Goal: Task Accomplishment & Management: Manage account settings

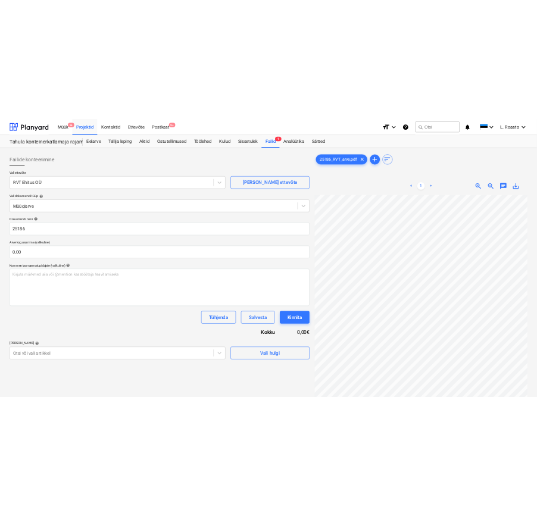
scroll to position [0, 48]
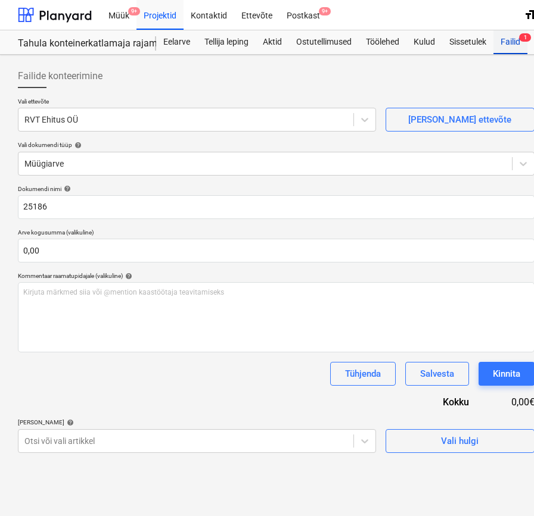
click at [512, 41] on div "Failid 1" at bounding box center [510, 42] width 34 height 24
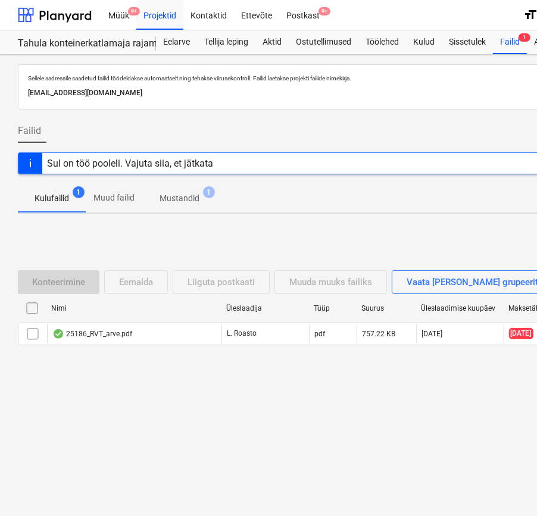
click at [182, 201] on p "Mustandid" at bounding box center [180, 198] width 40 height 13
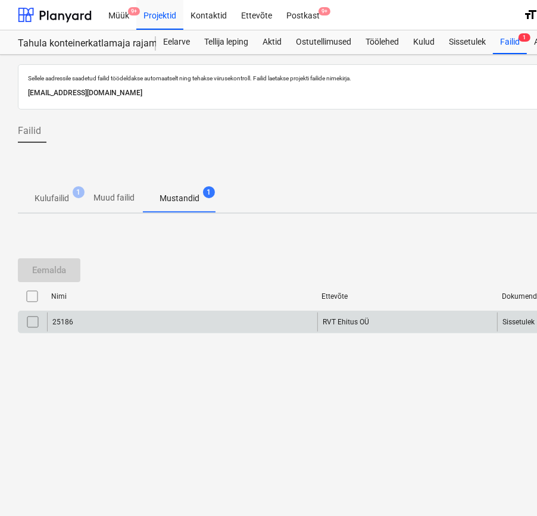
click at [91, 314] on div "25186" at bounding box center [182, 322] width 270 height 19
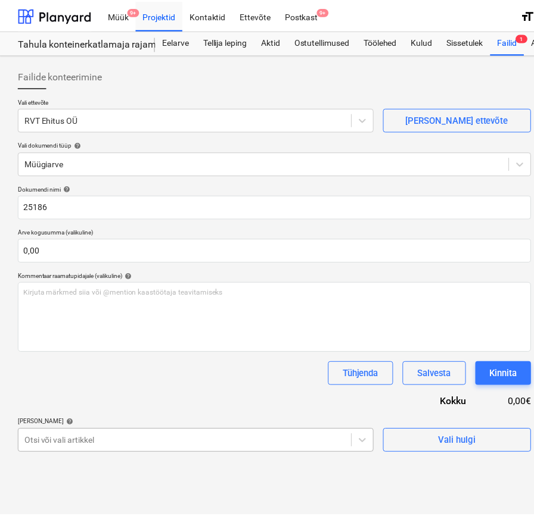
scroll to position [123, 0]
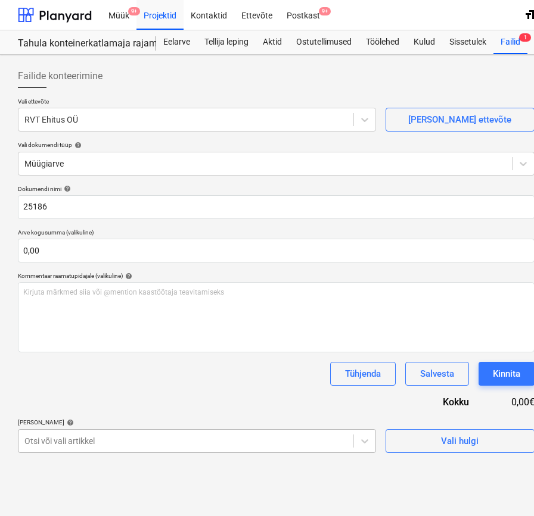
click at [334, 448] on body "Müük 9+ Projektid Kontaktid Ettevõte Postkast 9+ format_size keyboard_arrow_dow…" at bounding box center [267, 258] width 534 height 516
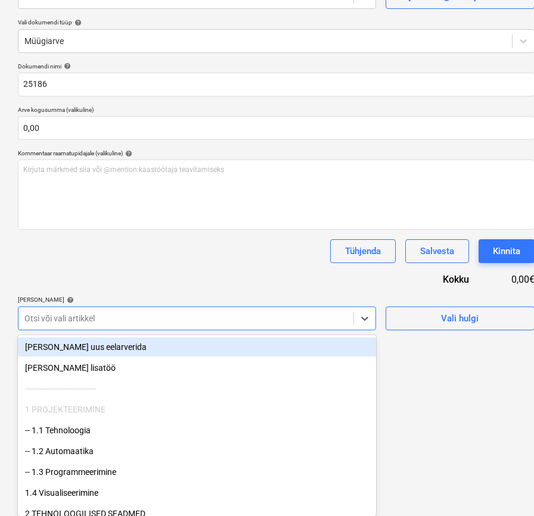
scroll to position [0, 0]
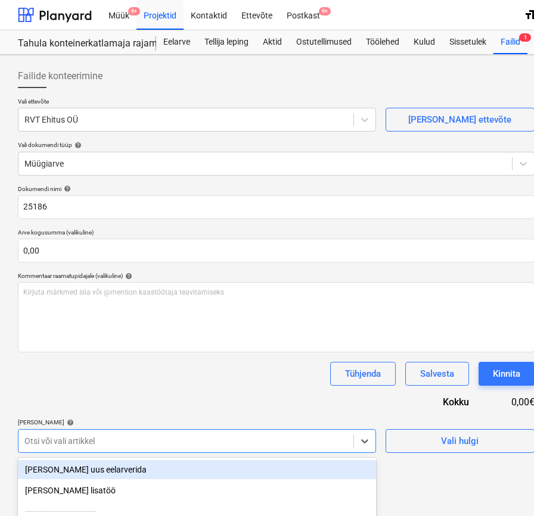
click at [294, 266] on div "Dokumendi nimi help 25186 Arve kogusumma (valikuline) 0,00 Kommentaar raamatupi…" at bounding box center [276, 319] width 516 height 268
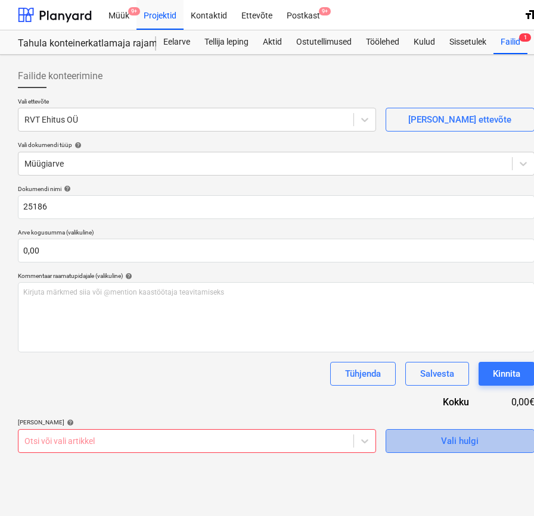
click at [466, 434] on div "Vali hulgi" at bounding box center [460, 441] width 38 height 15
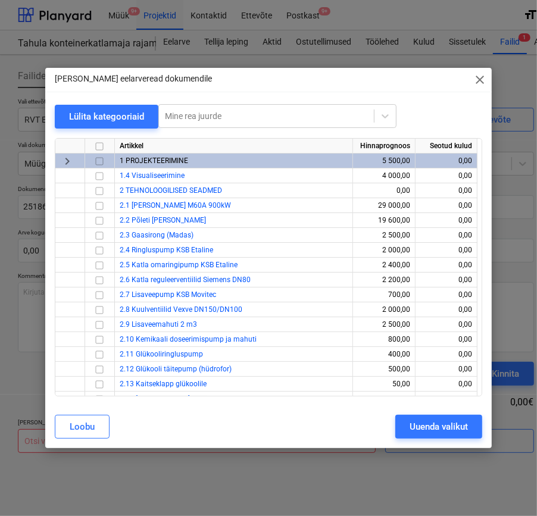
click at [99, 149] on input "checkbox" at bounding box center [99, 146] width 14 height 14
checkbox input "true"
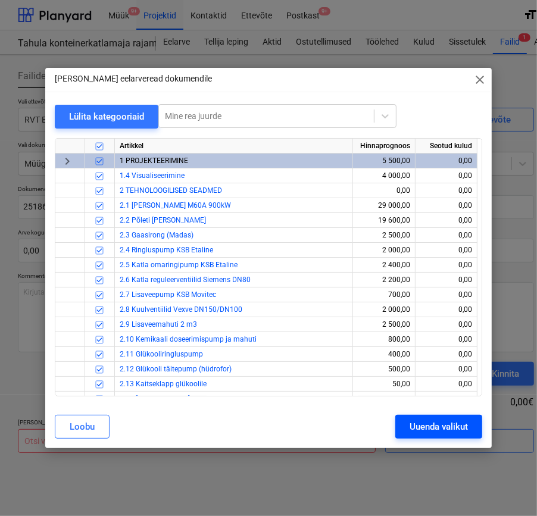
click at [446, 428] on div "Uuenda valikut" at bounding box center [439, 426] width 58 height 15
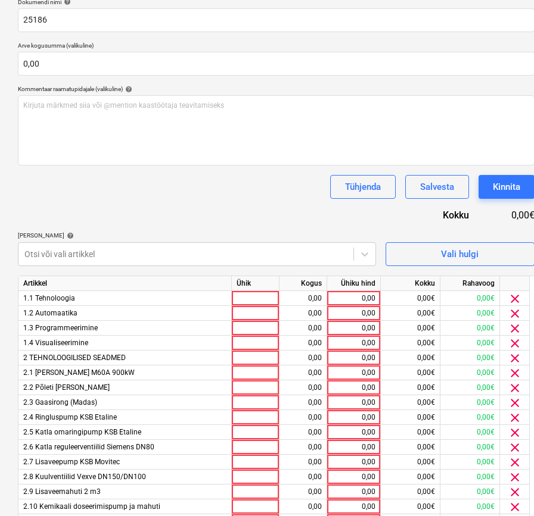
scroll to position [264, 0]
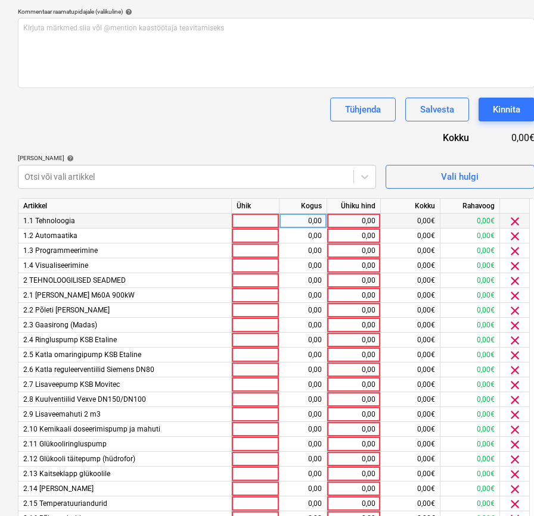
click at [348, 223] on div "0,00" at bounding box center [353, 221] width 43 height 15
type input "1695"
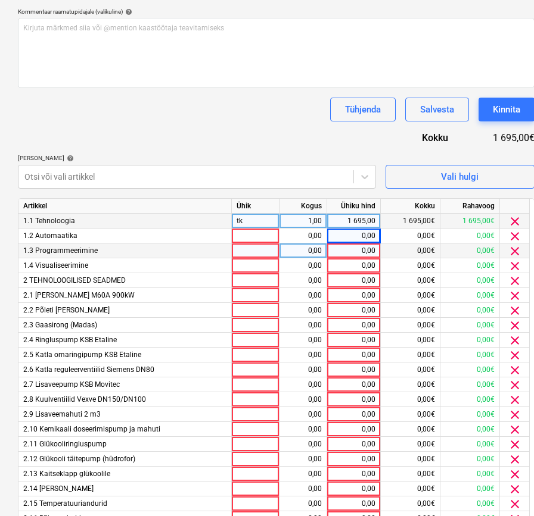
click at [363, 251] on div "0,00" at bounding box center [353, 251] width 43 height 15
type input "4520"
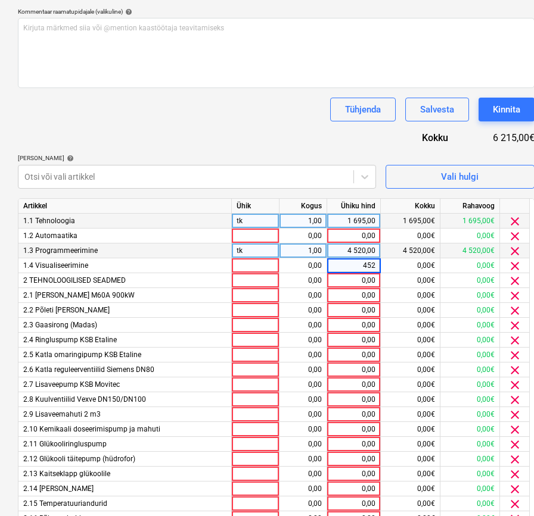
type input "4520"
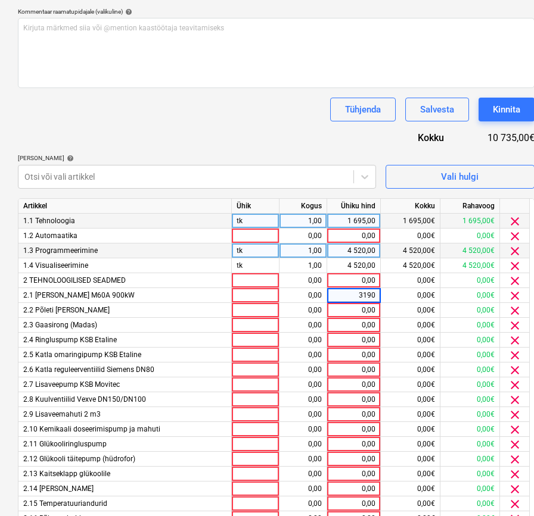
type input "31900"
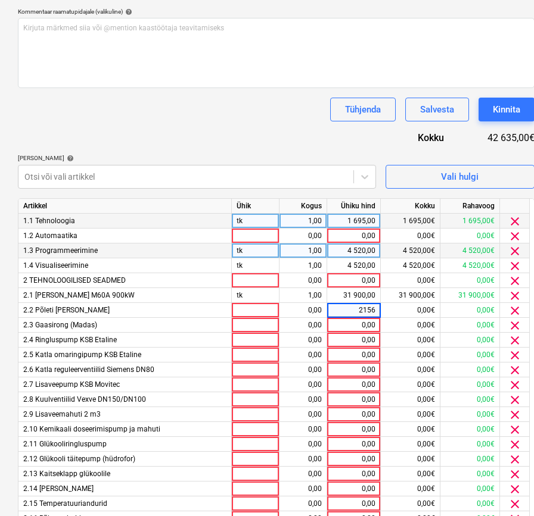
type input "21560"
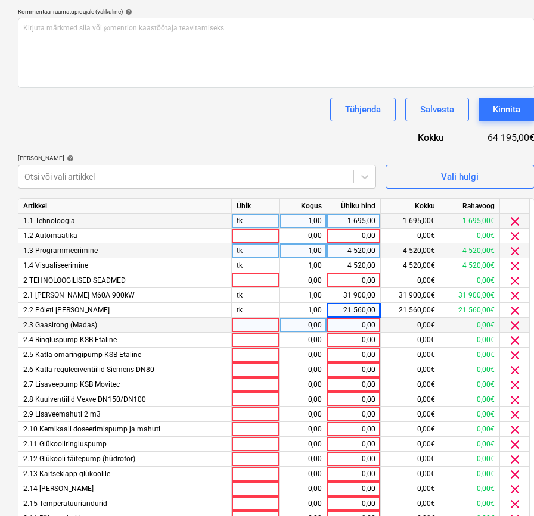
click at [364, 323] on div "0,00" at bounding box center [353, 325] width 43 height 15
type input "2825"
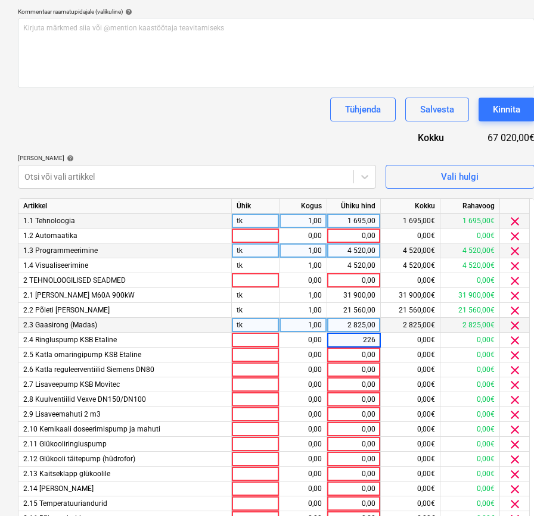
type input "2260"
type input "2712"
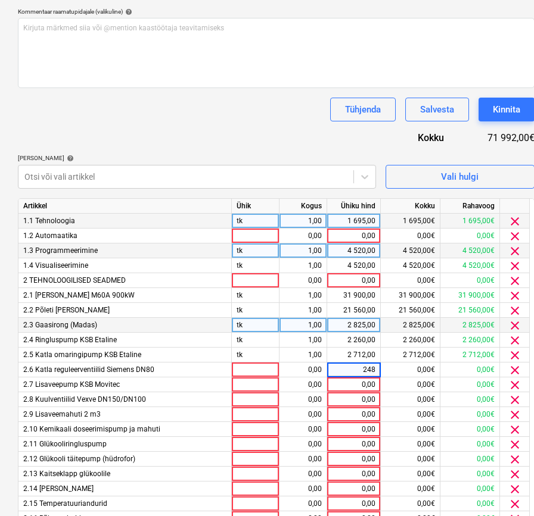
type input "2486"
type input "791"
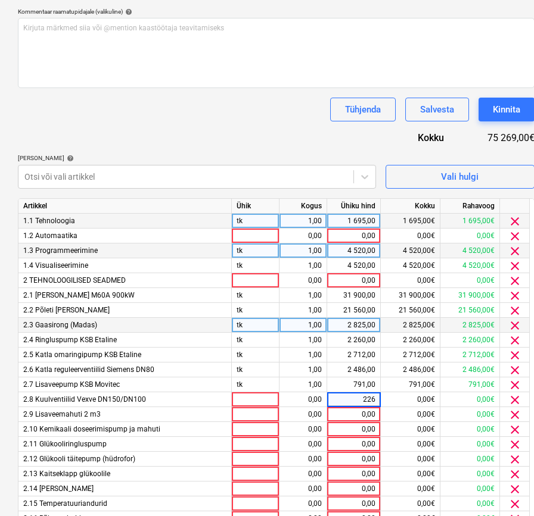
type input "2260"
type input "2825"
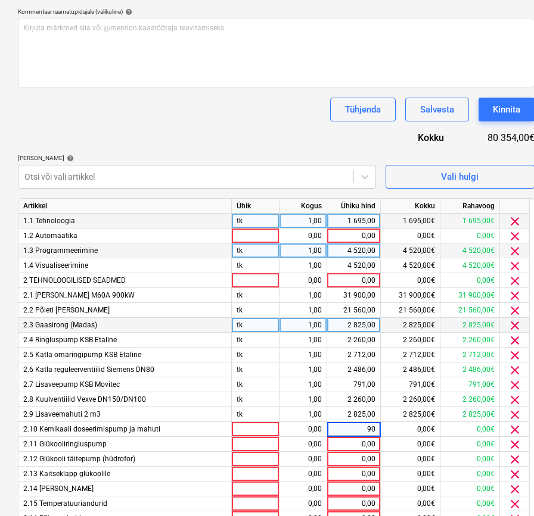
type input "904"
click at [254, 112] on div "Tühjenda Salvesta Kinnita" at bounding box center [276, 110] width 516 height 24
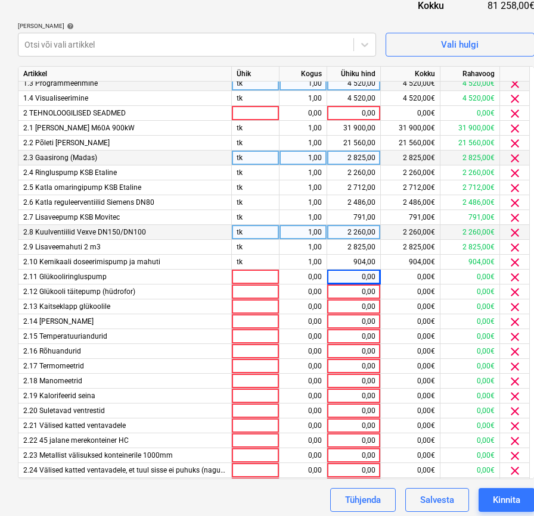
scroll to position [66, 0]
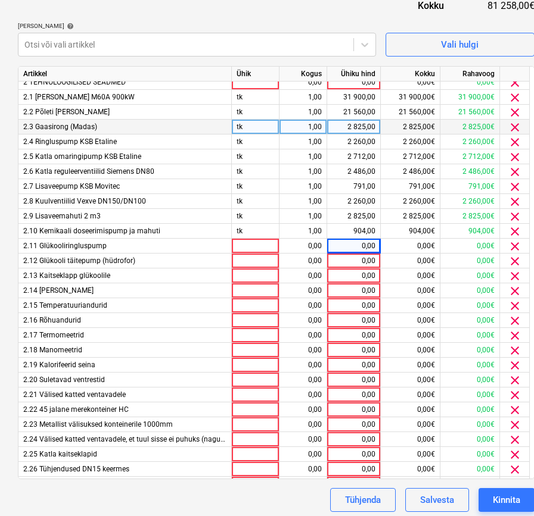
click at [176, 2] on div "Dokumendi nimi help 25186 Arve kogusumma (valikuline) 0,00 Kommentaar raamatupi…" at bounding box center [276, 151] width 516 height 724
click at [348, 247] on div "0,00" at bounding box center [353, 246] width 43 height 15
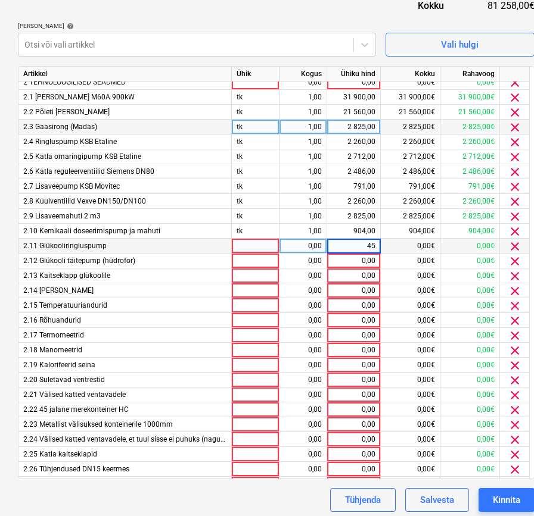
type input "452"
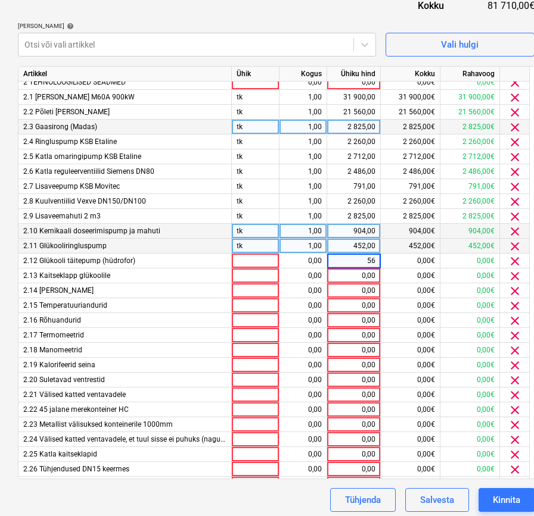
type input "565"
type input "56,50"
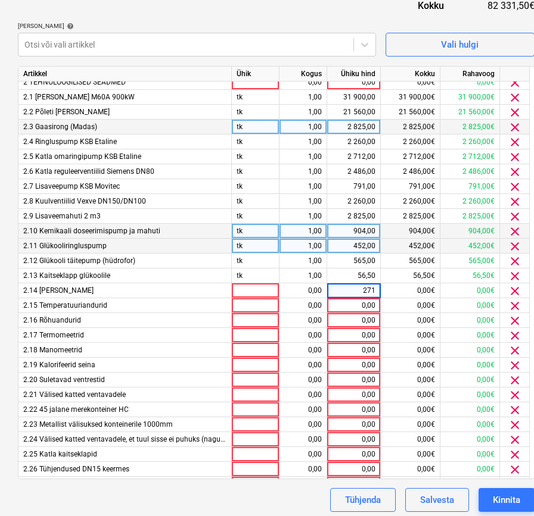
type input "2712"
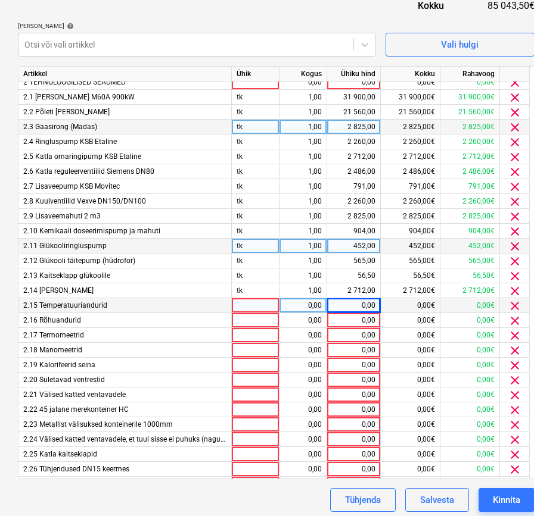
click at [370, 304] on div "0,00" at bounding box center [353, 305] width 43 height 15
type input "1356"
type input "1017"
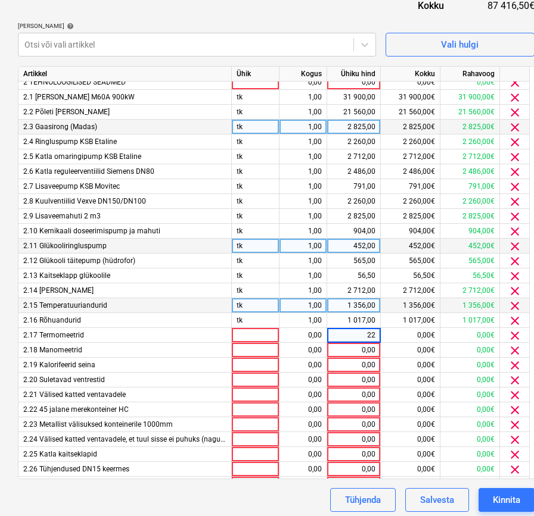
type input "226"
type input "169,5"
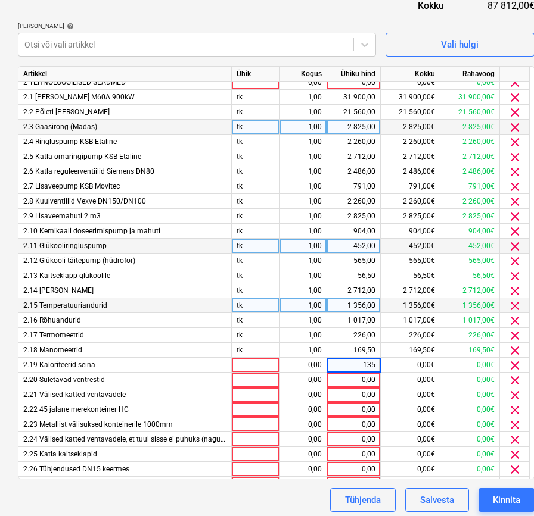
type input "1356"
type input "791"
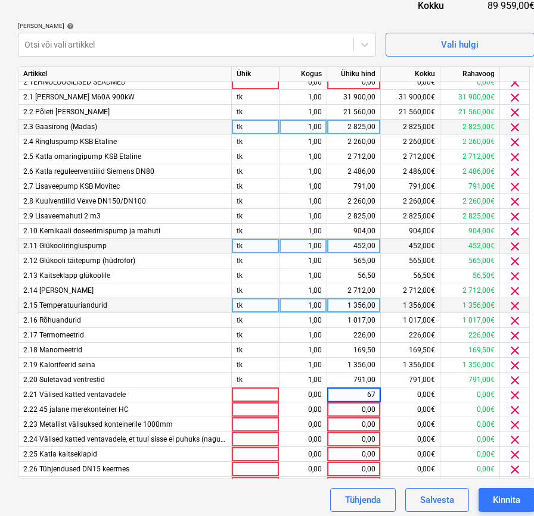
type input "678"
type input "9040"
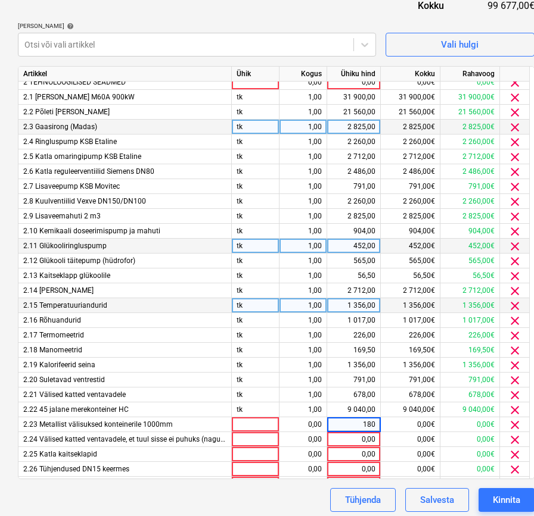
type input "1808"
type input "565"
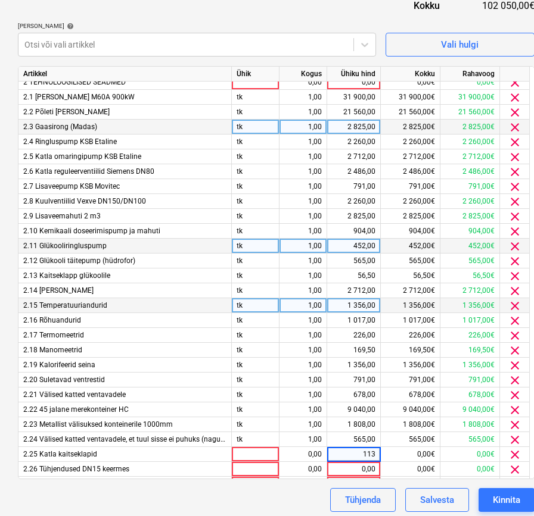
type input "1130"
type input "56,5"
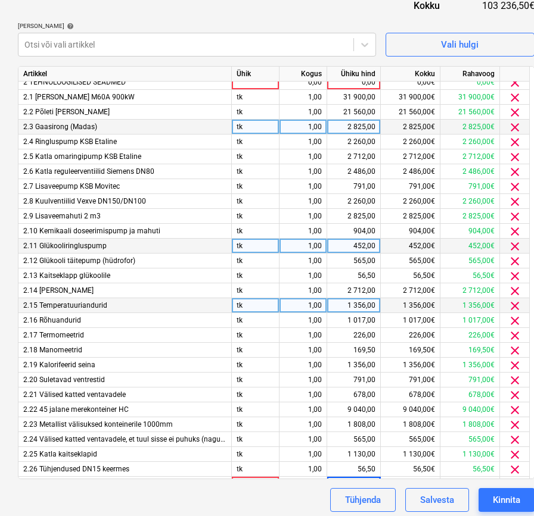
scroll to position [79, 0]
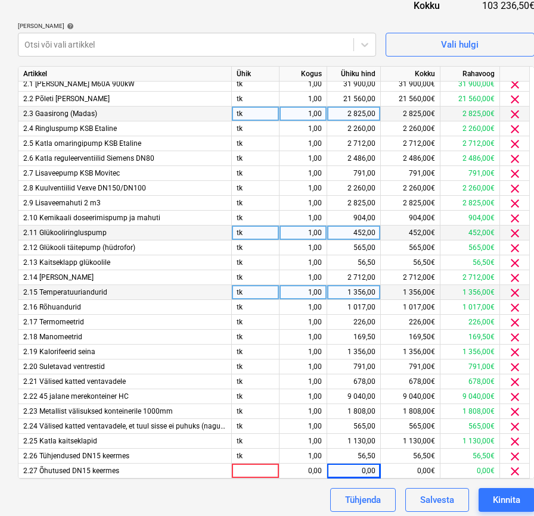
click at [252, 28] on div "[PERSON_NAME] artiklid help" at bounding box center [197, 26] width 358 height 8
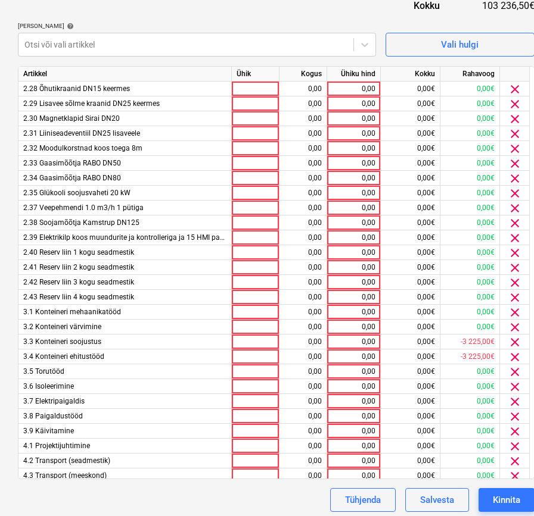
scroll to position [410, 0]
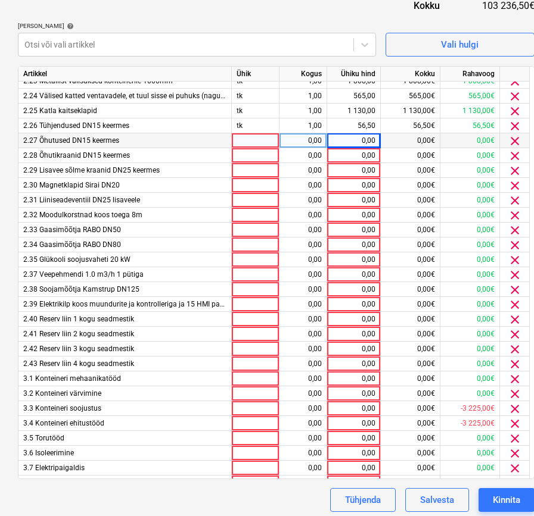
click at [372, 135] on div "0,00" at bounding box center [353, 140] width 43 height 15
click at [157, 14] on div "Dokumendi nimi help 25186 Arve kogusumma (valikuline) 0,00 Kommentaar raamatupi…" at bounding box center [276, 151] width 516 height 724
click at [361, 145] on div "0,00" at bounding box center [353, 140] width 43 height 15
type input "135,6"
type input "56,5"
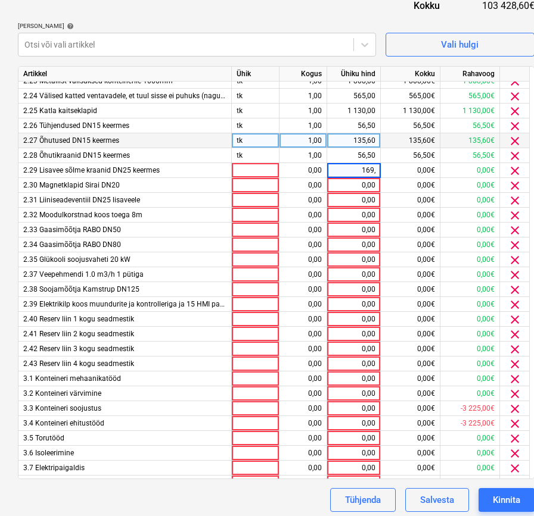
type input "169,5"
type input "5"
type input "847,5"
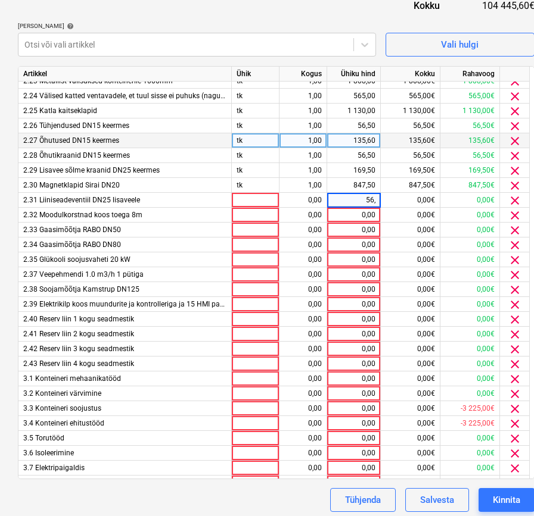
type input "56,5"
type input "5780"
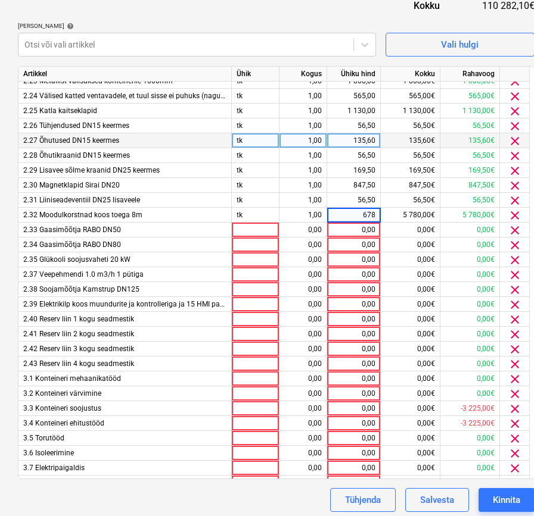
type input "6780"
type input "2825"
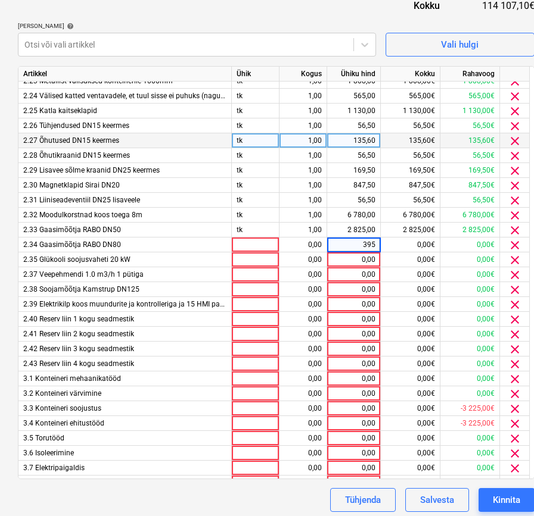
type input "3955"
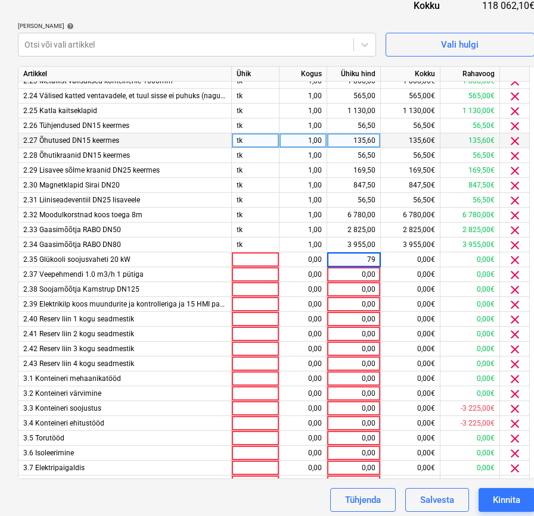
type input "791"
type input "1130"
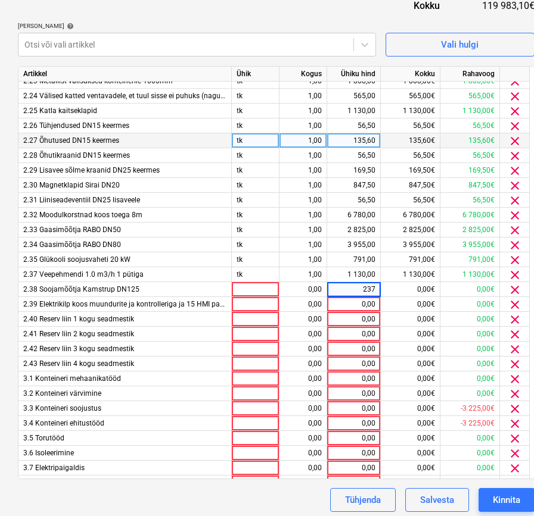
type input "2373"
type input "15820"
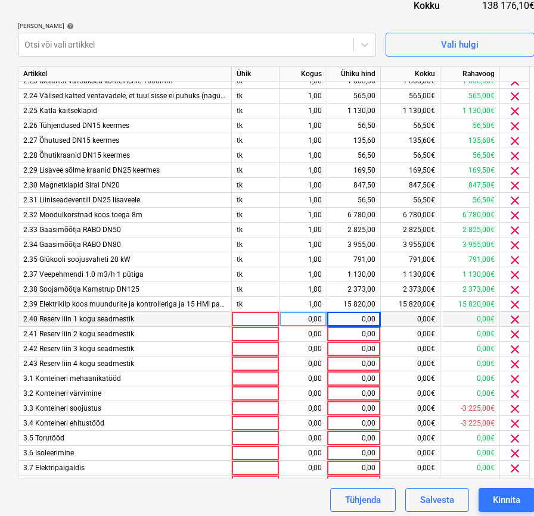
click at [360, 322] on div "0,00" at bounding box center [353, 319] width 43 height 15
type input "2825"
type input "3616"
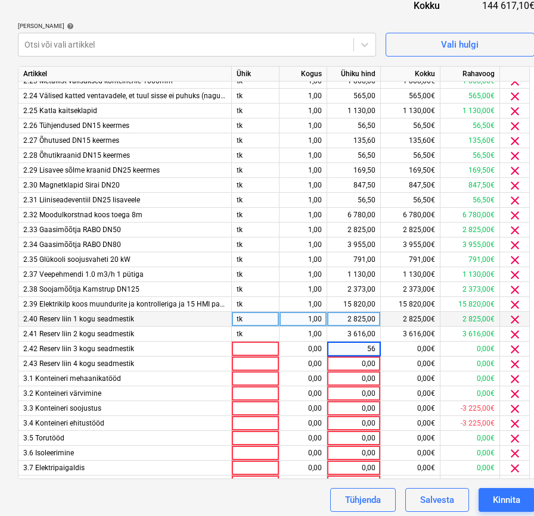
type input "565"
type input "339"
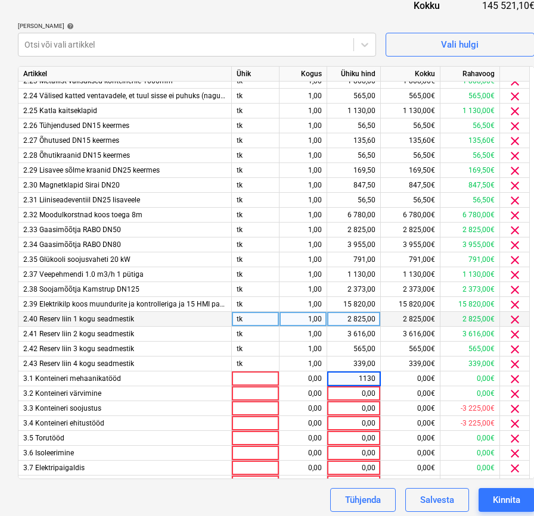
type input "11300"
type input "5085"
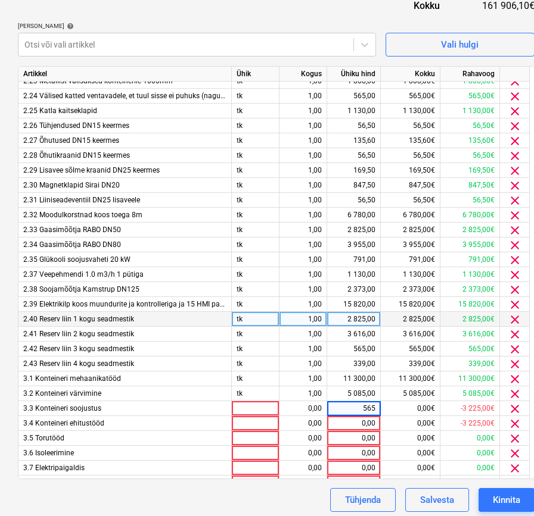
type input "5650"
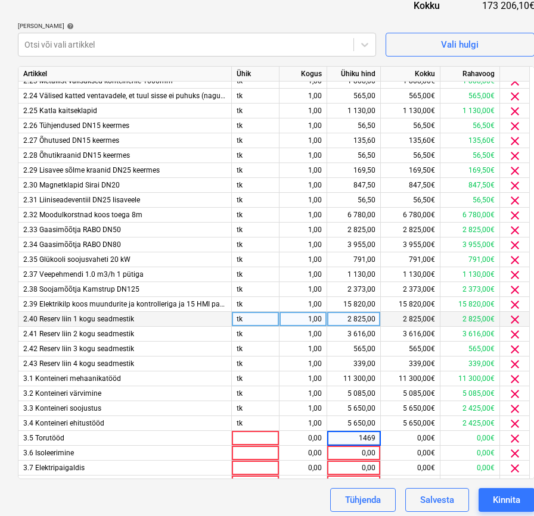
type input "14690"
type input "7910"
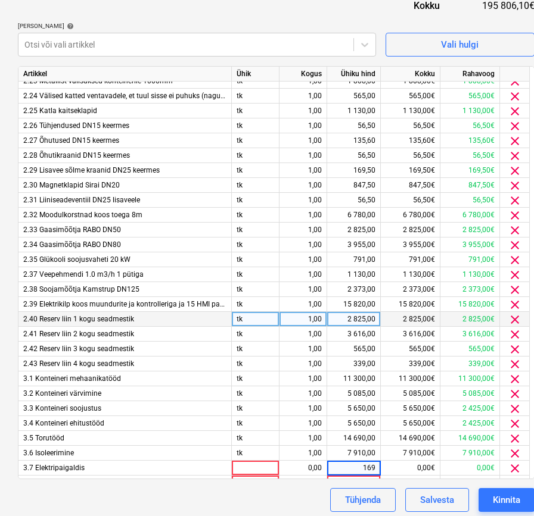
type input "1695"
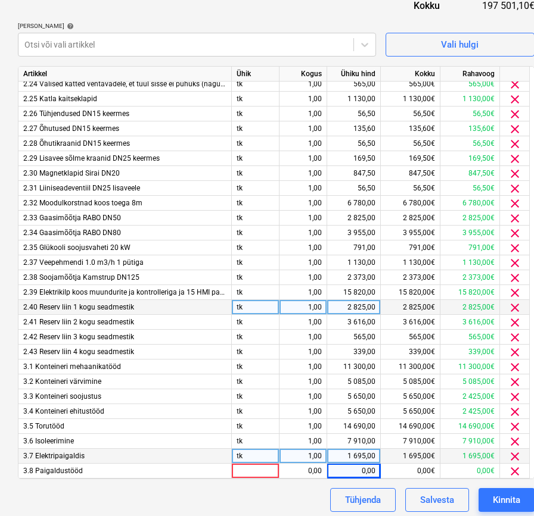
click at [358, 458] on div "1 695,00" at bounding box center [353, 456] width 43 height 15
type input "16950"
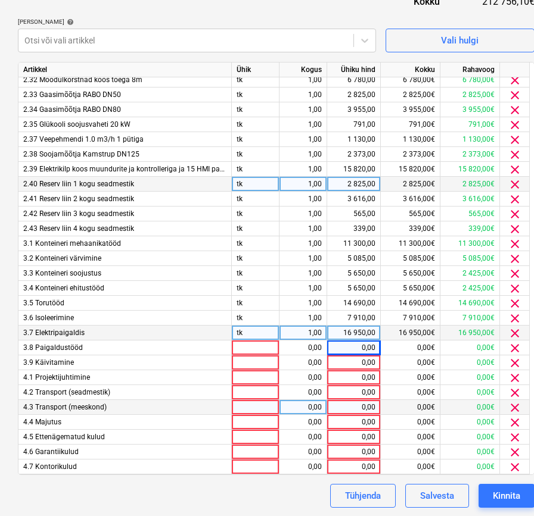
scroll to position [402, 0]
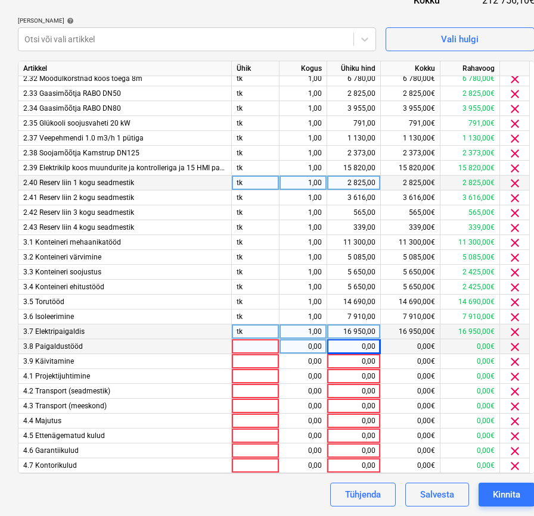
click at [362, 344] on div "0,00" at bounding box center [353, 346] width 43 height 15
type input "1130"
type input "1695"
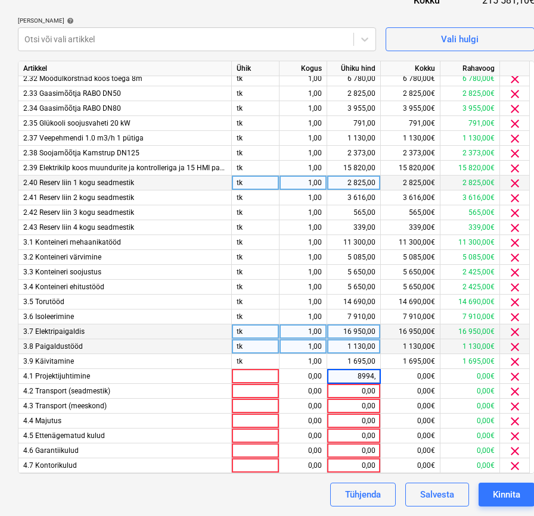
type input "8994,9"
type input "2825"
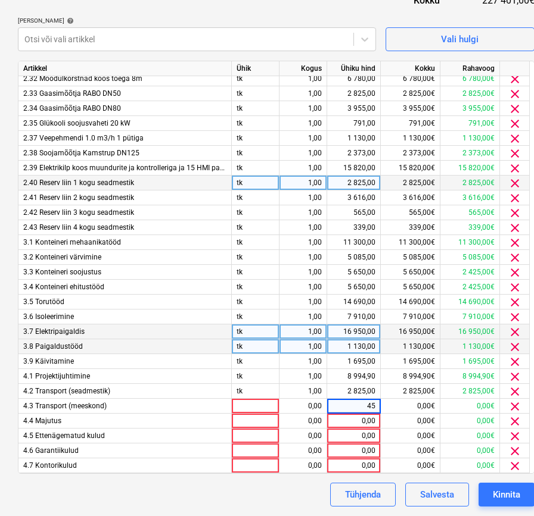
type input "452"
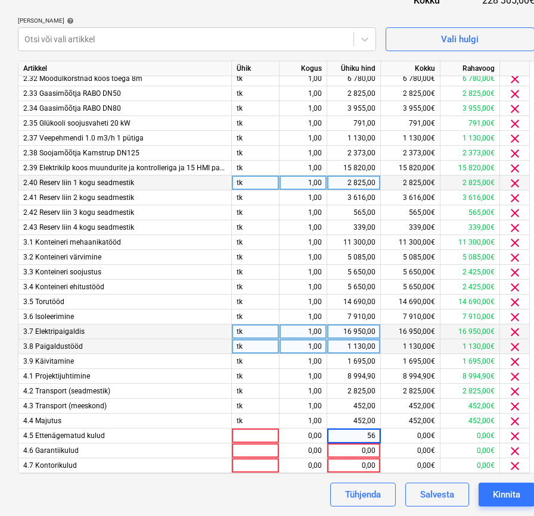
type input "565"
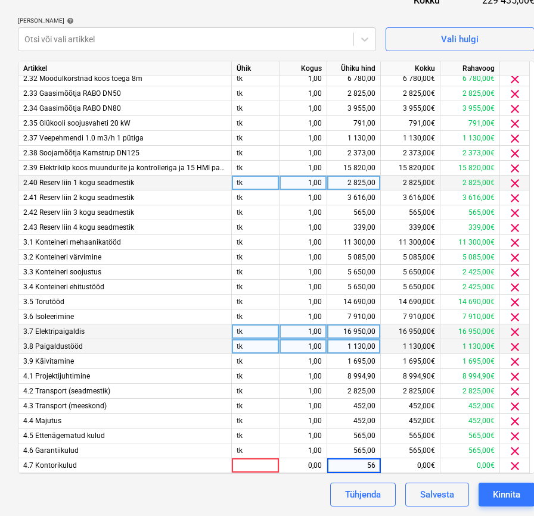
type input "565"
click at [272, 491] on div "Tühjenda Salvesta Kinnita" at bounding box center [276, 495] width 516 height 24
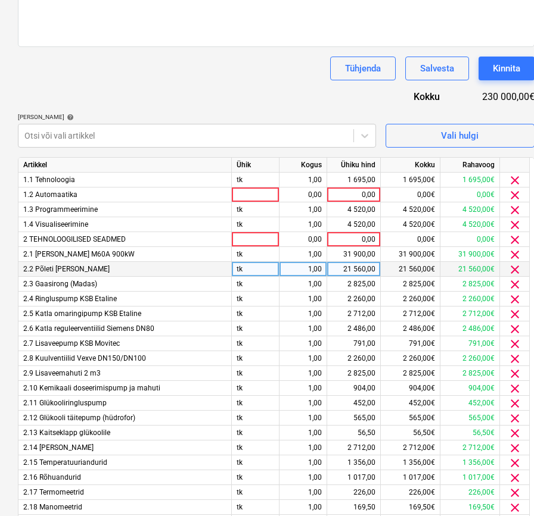
scroll to position [204, 0]
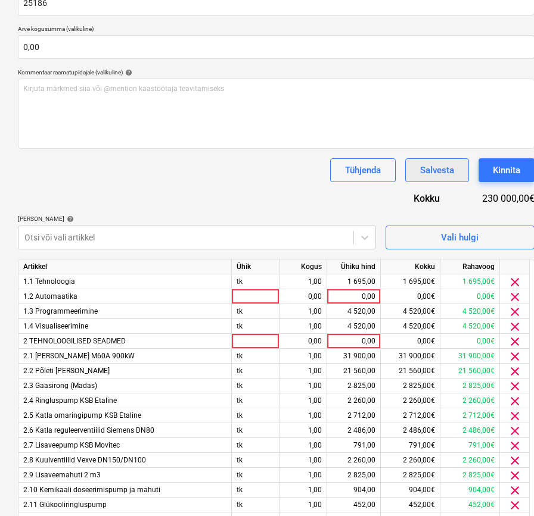
click at [439, 172] on div "Salvesta" at bounding box center [437, 170] width 34 height 15
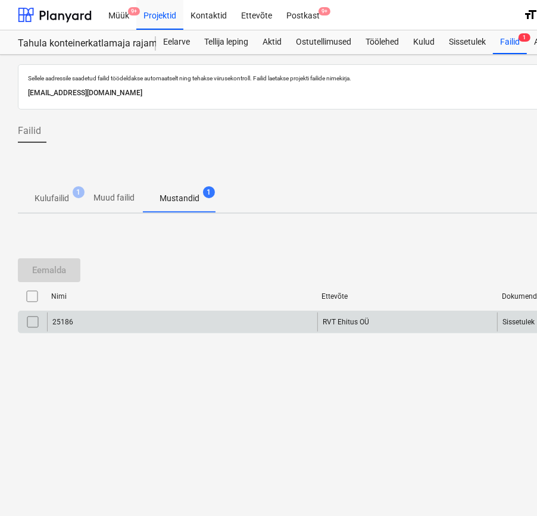
click at [106, 317] on div "25186" at bounding box center [182, 322] width 270 height 19
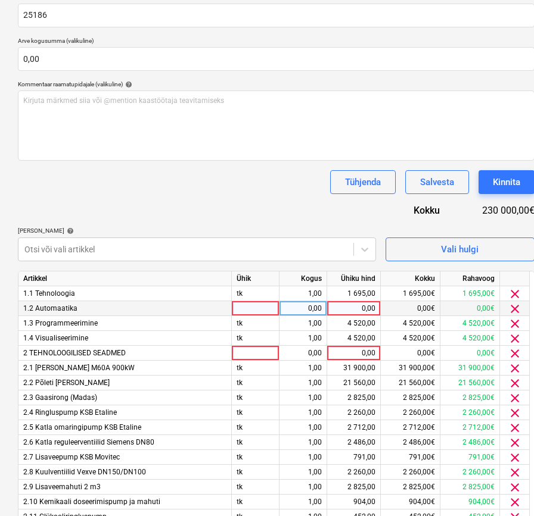
scroll to position [198, 0]
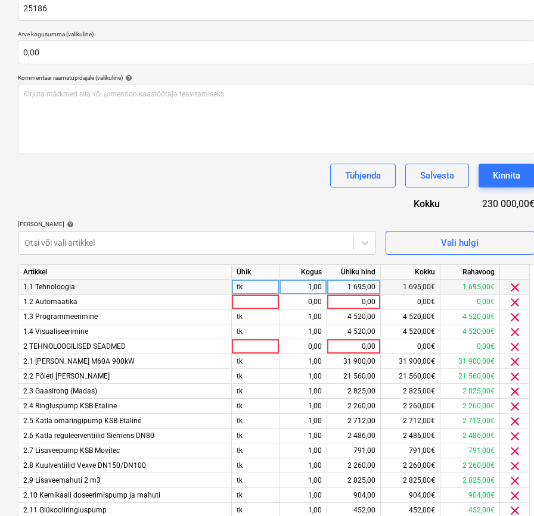
click at [300, 285] on div "1,00" at bounding box center [303, 287] width 38 height 15
type input "0,3"
click at [300, 285] on div "0,30" at bounding box center [303, 287] width 38 height 15
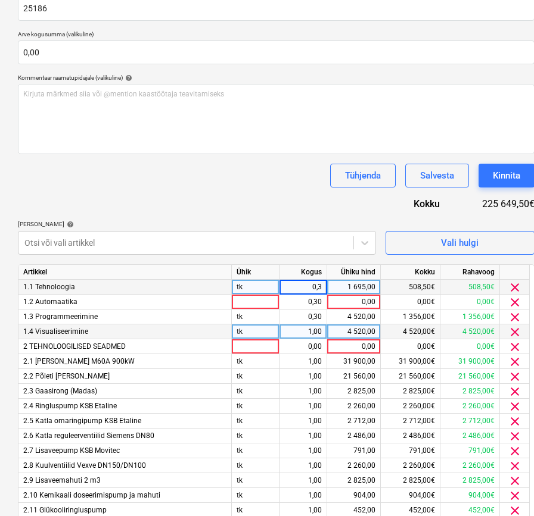
click at [314, 331] on div "1,00" at bounding box center [303, 332] width 38 height 15
type input "0,3"
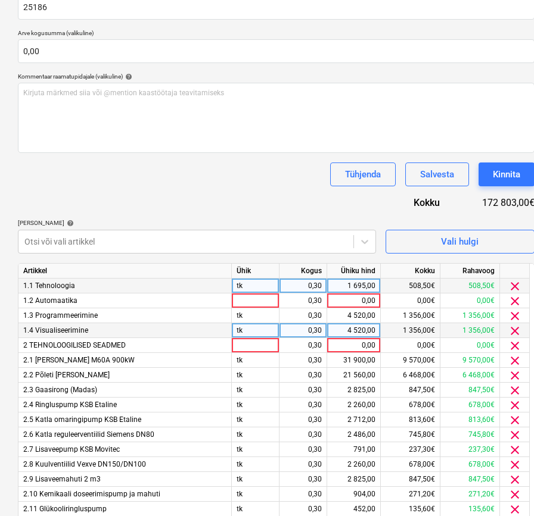
scroll to position [402, 0]
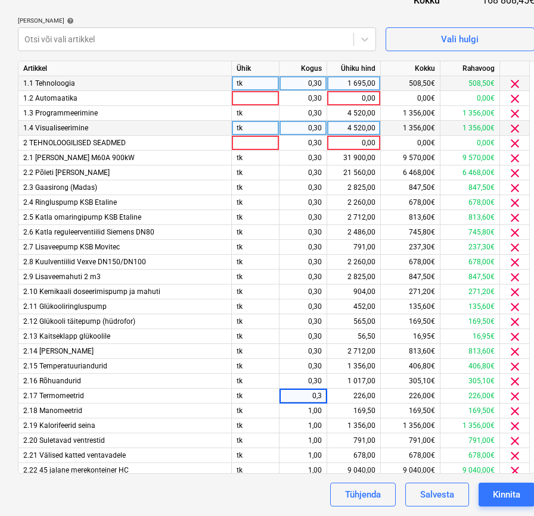
type input "0,30,3"
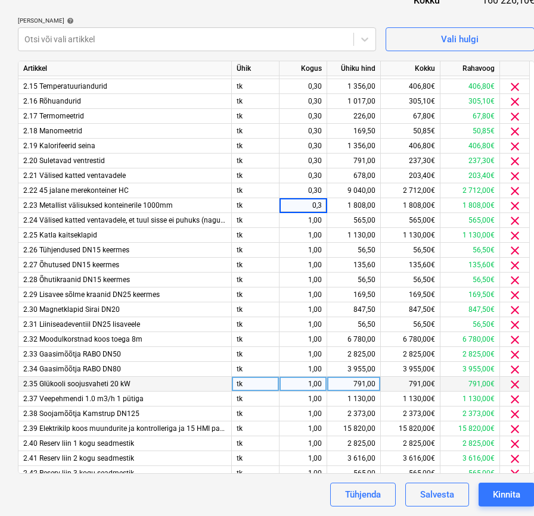
scroll to position [284, 0]
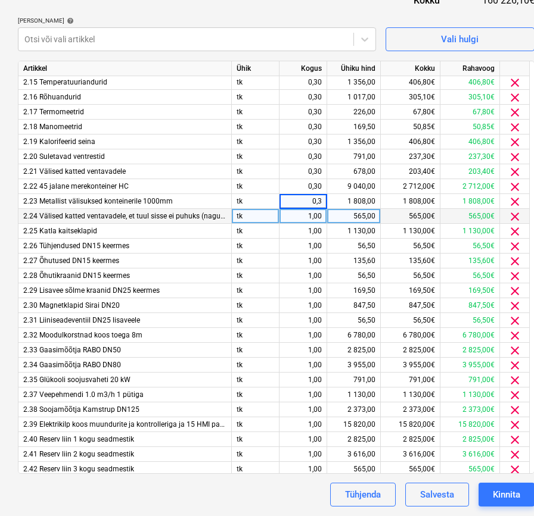
click at [311, 212] on div "1,00" at bounding box center [303, 216] width 38 height 15
type input "0,3"
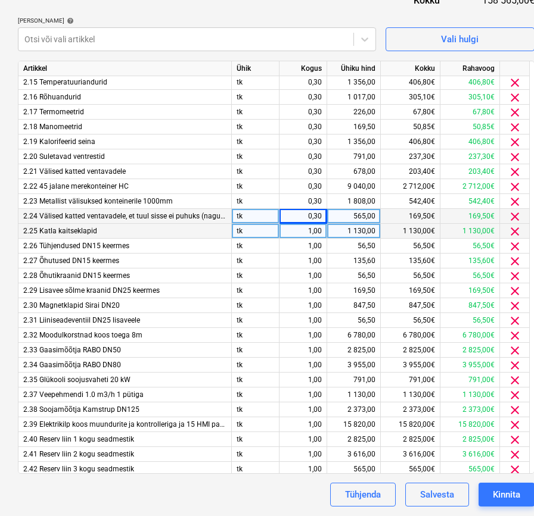
click at [319, 231] on div "1,00" at bounding box center [303, 231] width 38 height 15
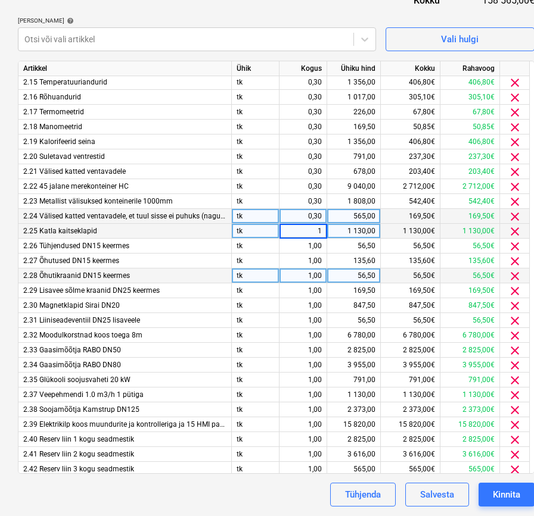
type input "0,3"
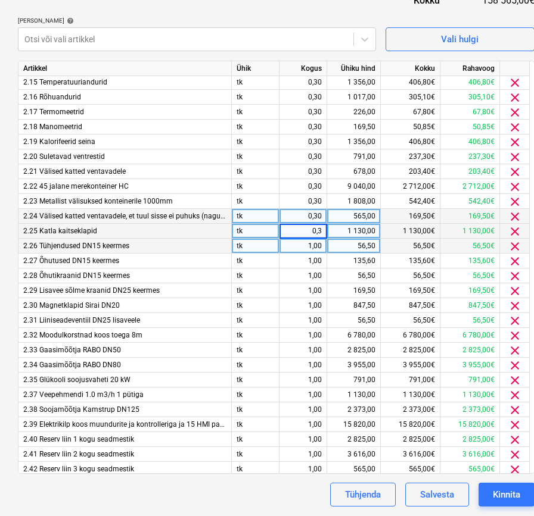
click at [308, 251] on div "1,00" at bounding box center [303, 246] width 38 height 15
type input "0,3"
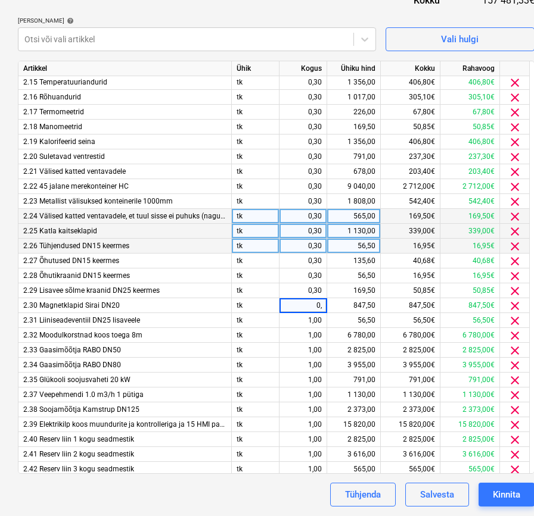
type input "0,3"
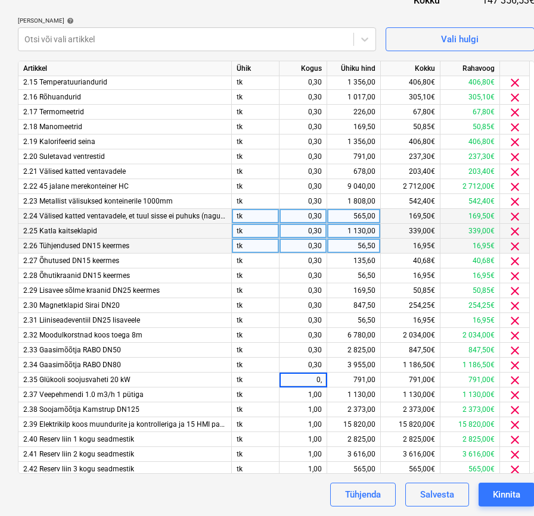
type input "0,3"
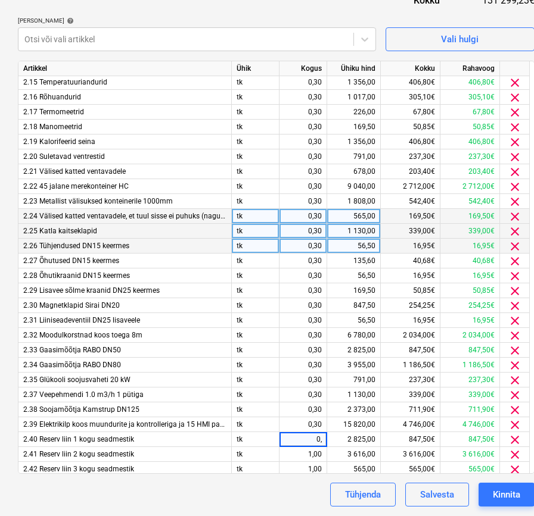
type input "0,3"
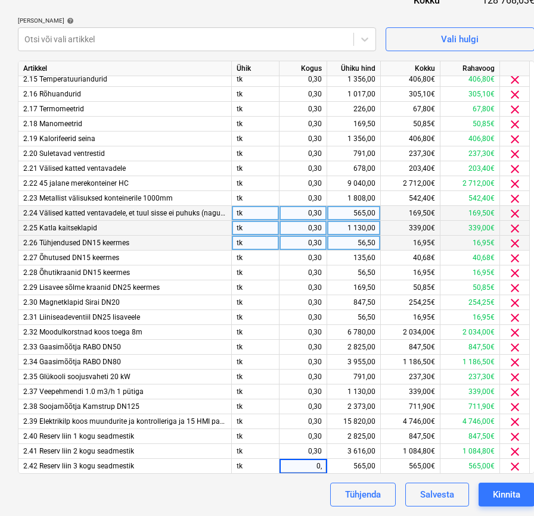
type input "0,3"
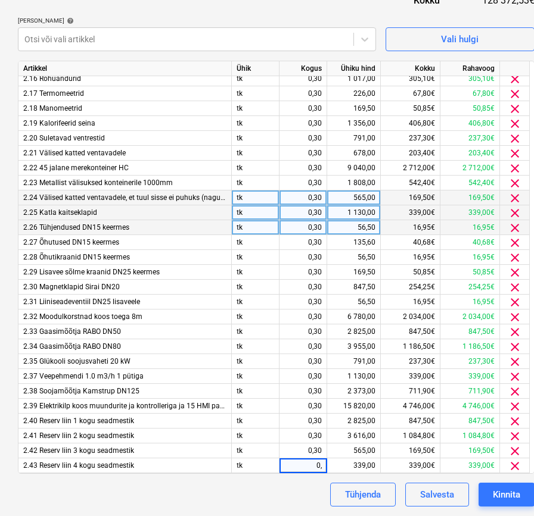
type input "0,3"
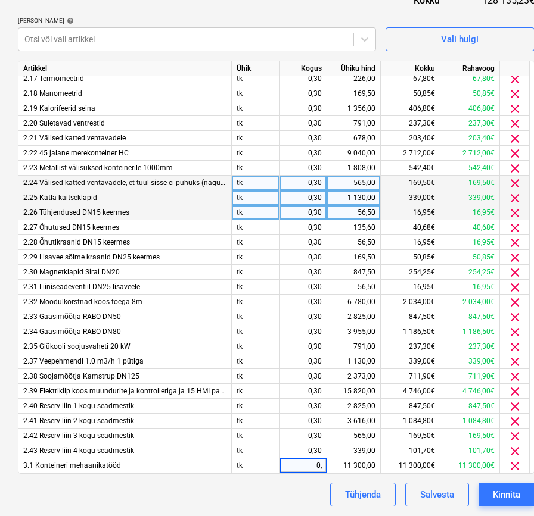
type input "0,3"
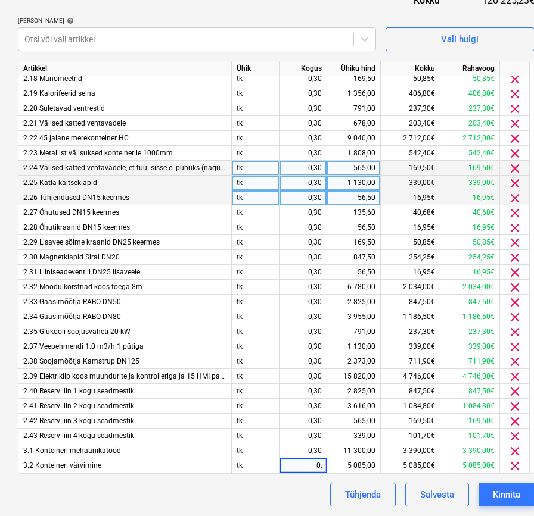
type input "0,3"
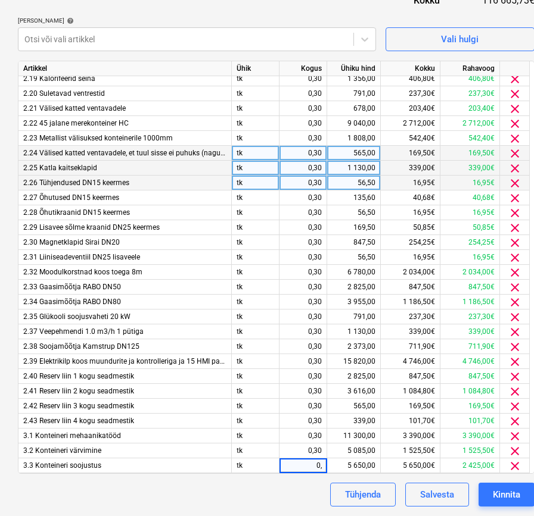
type input "0,3"
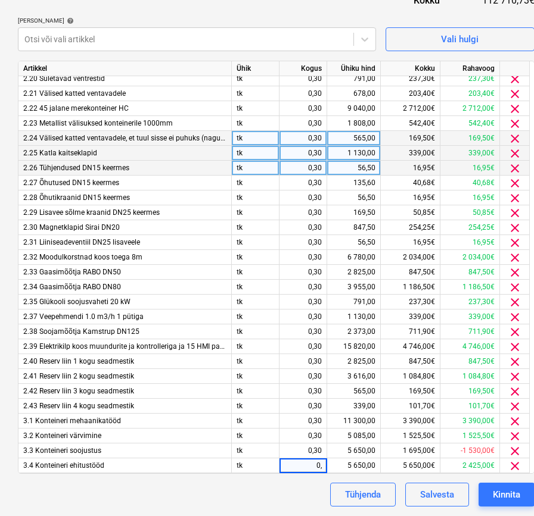
type input "0,3"
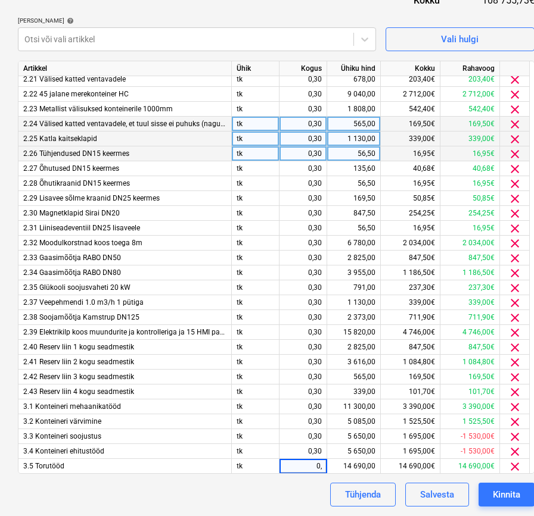
type input "0,3"
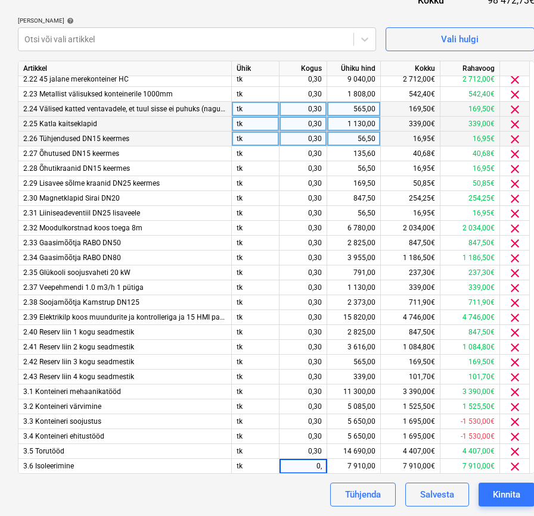
type input "0,3"
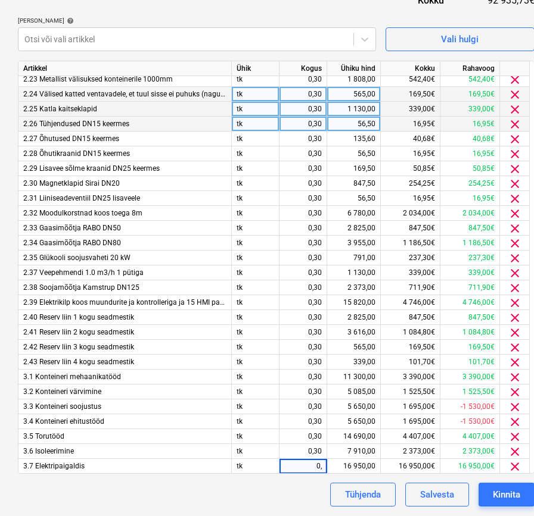
type input "0,3"
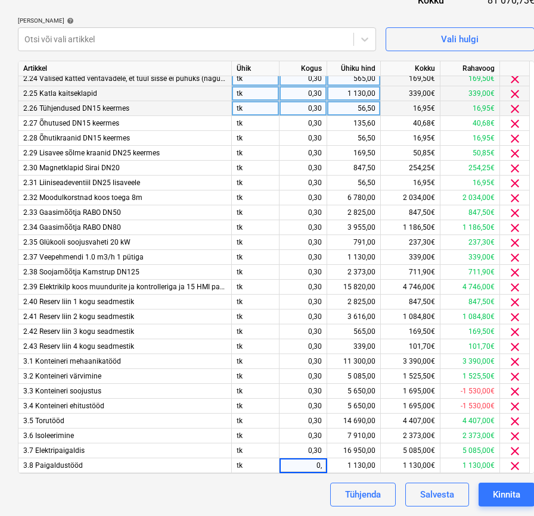
type input "0,3"
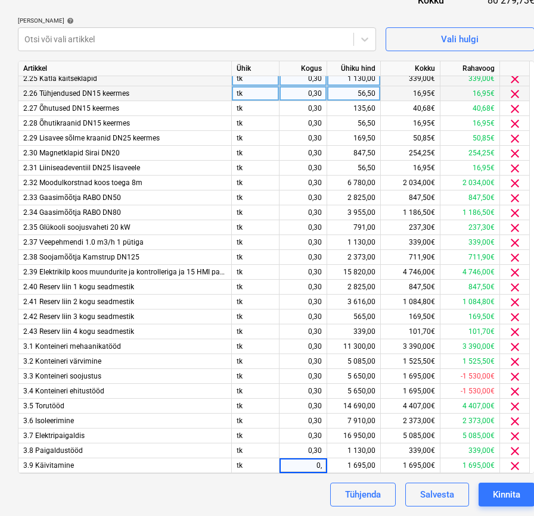
type input "0,3"
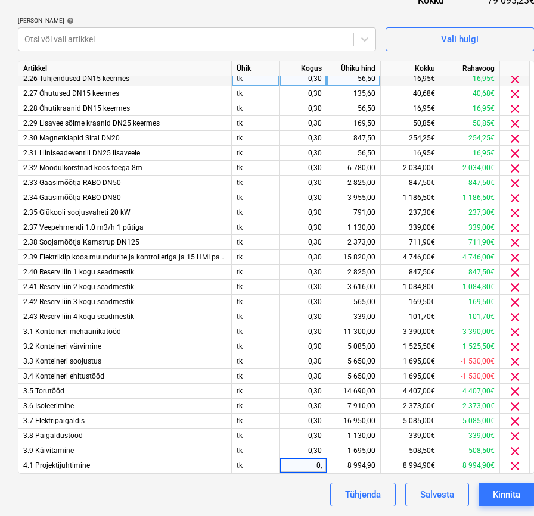
type input "0,3"
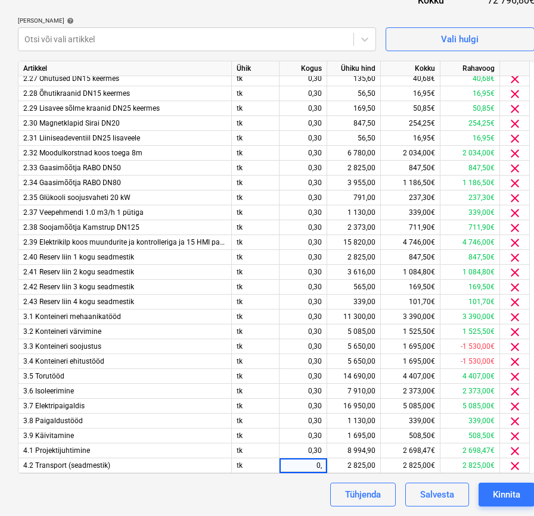
type input "0,3"
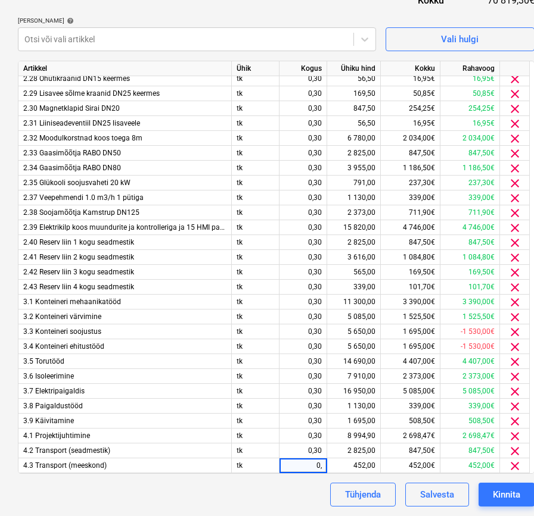
type input "0,3"
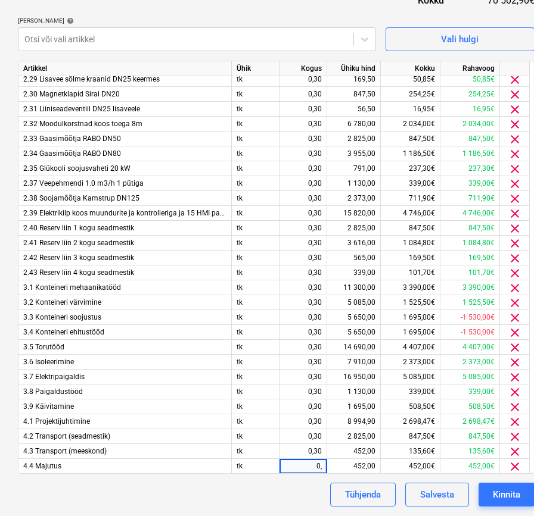
type input "0,3"
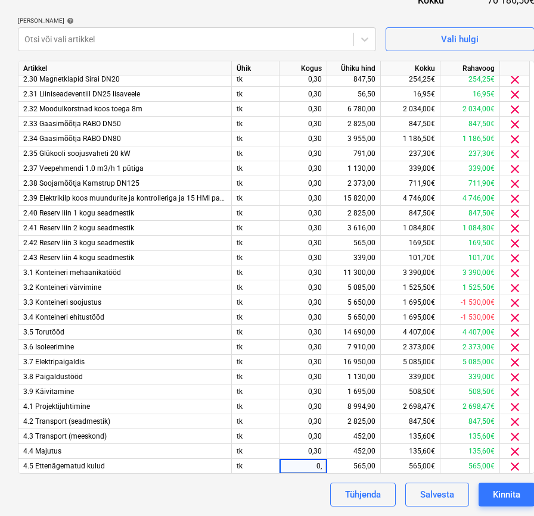
type input "0,3"
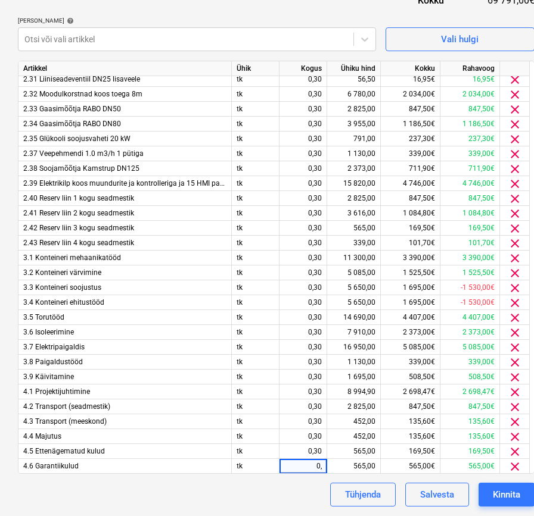
type input "0,3"
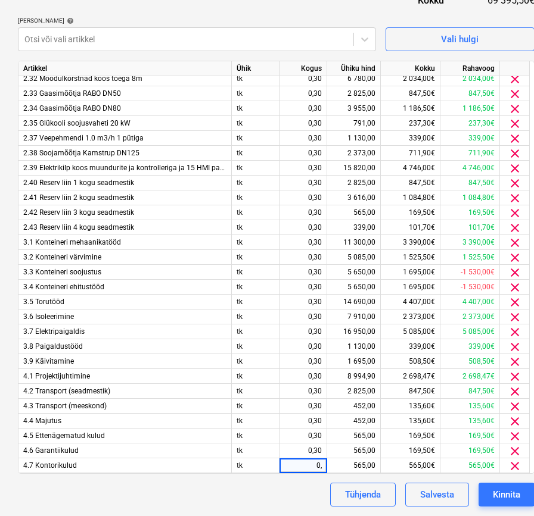
type input "0,3"
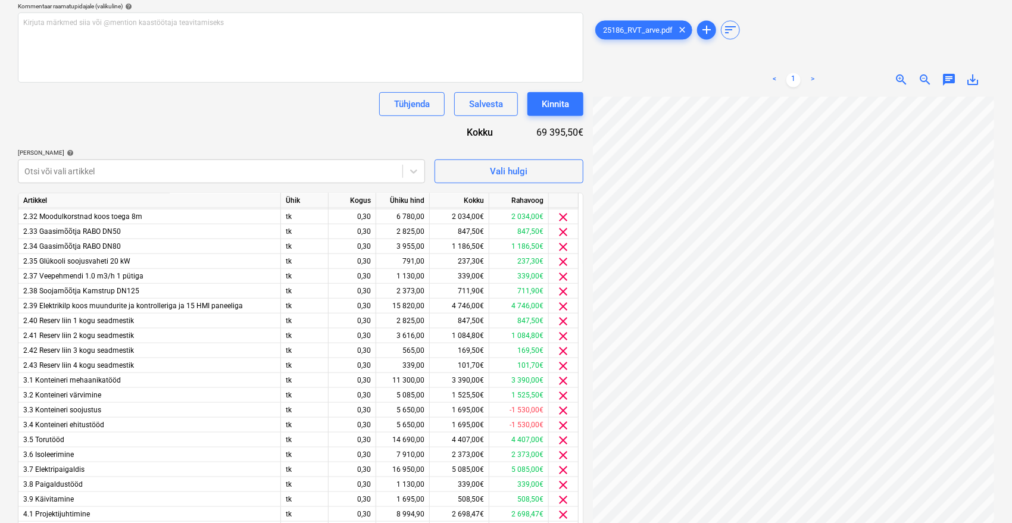
scroll to position [400, 0]
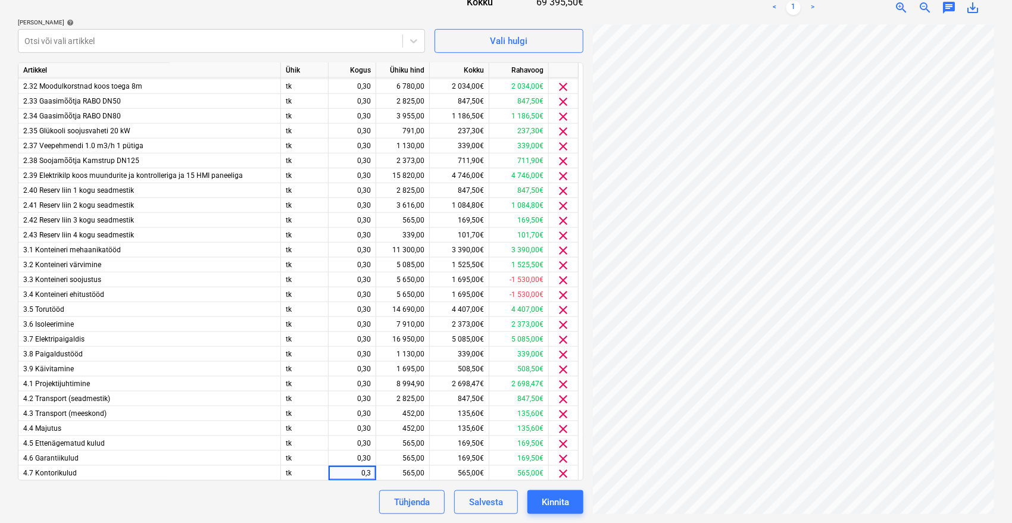
click at [302, 499] on div "Tühjenda Salvesta Kinnita" at bounding box center [301, 503] width 566 height 24
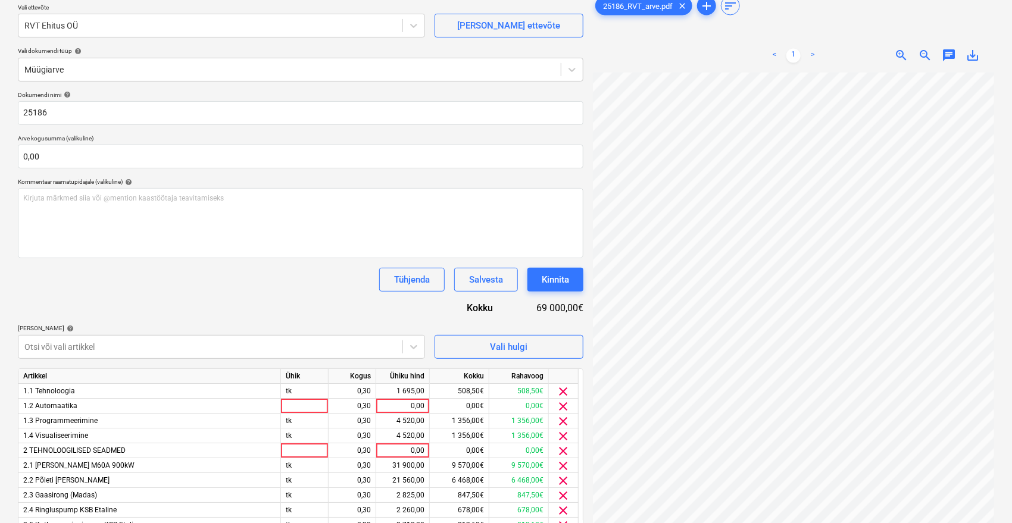
scroll to position [136, 0]
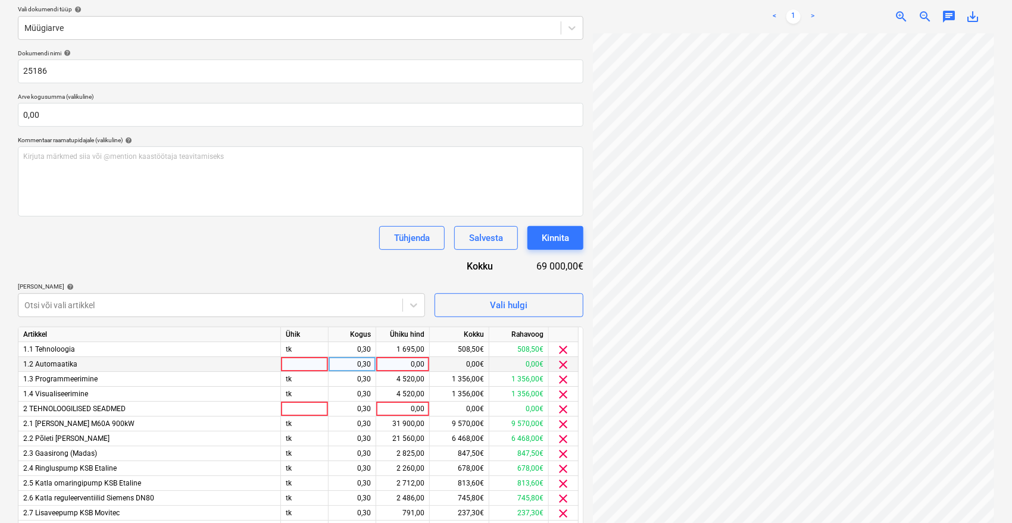
click at [409, 360] on div "0,00" at bounding box center [402, 364] width 43 height 15
type input "0,001"
click at [301, 273] on div "Dokumendi nimi help 25186 Arve kogusumma (valikuline) 0,00 Kommentaar raamatupi…" at bounding box center [301, 414] width 566 height 730
click at [419, 409] on div "0,00" at bounding box center [402, 409] width 43 height 15
type input "0,001"
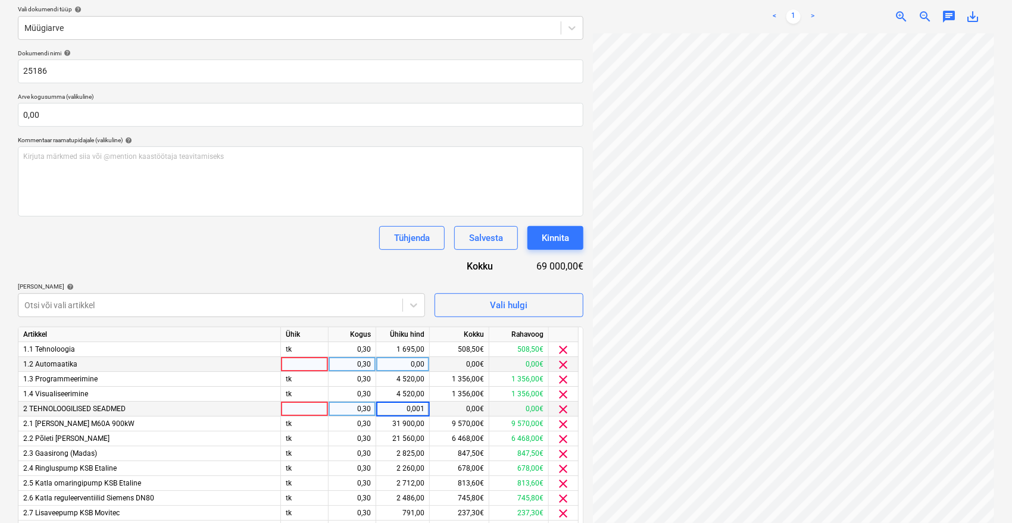
click at [338, 270] on div "Dokumendi nimi help 25186 Arve kogusumma (valikuline) 0,00 Kommentaar raamatupi…" at bounding box center [301, 414] width 566 height 730
click at [481, 232] on div "Salvesta" at bounding box center [486, 237] width 34 height 15
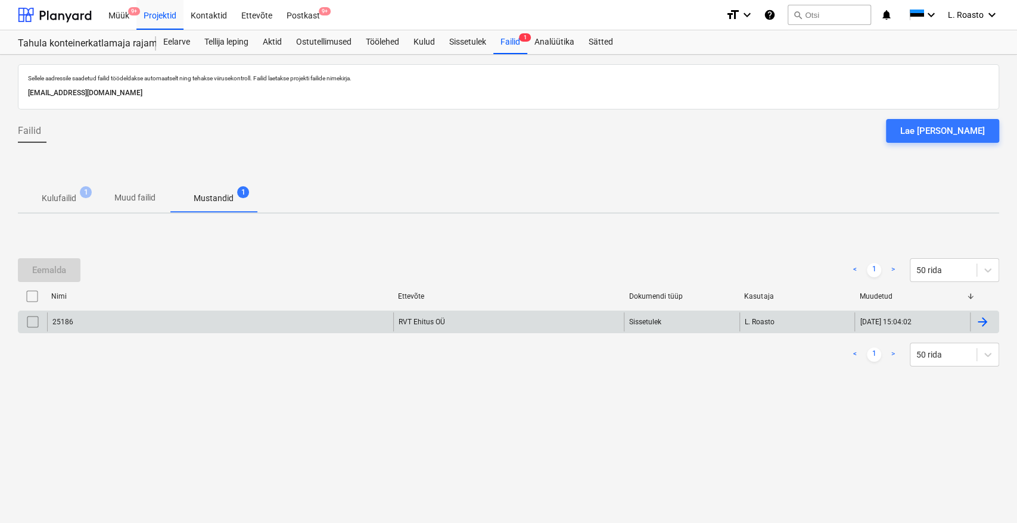
click at [286, 329] on div "25186" at bounding box center [220, 322] width 346 height 19
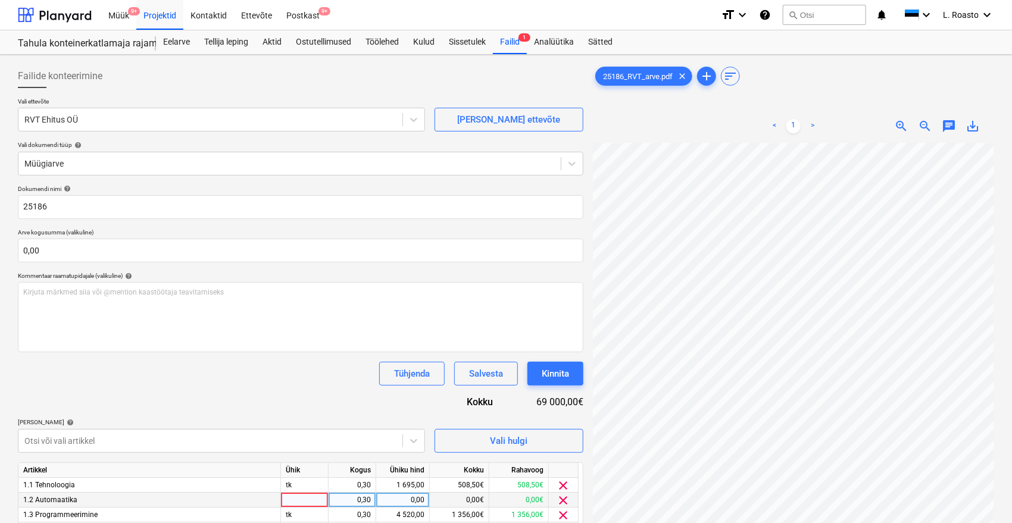
click at [304, 501] on div at bounding box center [305, 500] width 48 height 15
type input "tk"
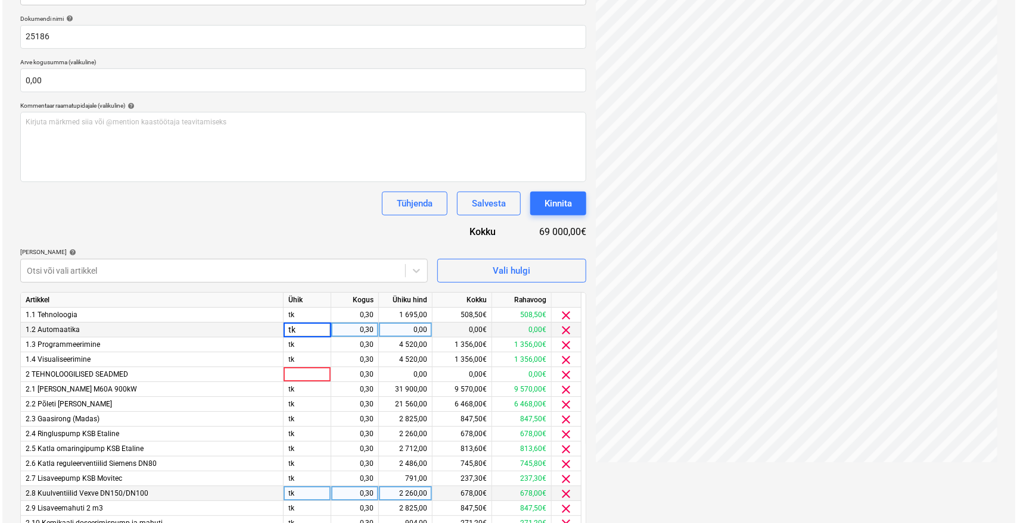
scroll to position [331, 0]
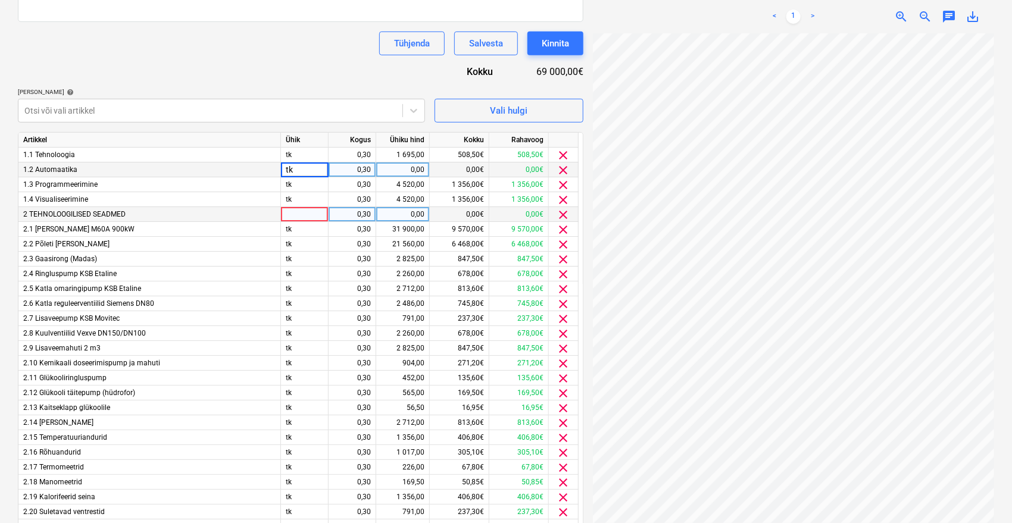
click at [298, 219] on div at bounding box center [305, 214] width 48 height 15
type input "tk"
click at [310, 65] on div "Dokumendi nimi help 25186 Arve kogusumma (valikuline) 0,00 Kommentaar raamatupi…" at bounding box center [301, 220] width 566 height 730
click at [559, 48] on div "Kinnita" at bounding box center [555, 43] width 27 height 15
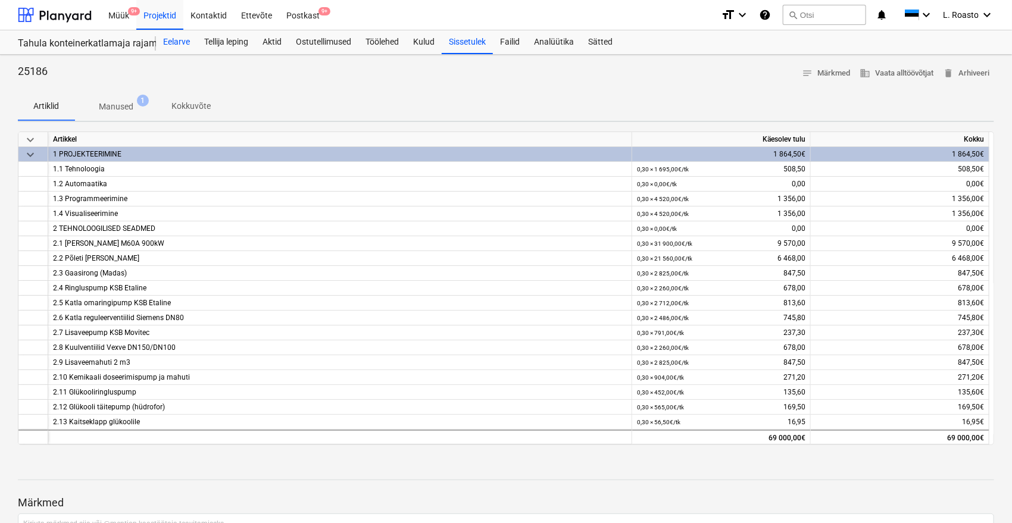
click at [156, 36] on div "Eelarve" at bounding box center [176, 42] width 41 height 24
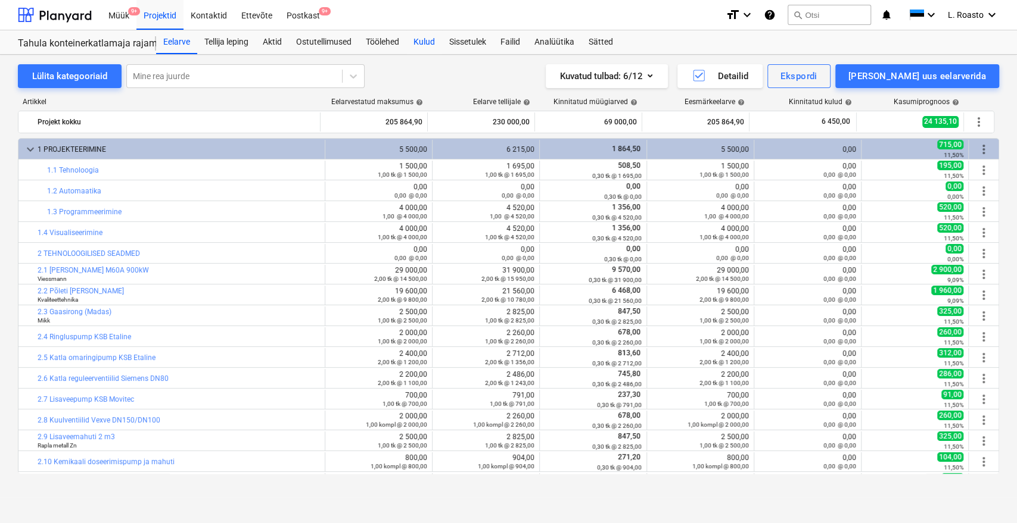
click at [424, 38] on div "Kulud" at bounding box center [424, 42] width 36 height 24
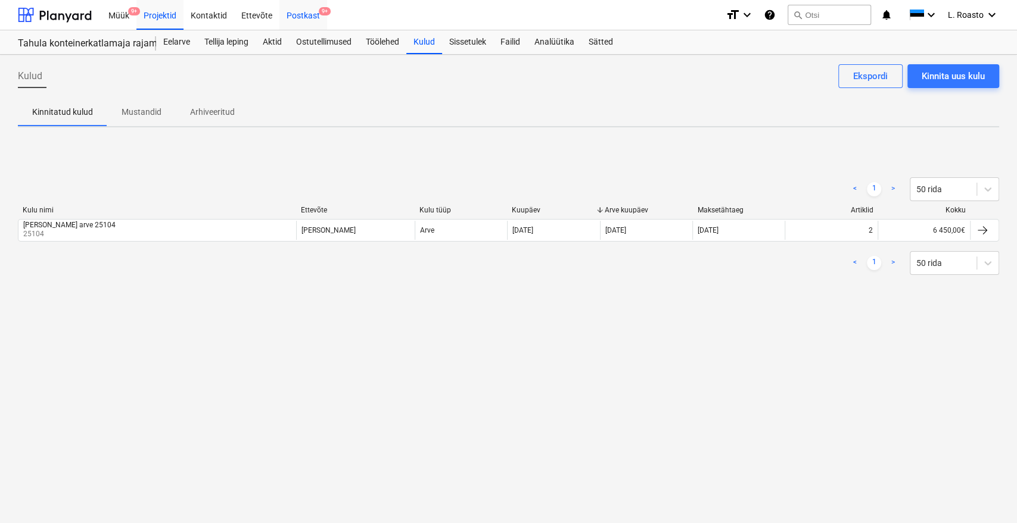
click at [306, 10] on div "Postkast 9+" at bounding box center [303, 14] width 48 height 30
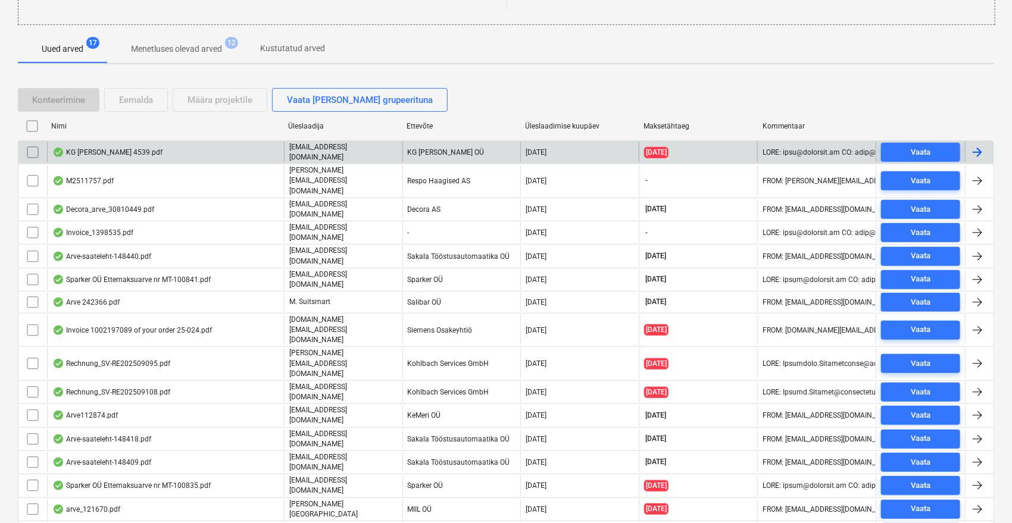
scroll to position [224, 0]
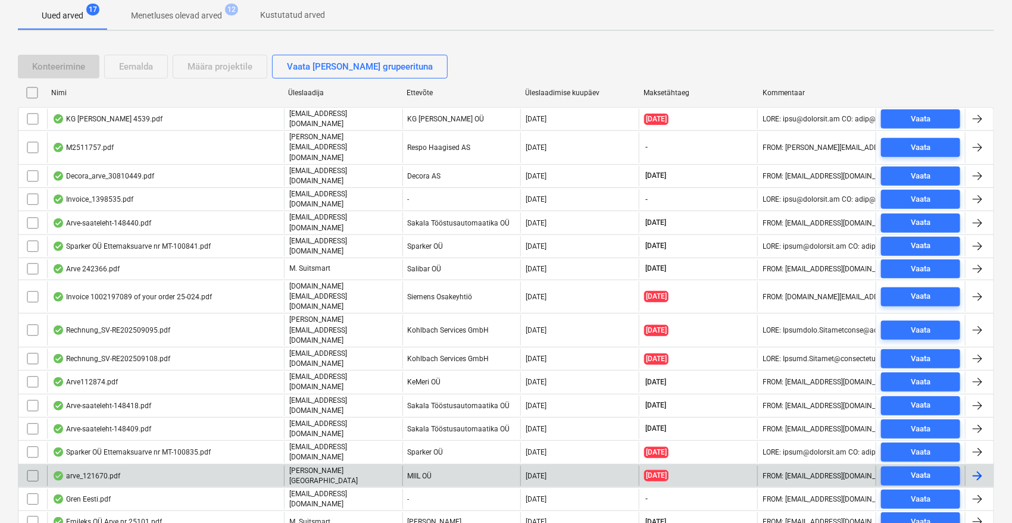
click at [166, 466] on div "arve_121670.pdf" at bounding box center [165, 476] width 237 height 20
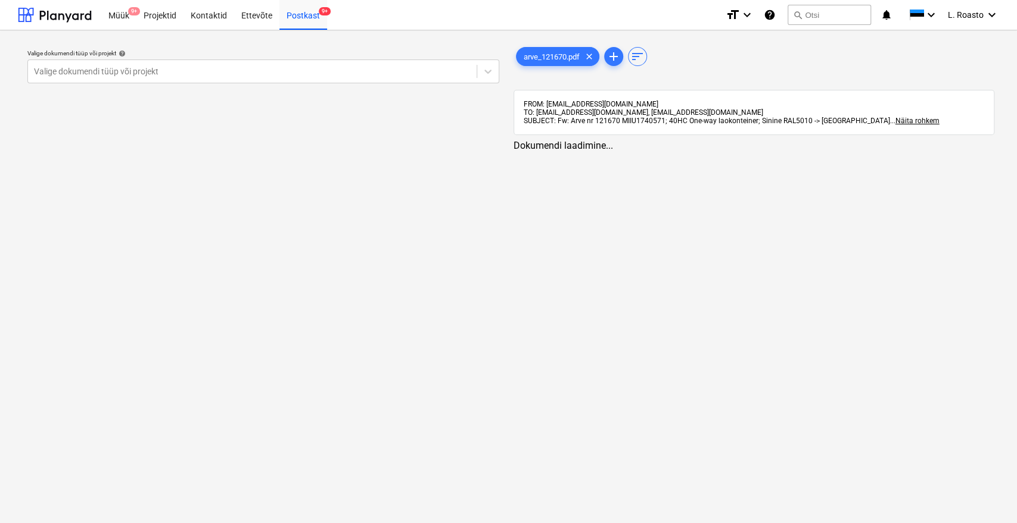
click at [197, 58] on p "Valige dokumendi tüüp või projekt help" at bounding box center [263, 54] width 472 height 10
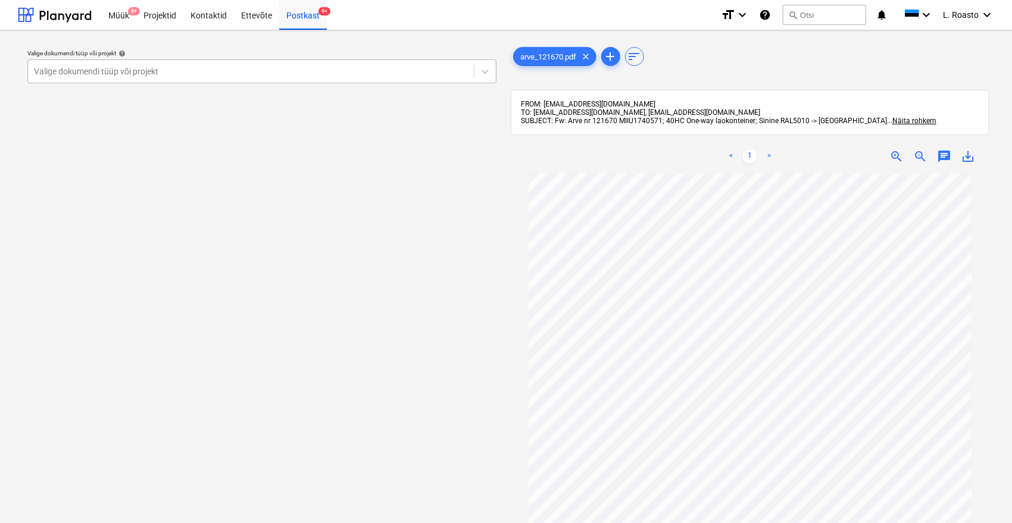
click at [191, 62] on div "Valige dokumendi tüüp või projekt" at bounding box center [261, 72] width 469 height 24
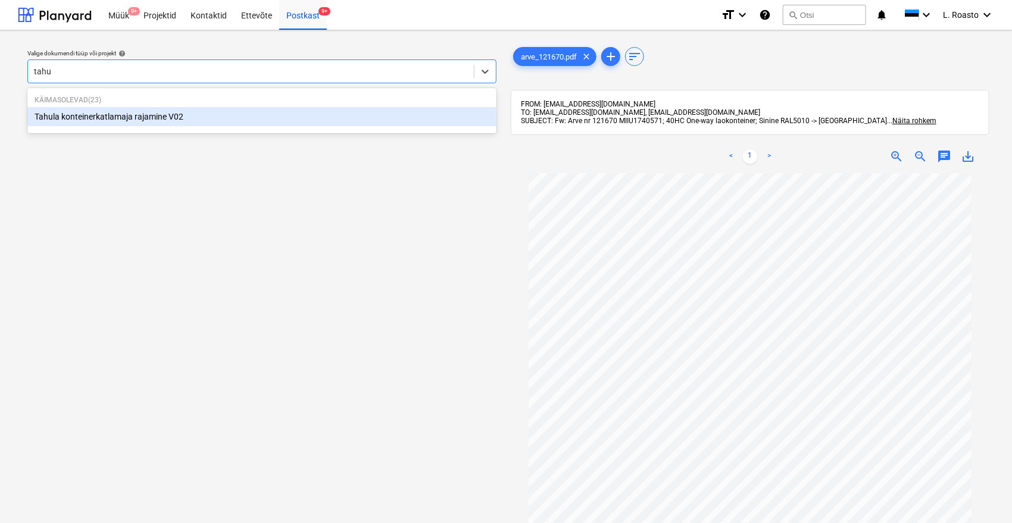
type input "tahul"
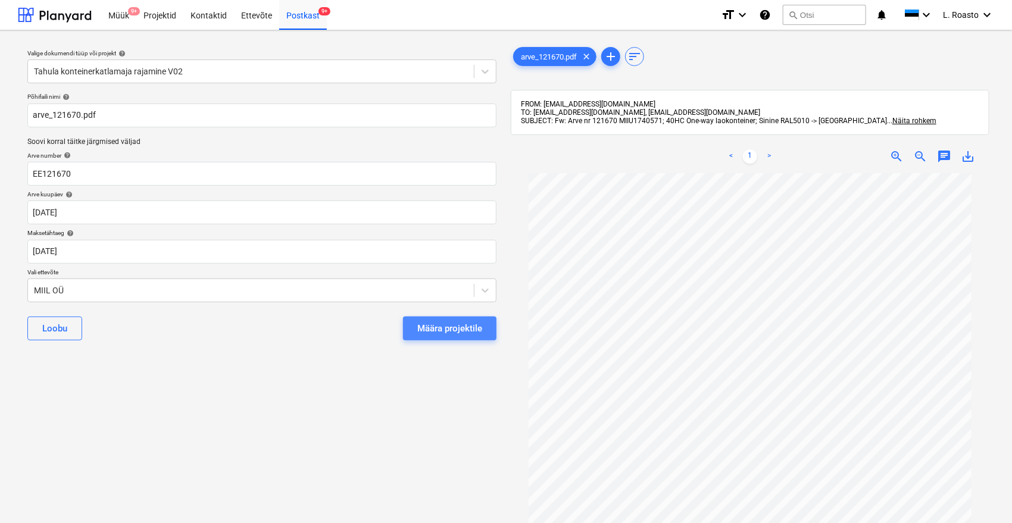
click at [468, 328] on div "Määra projektile" at bounding box center [449, 328] width 65 height 15
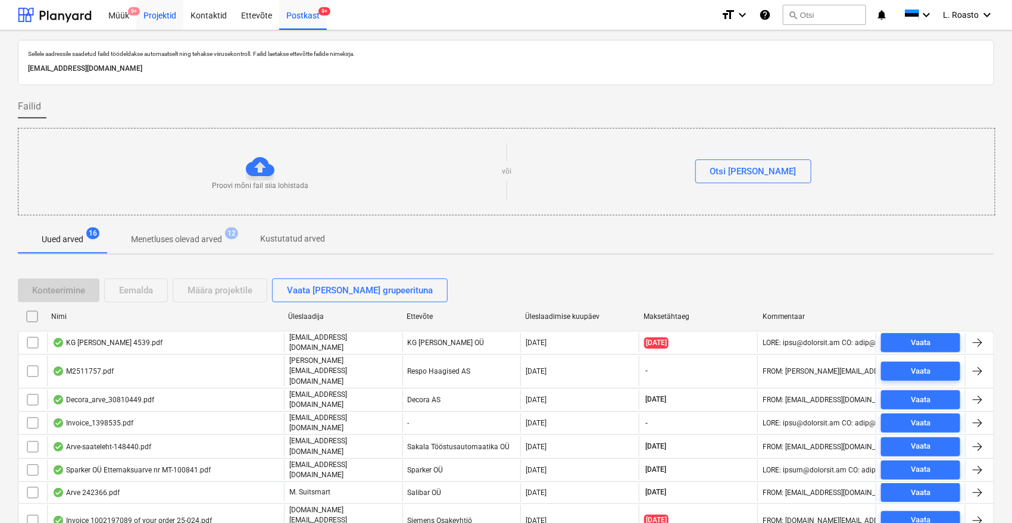
click at [170, 15] on div "Projektid" at bounding box center [159, 14] width 47 height 30
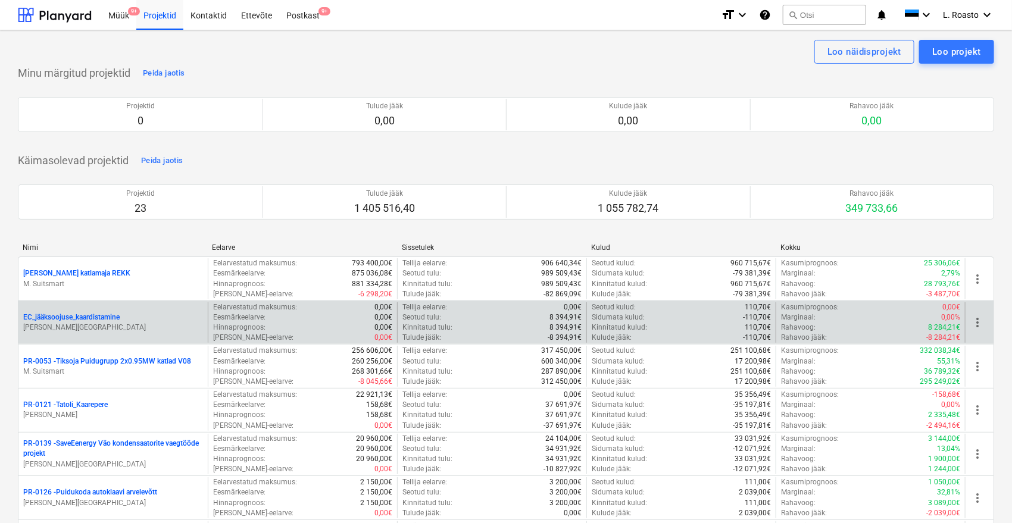
scroll to position [930, 0]
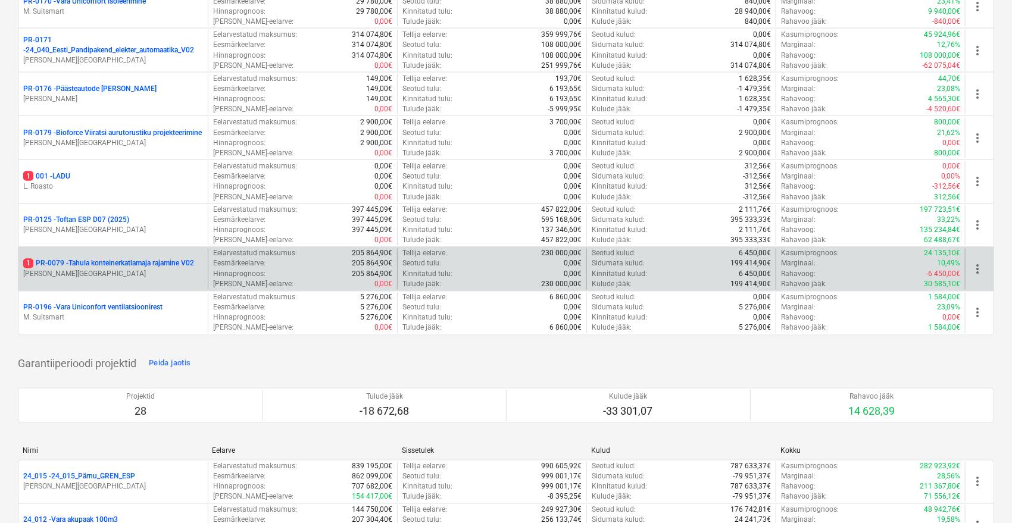
click at [151, 260] on p "1 PR-0079 - Tahula konteinerkatlamaja rajamine V02" at bounding box center [108, 264] width 171 height 10
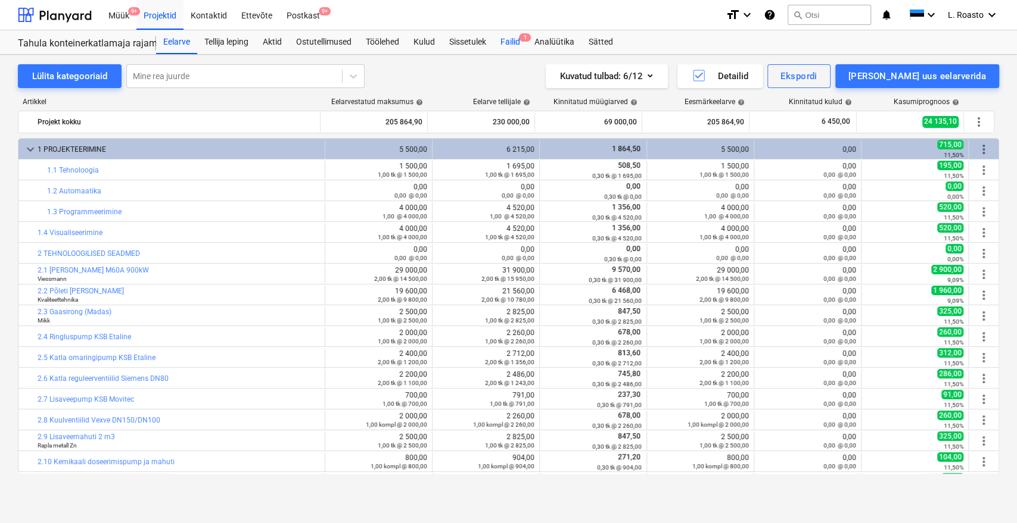
click at [518, 39] on div "Failid 1" at bounding box center [510, 42] width 34 height 24
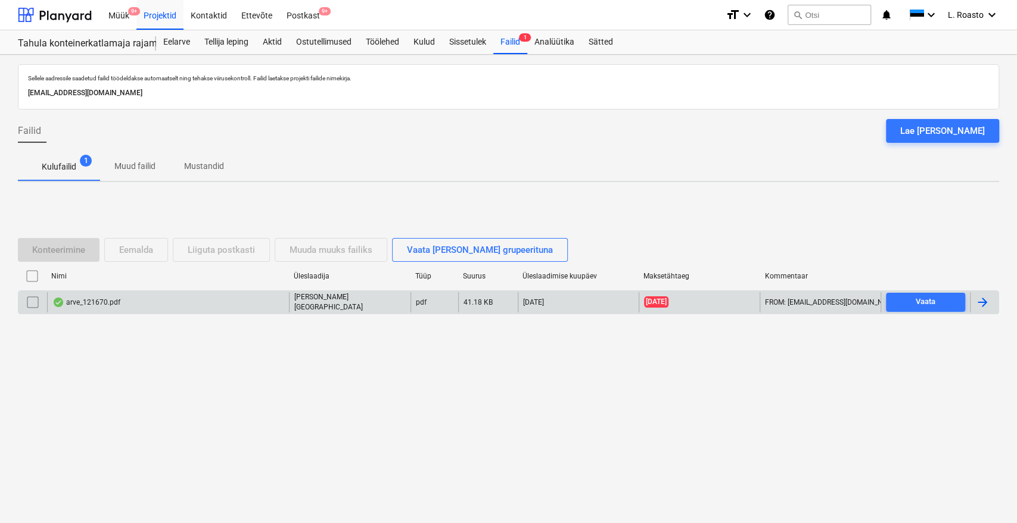
click at [989, 307] on div at bounding box center [982, 302] width 14 height 14
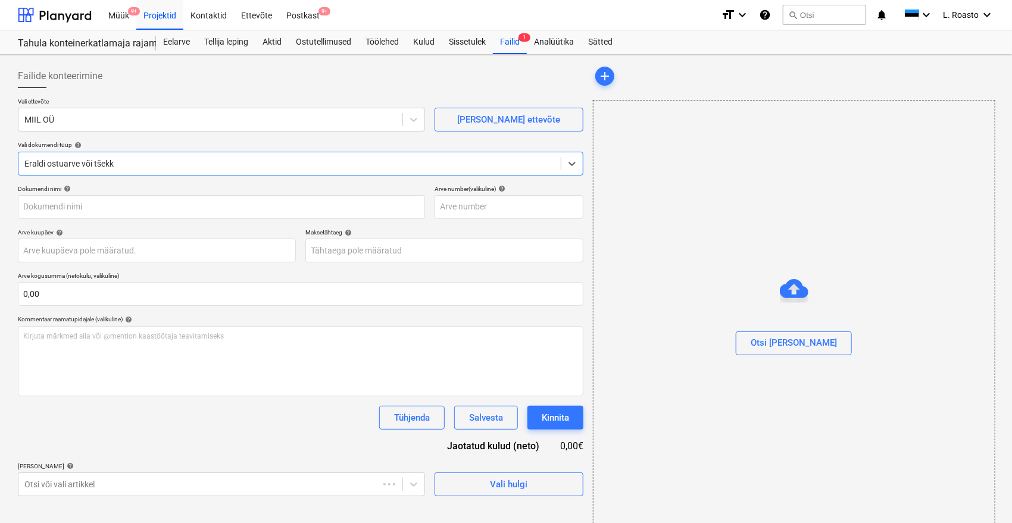
type input "EE121670"
type input "[DATE]"
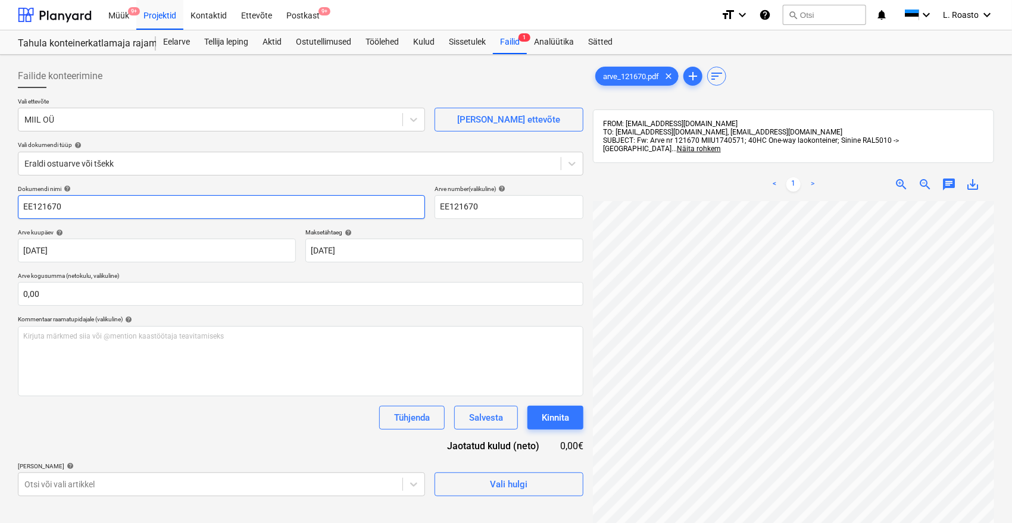
click at [20, 204] on input "EE121670" at bounding box center [221, 207] width 407 height 24
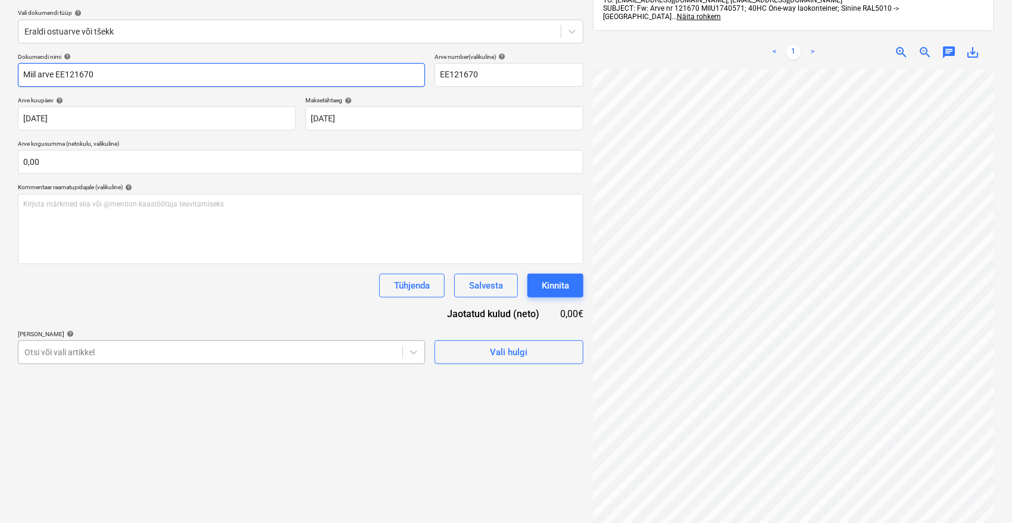
type input "Miil arve EE121670"
click at [245, 351] on body "Müük 9+ Projektid Kontaktid Ettevõte Postkast 9+ format_size keyboard_arrow_dow…" at bounding box center [506, 129] width 1012 height 523
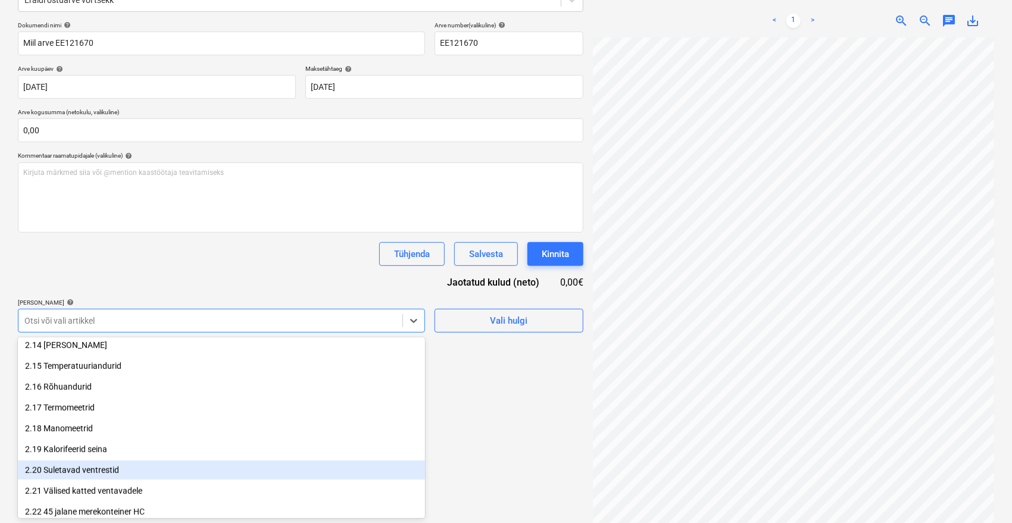
scroll to position [529, 0]
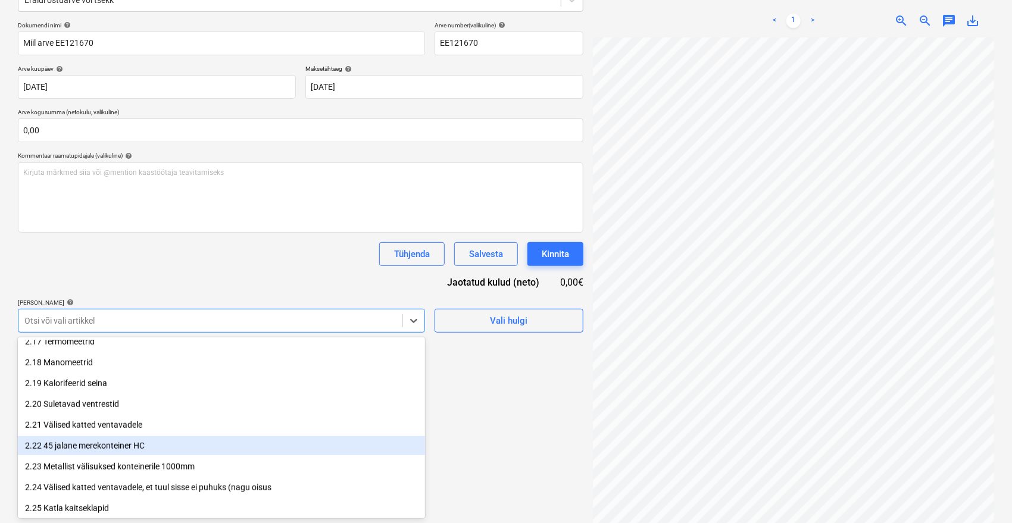
click at [124, 447] on div "2.22 45 jalane merekonteiner HC" at bounding box center [221, 446] width 407 height 19
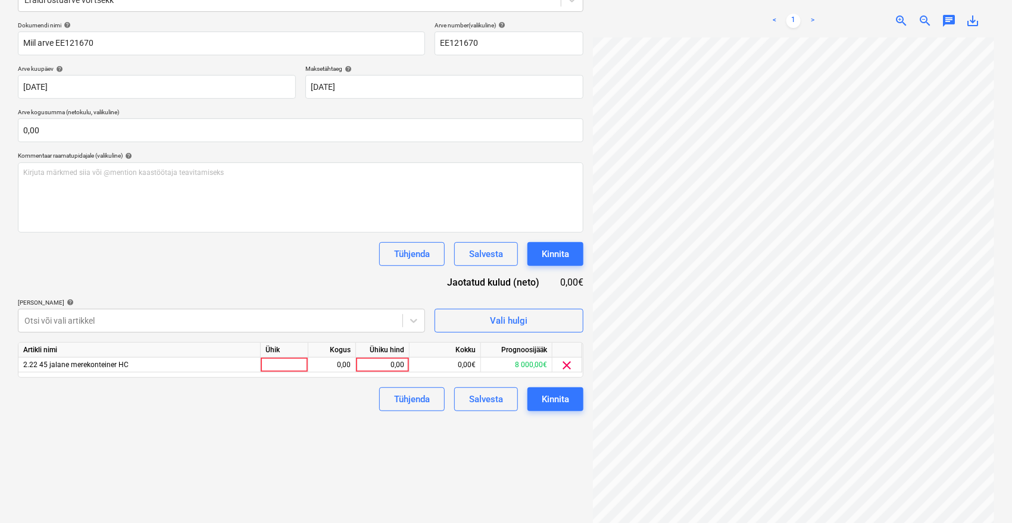
click at [248, 275] on div "Dokumendi nimi help Miil arve EE121670 Arve number (valikuline) help EE121670 A…" at bounding box center [301, 216] width 566 height 390
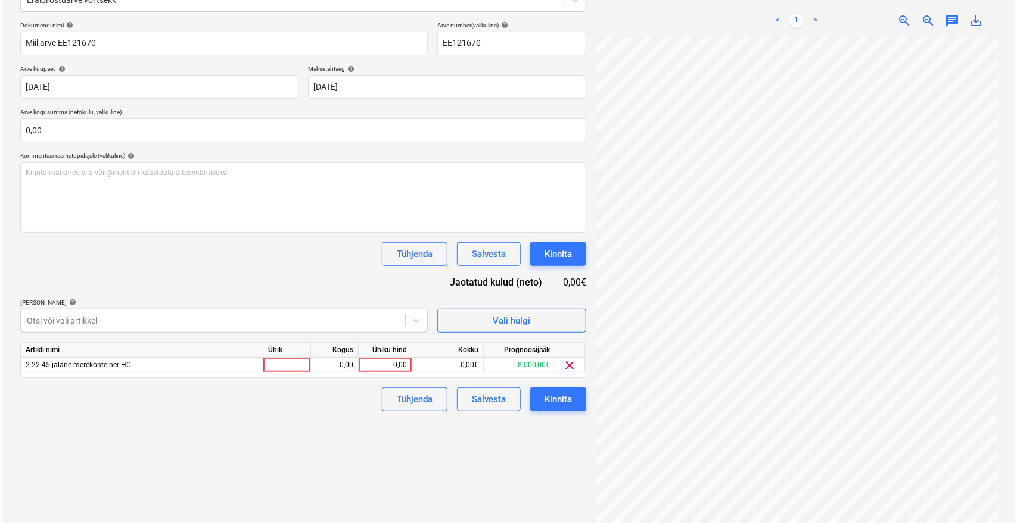
scroll to position [20, 48]
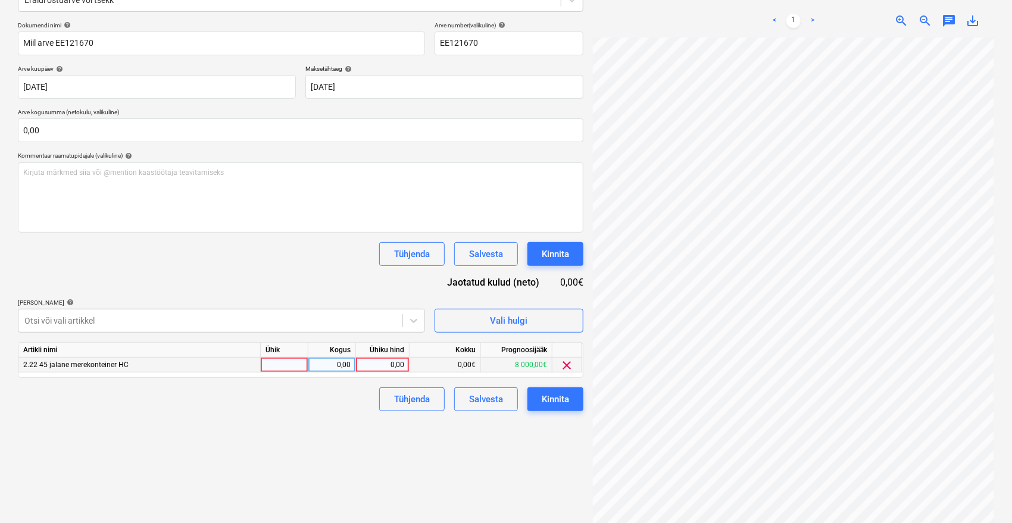
click at [395, 367] on div "0,00" at bounding box center [382, 365] width 43 height 15
type input "4340"
click at [344, 429] on div "Failide konteerimine Vali ettevõte MIIL OÜ [PERSON_NAME] uus ettevõte Vali doku…" at bounding box center [300, 214] width 575 height 637
click at [565, 403] on div "Kinnita" at bounding box center [555, 399] width 27 height 15
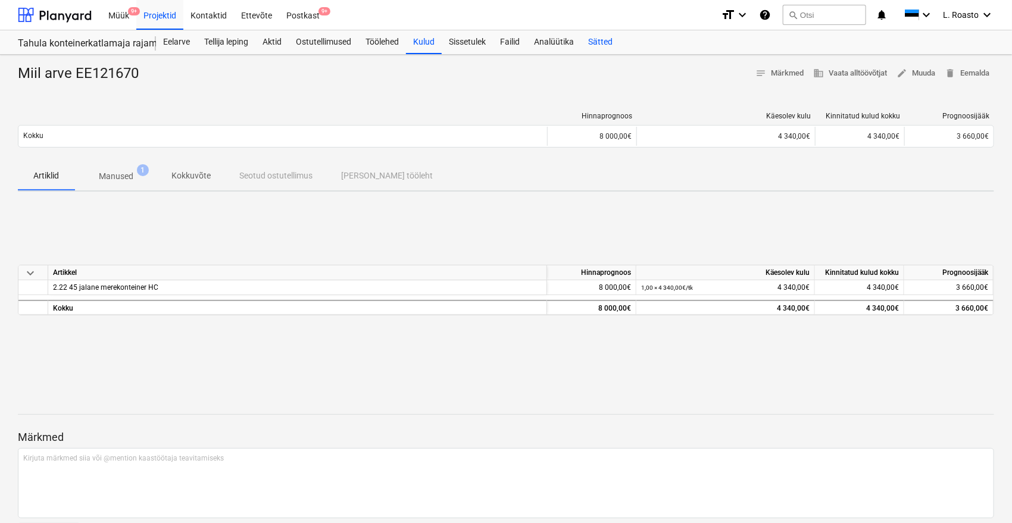
click at [612, 43] on div "Sätted" at bounding box center [600, 42] width 39 height 24
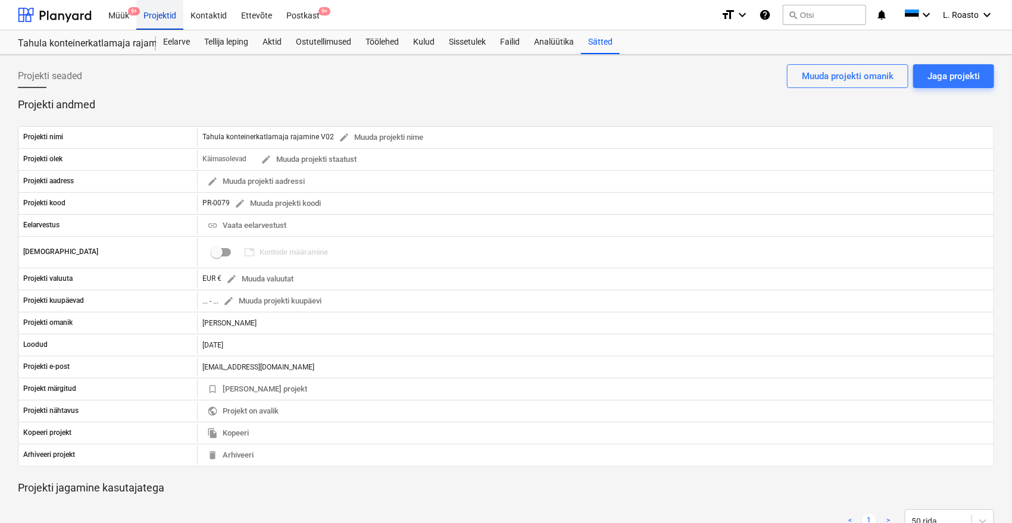
click at [158, 16] on div "Projektid" at bounding box center [159, 14] width 47 height 30
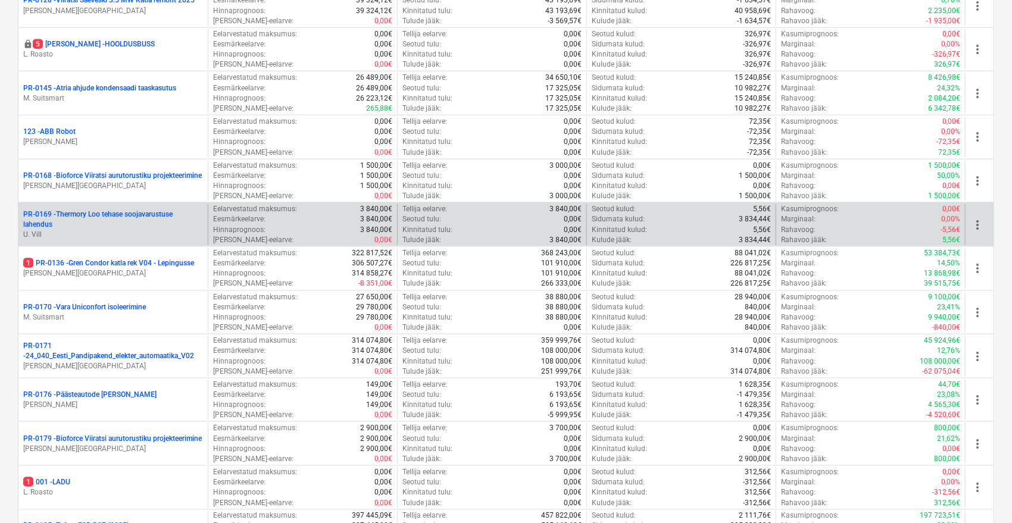
scroll to position [1143, 0]
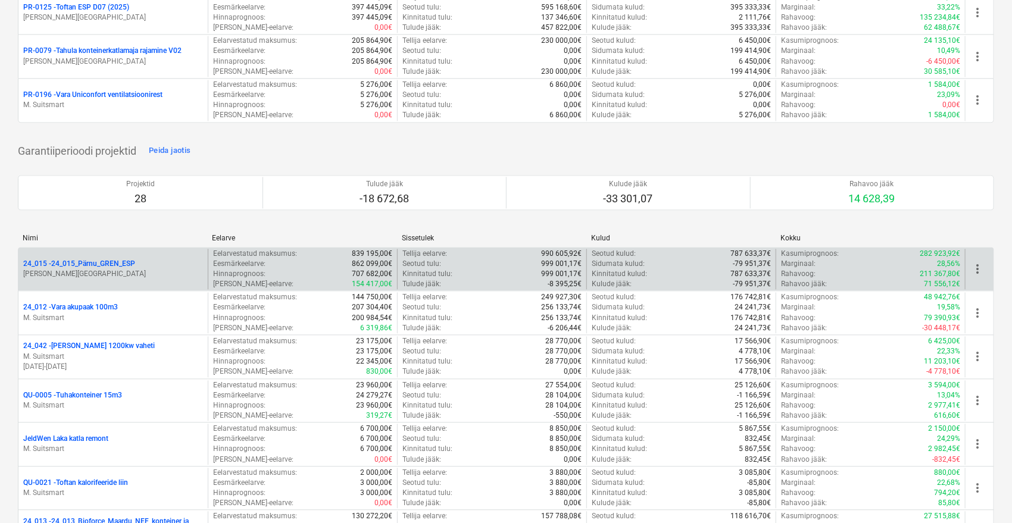
click at [127, 261] on p "24_015 - 24_015_Pärnu_GREN_ESP" at bounding box center [79, 264] width 112 height 10
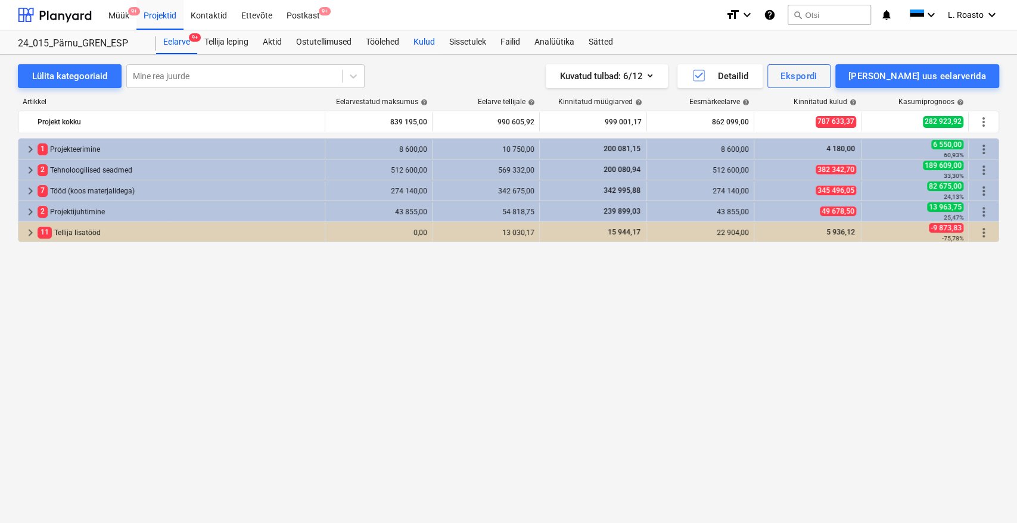
click at [426, 42] on div "Kulud" at bounding box center [424, 42] width 36 height 24
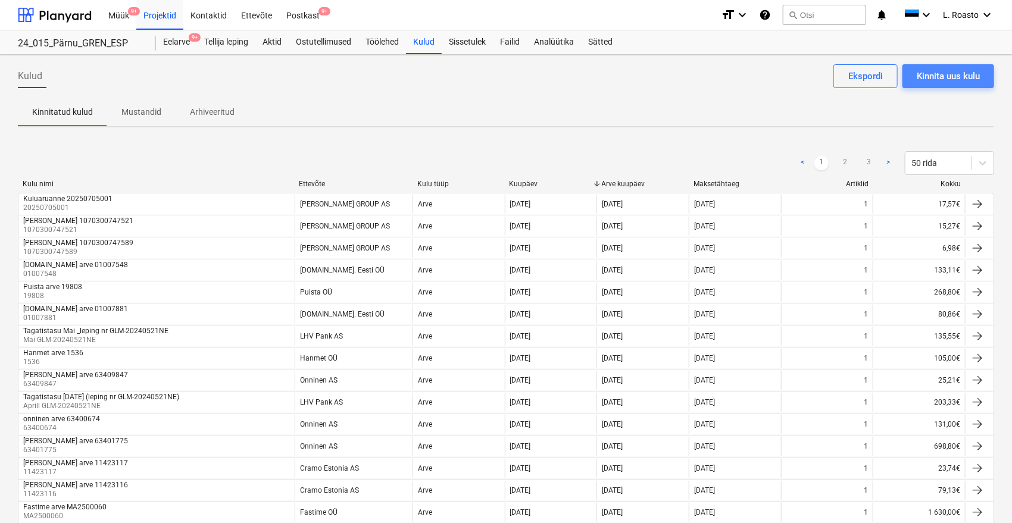
click at [962, 79] on div "Kinnita uus kulu" at bounding box center [948, 75] width 63 height 15
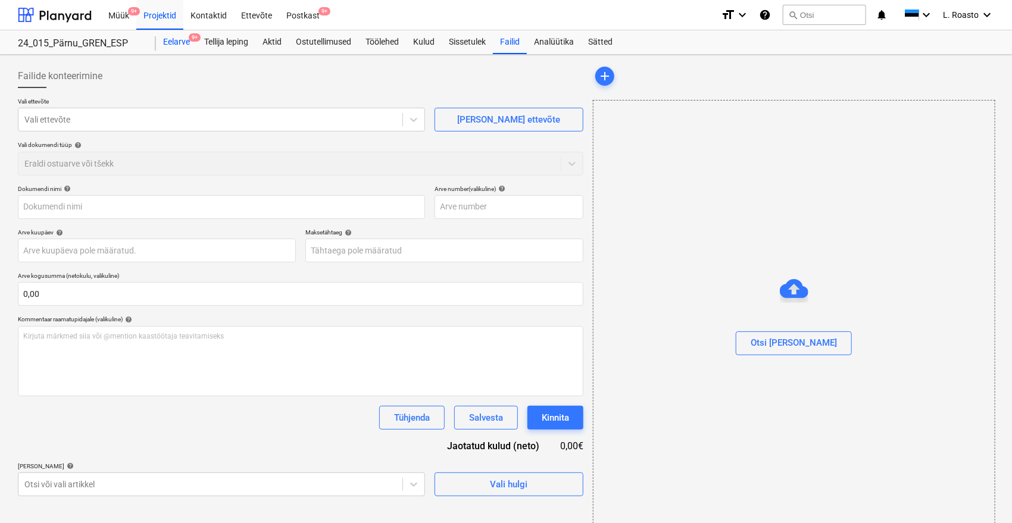
click at [186, 40] on div "Eelarve 9+" at bounding box center [176, 42] width 41 height 24
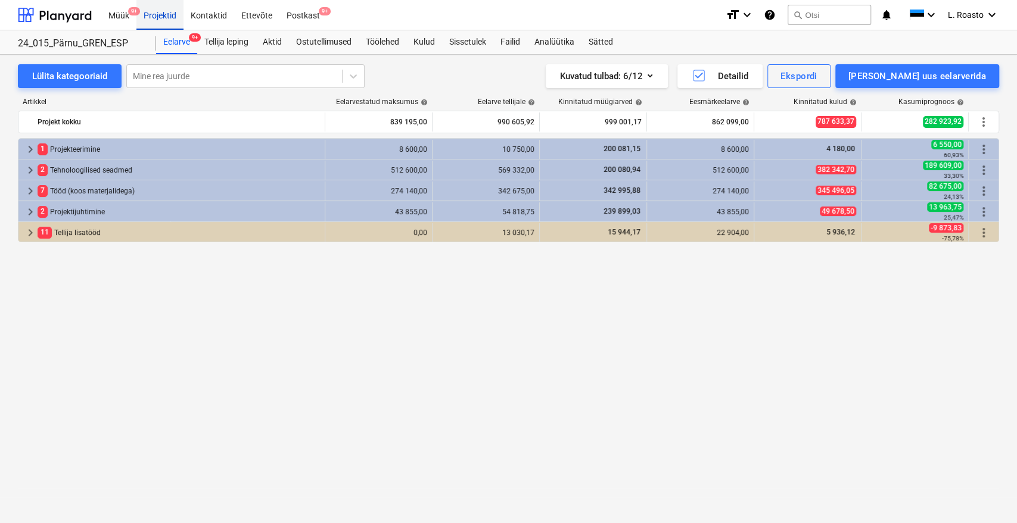
click at [148, 2] on div "Projektid" at bounding box center [159, 14] width 47 height 30
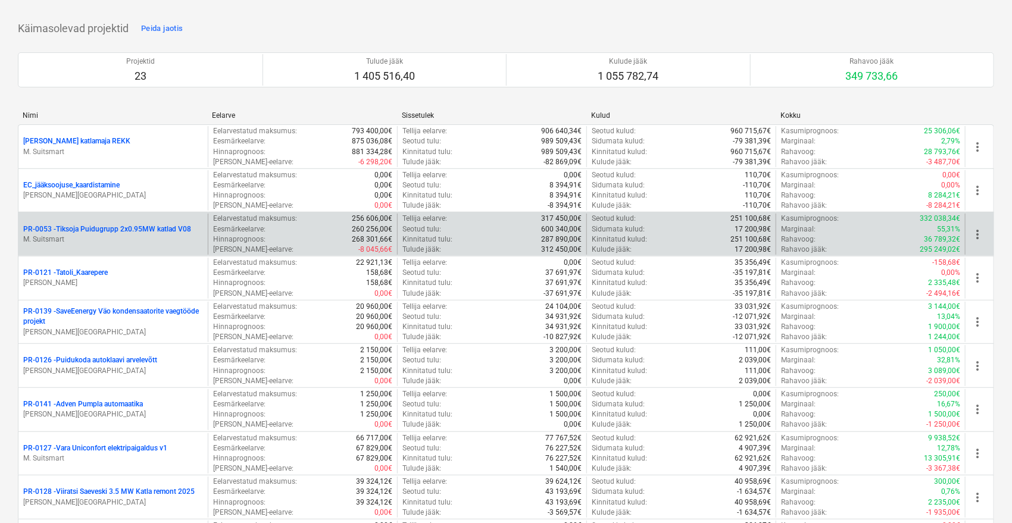
scroll to position [624, 0]
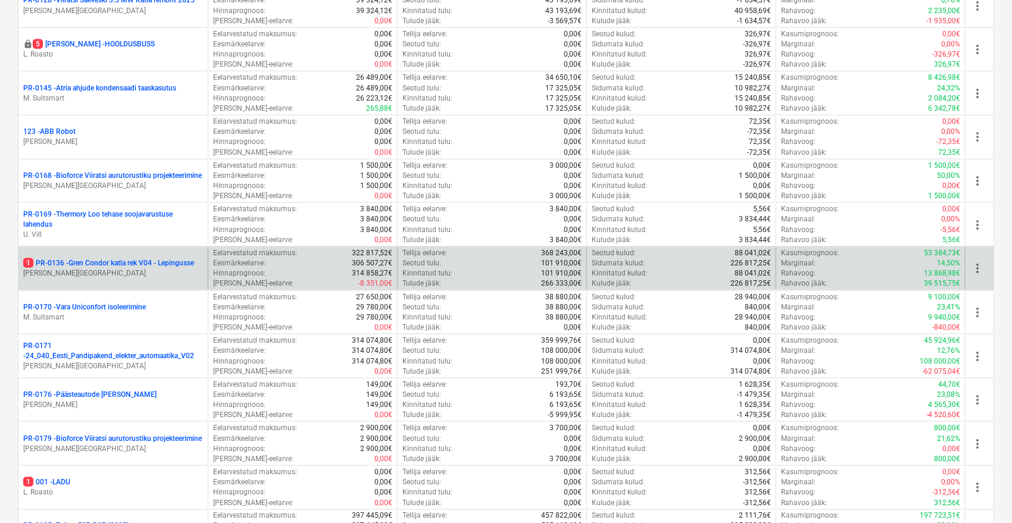
click at [161, 260] on p "1 PR-0136 - Gren Condor katla rek V04 - Lepingusse" at bounding box center [108, 263] width 171 height 10
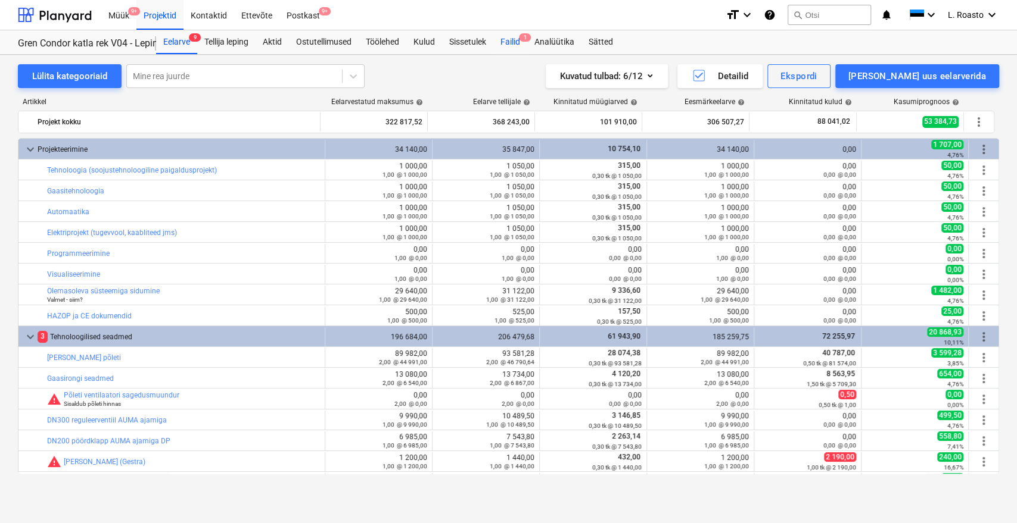
click at [519, 42] on div "Failid 1" at bounding box center [510, 42] width 34 height 24
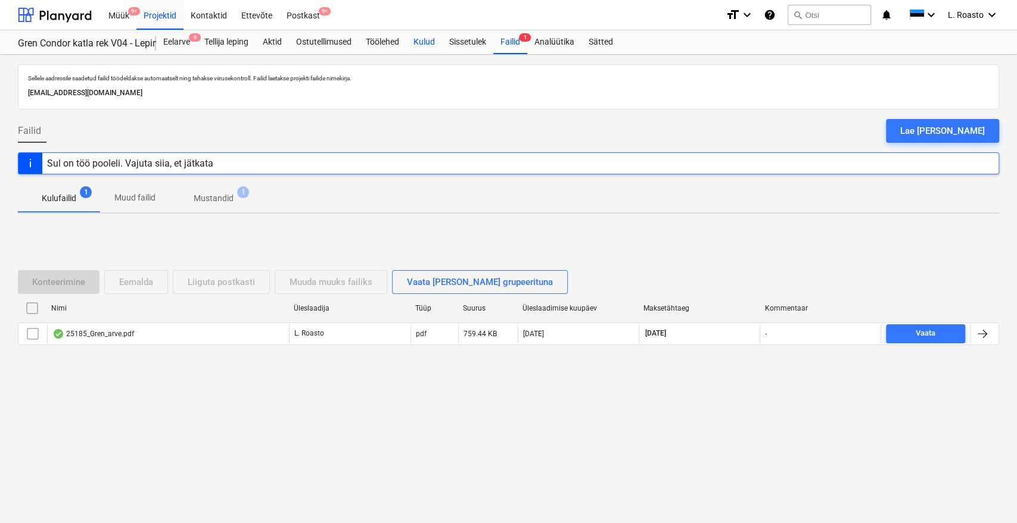
click at [431, 43] on div "Kulud" at bounding box center [424, 42] width 36 height 24
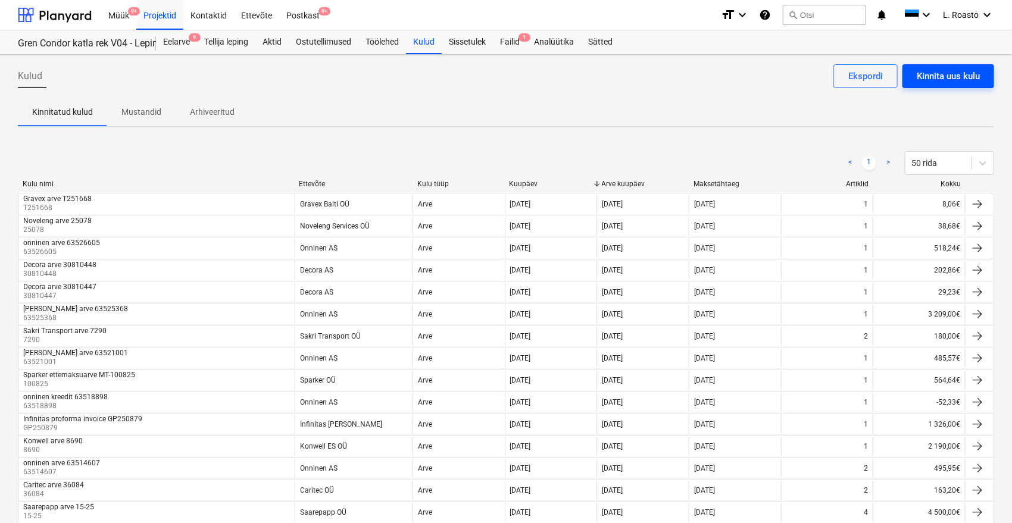
click at [943, 85] on button "Kinnita uus kulu" at bounding box center [949, 76] width 92 height 24
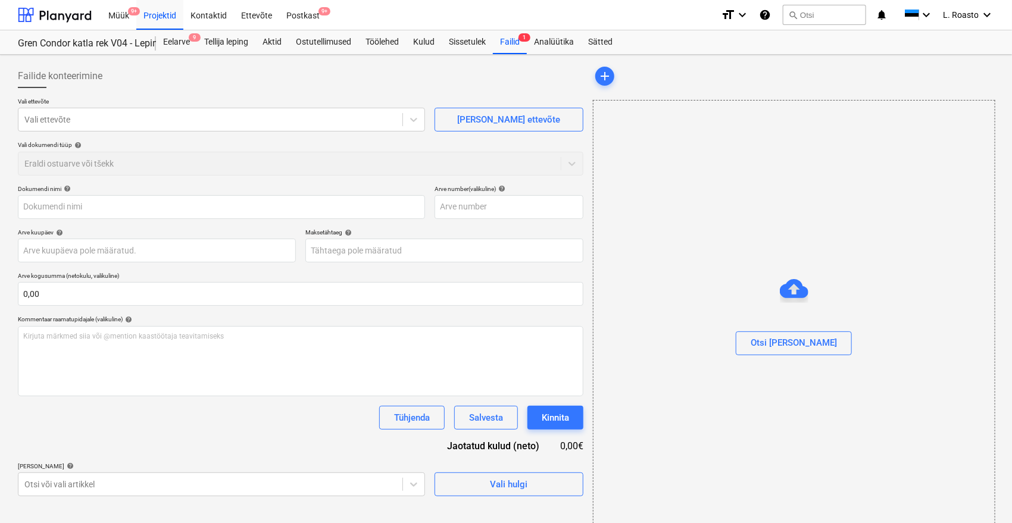
type input "01040648.pdf"
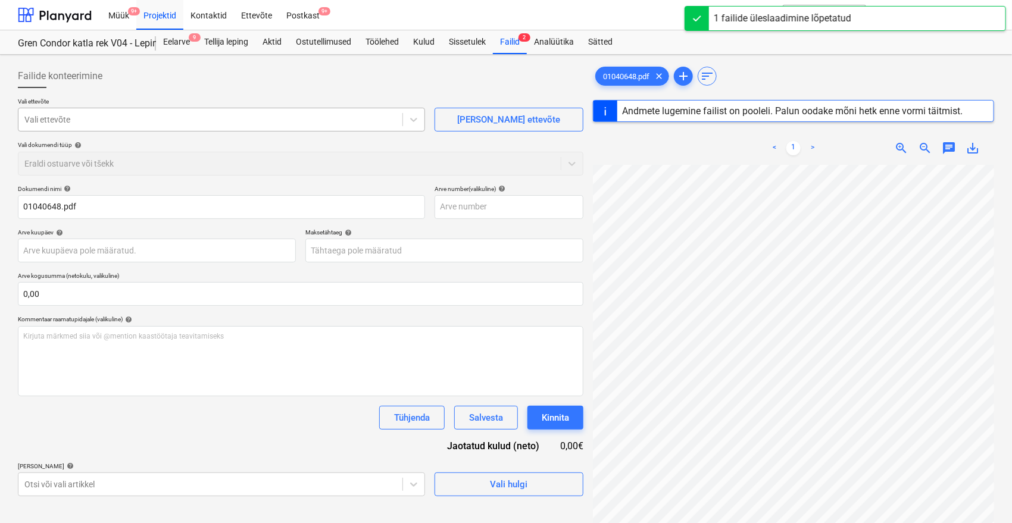
click at [149, 111] on div "Vali ettevõte" at bounding box center [210, 119] width 384 height 17
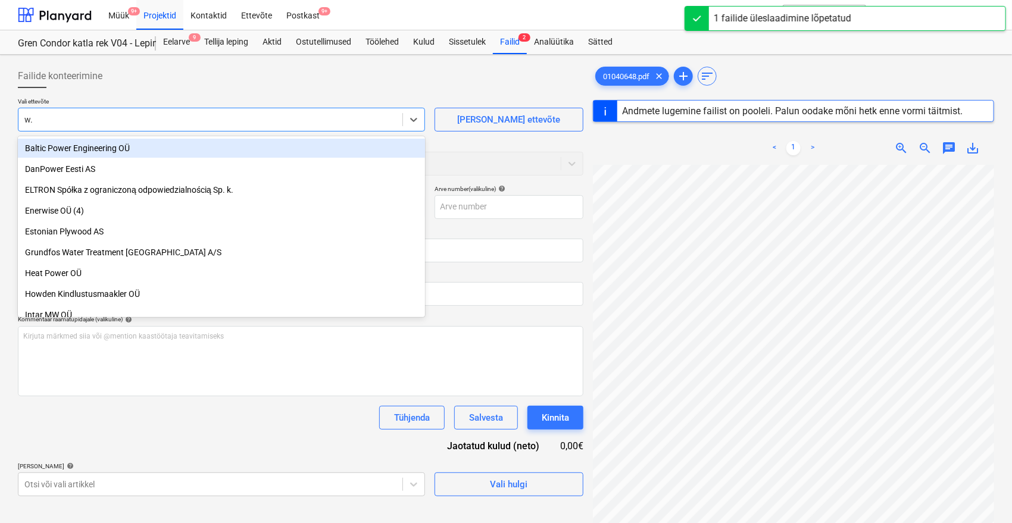
type input "w.e"
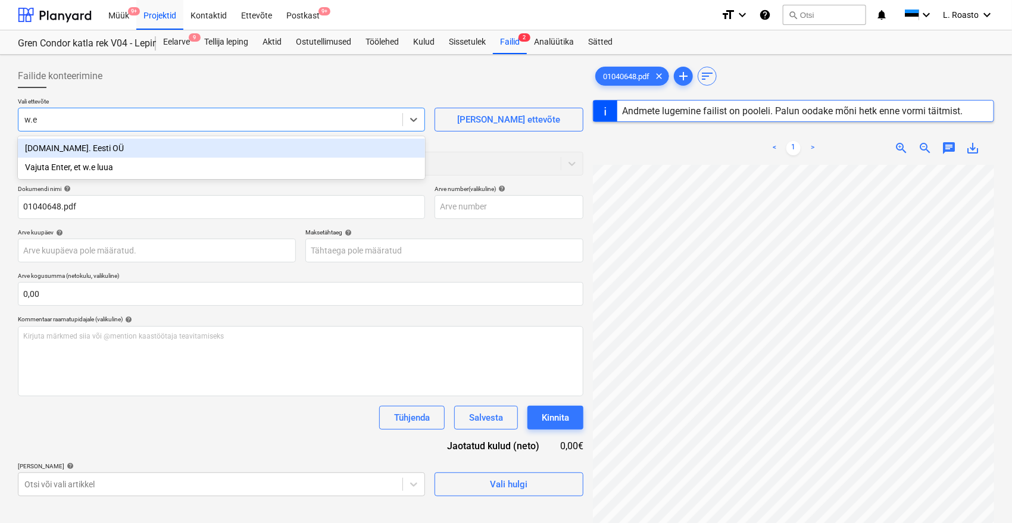
type input "01040648"
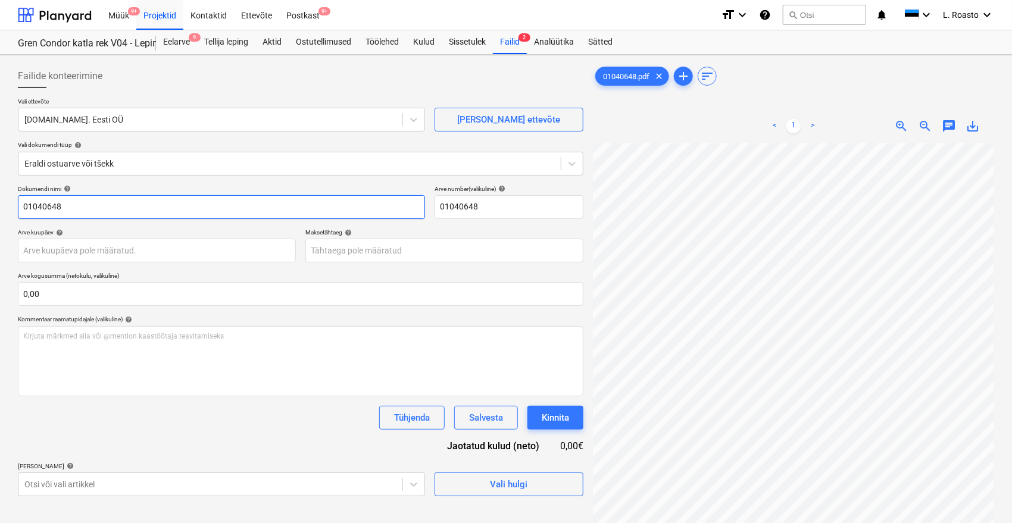
click at [24, 202] on input "01040648" at bounding box center [221, 207] width 407 height 24
type input "[DOMAIN_NAME] arve 01040648"
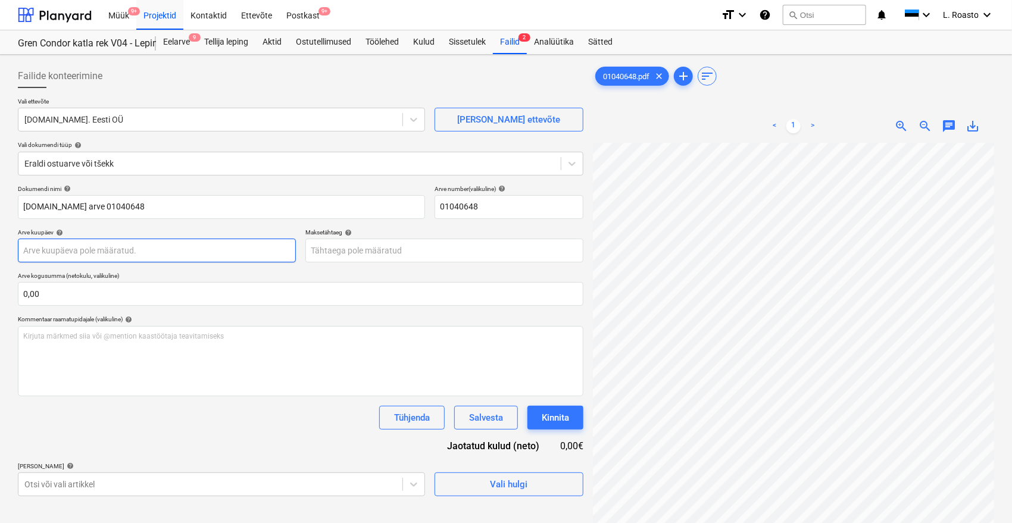
click at [124, 252] on body "Müük 9+ Projektid Kontaktid Ettevõte Postkast 9+ format_size keyboard_arrow_dow…" at bounding box center [506, 261] width 1012 height 523
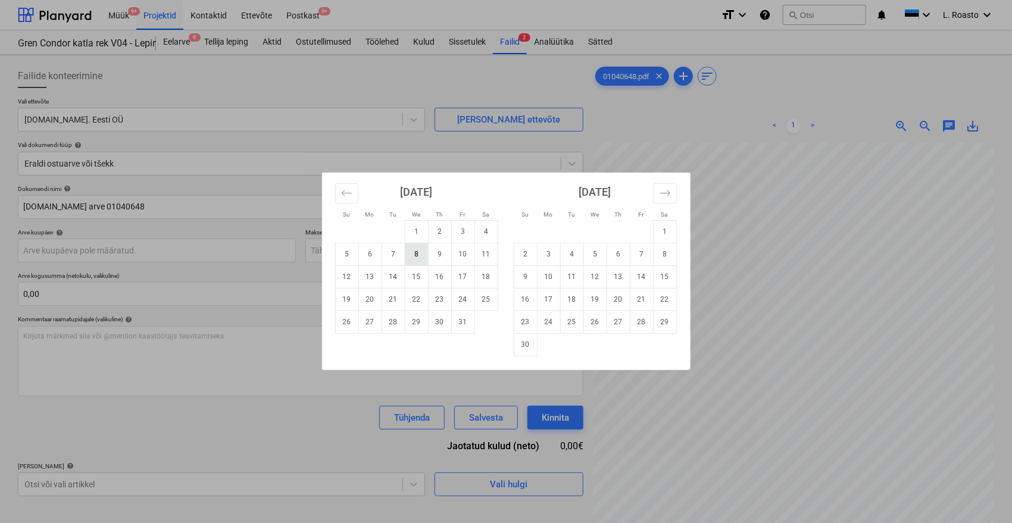
click at [422, 257] on td "8" at bounding box center [416, 254] width 23 height 23
type input "[DATE]"
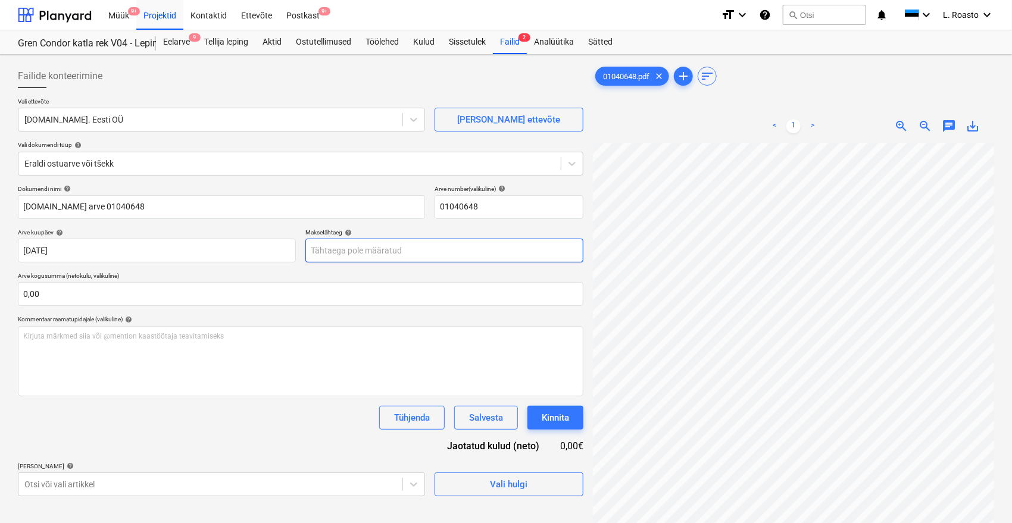
click at [392, 247] on body "Müük 9+ Projektid Kontaktid Ettevõte Postkast 9+ format_size keyboard_arrow_dow…" at bounding box center [506, 261] width 1012 height 523
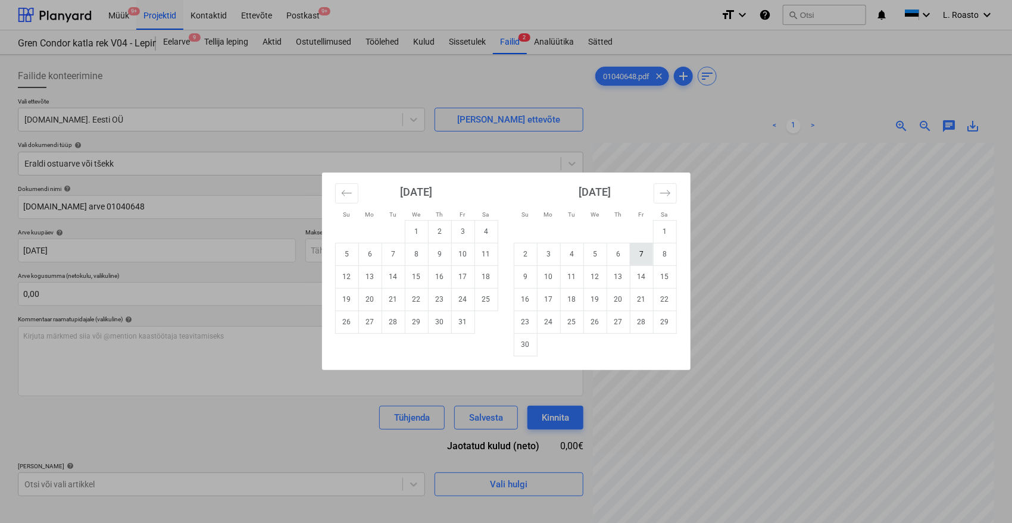
click at [641, 259] on td "7" at bounding box center [641, 254] width 23 height 23
type input "[DATE]"
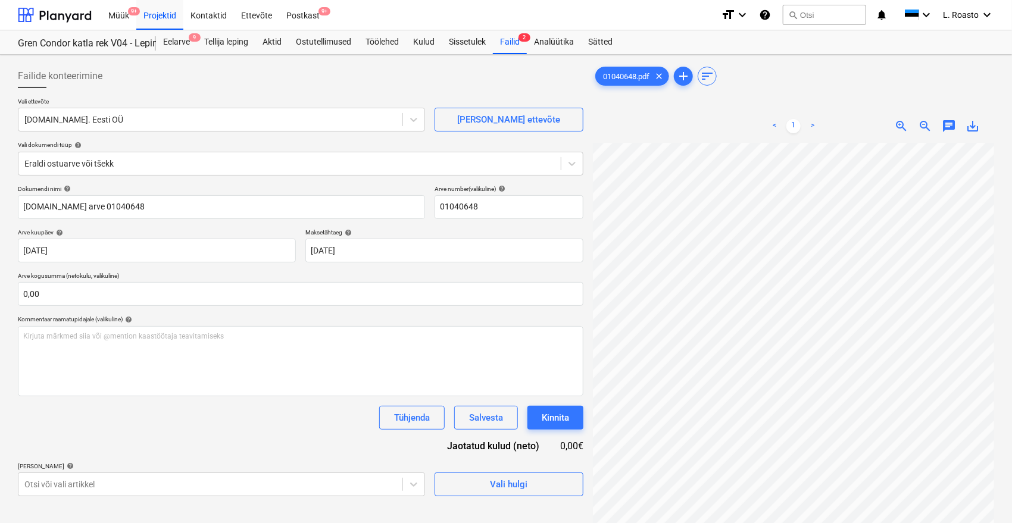
click at [321, 276] on p "Arve kogusumma (netokulu, valikuline)" at bounding box center [301, 277] width 566 height 10
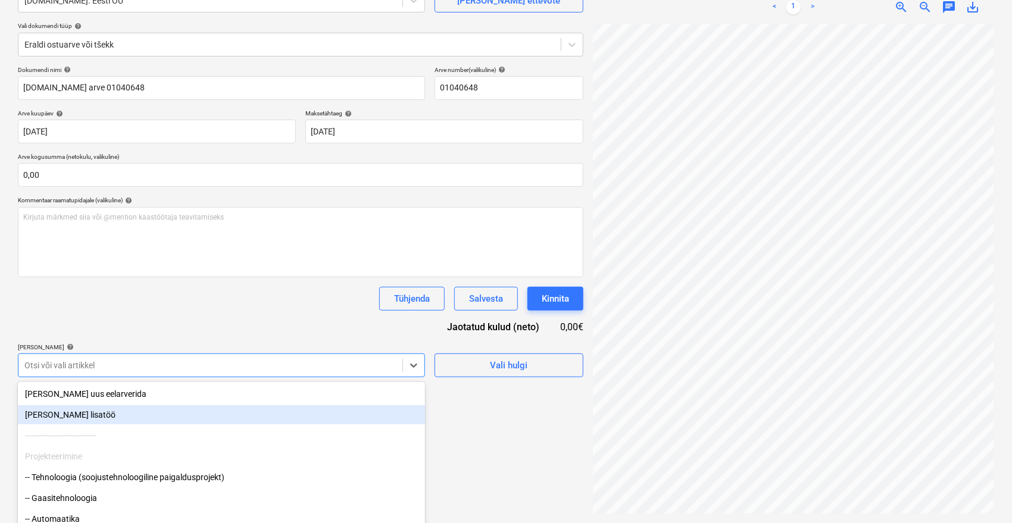
scroll to position [158, 0]
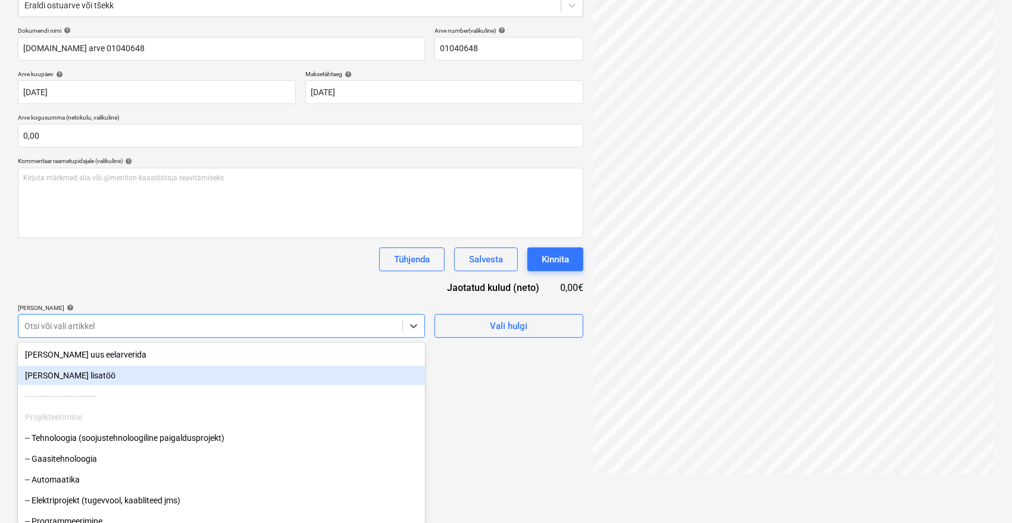
click at [110, 365] on body "Müük 9+ Projektid Kontaktid Ettevõte Postkast 9+ format_size keyboard_arrow_dow…" at bounding box center [506, 103] width 1012 height 523
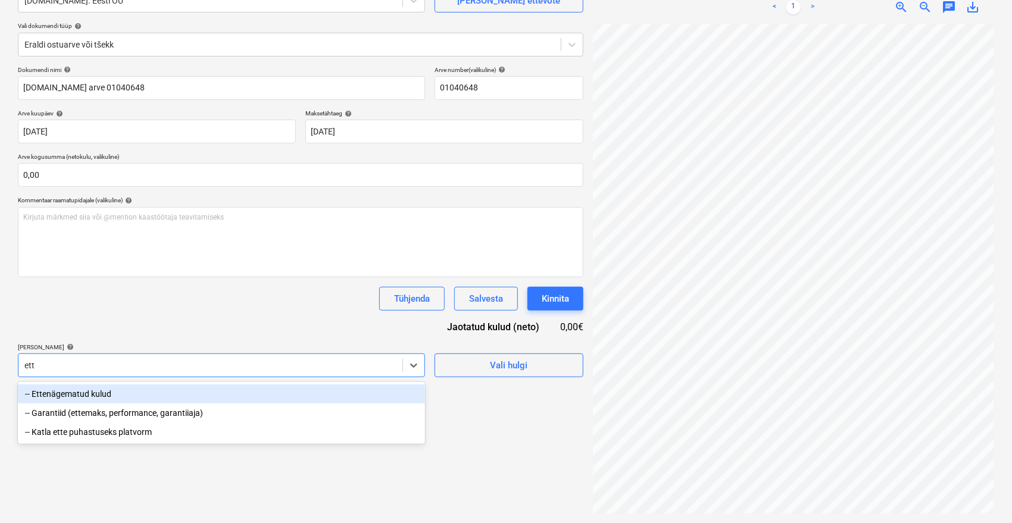
scroll to position [119, 0]
type input "ette"
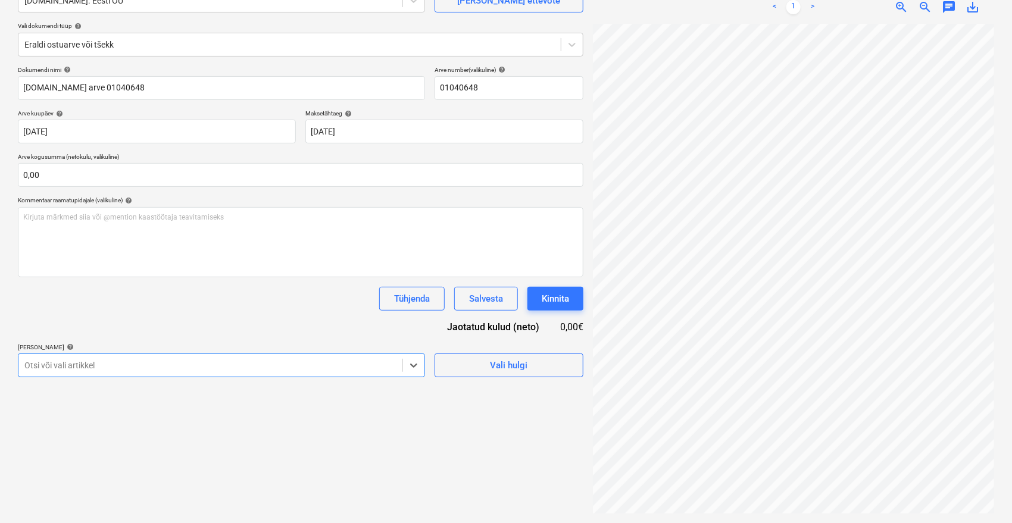
drag, startPoint x: 89, startPoint y: 361, endPoint x: 3, endPoint y: 361, distance: 85.8
click at [3, 361] on div "Failide konteerimine Vali ettevõte [DOMAIN_NAME]. Eesti OÜ [PERSON_NAME] uus et…" at bounding box center [506, 230] width 1012 height 588
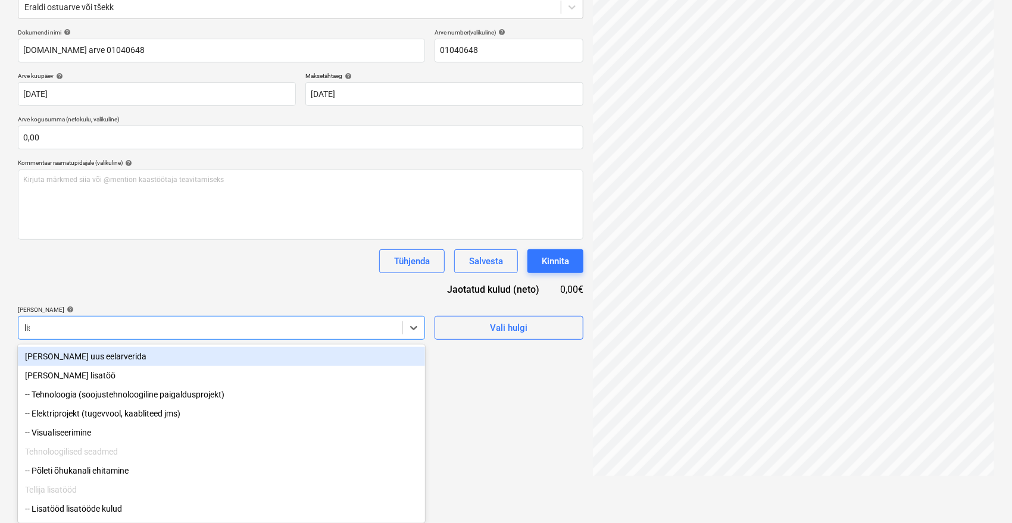
type input "[PERSON_NAME]"
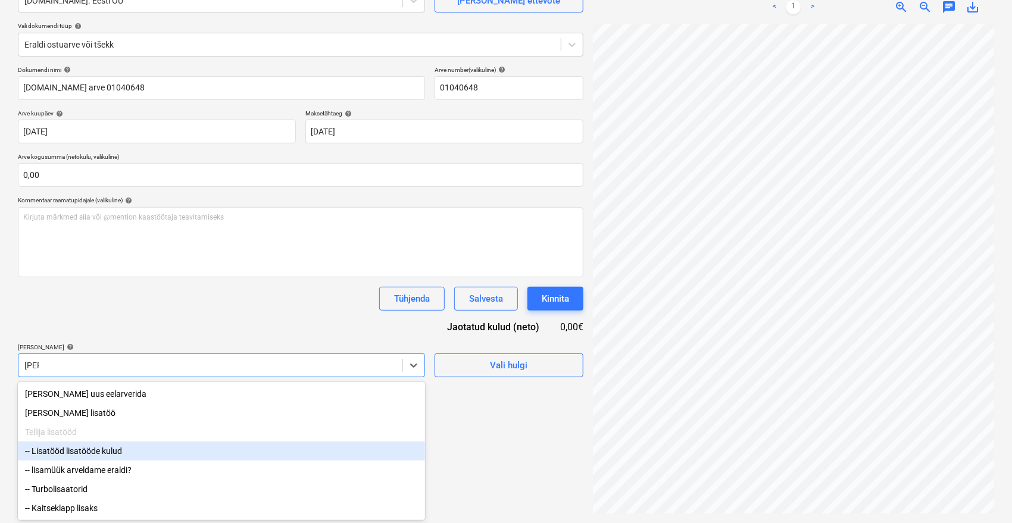
click at [113, 450] on div "-- Lisatööd lisatööde kulud" at bounding box center [221, 451] width 407 height 19
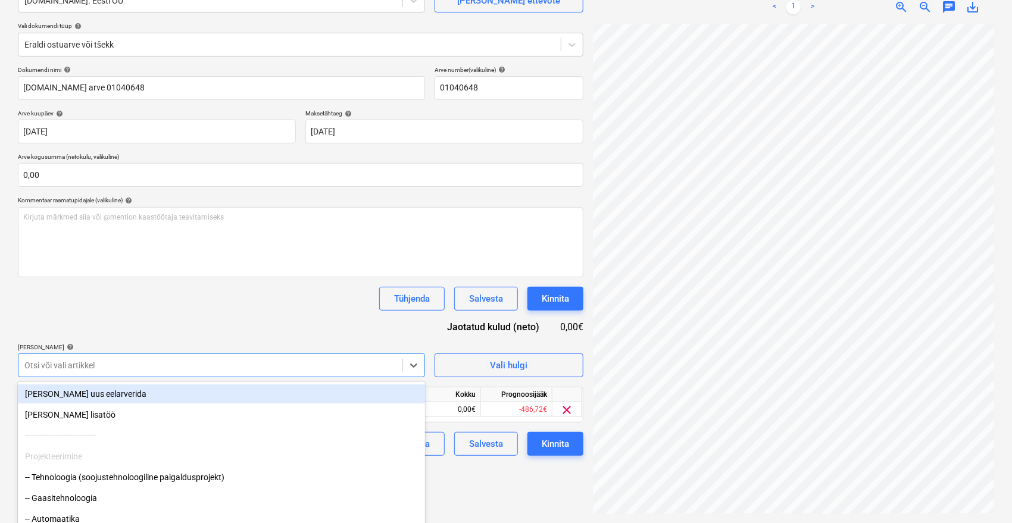
click at [176, 311] on div "Dokumendi nimi help [DOMAIN_NAME] arve 01040648 Arve number (valikuline) help 0…" at bounding box center [301, 261] width 566 height 390
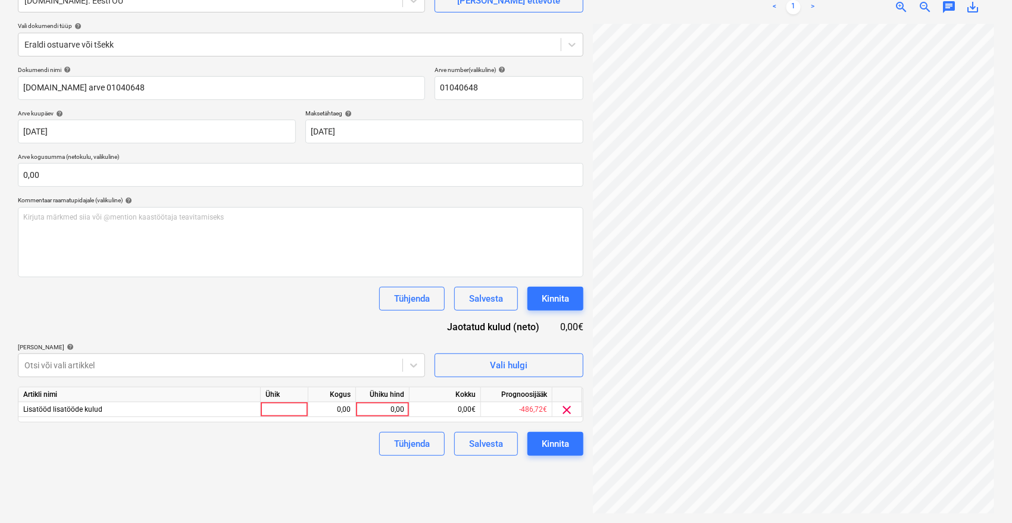
click at [923, 351] on div "01040648.pdf clear add sort < 1 > zoom_in zoom_out chat 0 save_alt" at bounding box center [793, 229] width 411 height 578
click at [386, 407] on div "0,00" at bounding box center [382, 410] width 43 height 15
type input "687,91"
click at [291, 469] on div "Failide konteerimine Vali ettevõte [DOMAIN_NAME]. Eesti OÜ [PERSON_NAME] uus et…" at bounding box center [300, 229] width 575 height 578
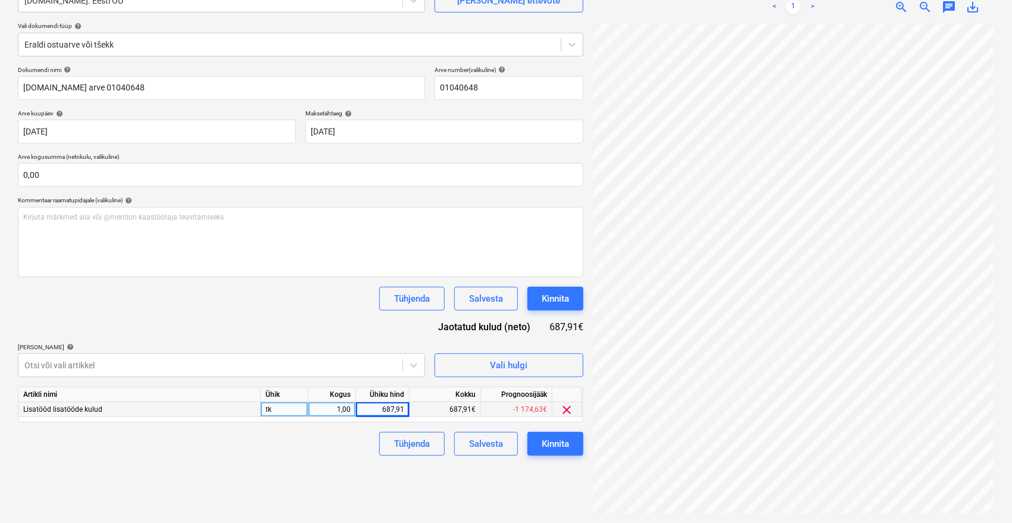
click at [335, 325] on div "Dokumendi nimi help [DOMAIN_NAME] arve 01040648 Arve number (valikuline) help 0…" at bounding box center [301, 261] width 566 height 390
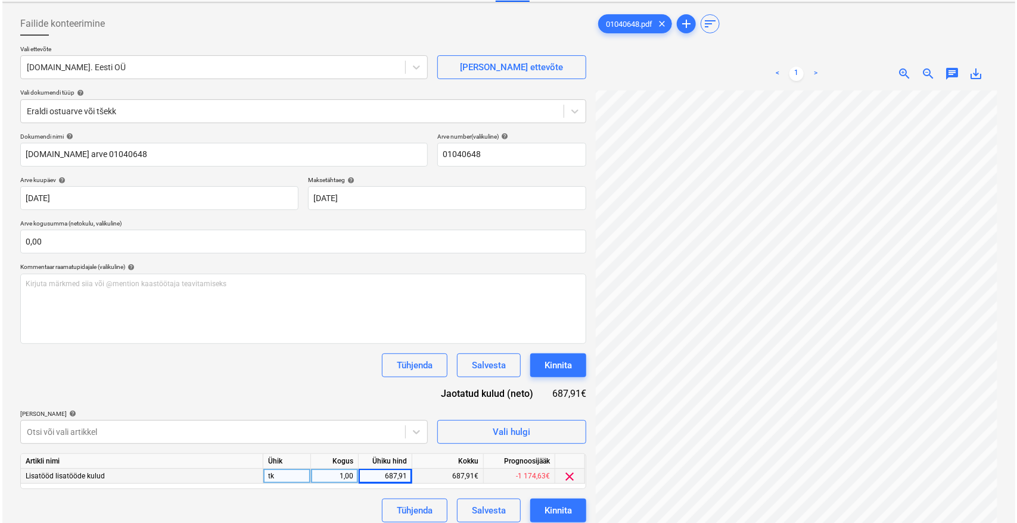
scroll to position [119, 0]
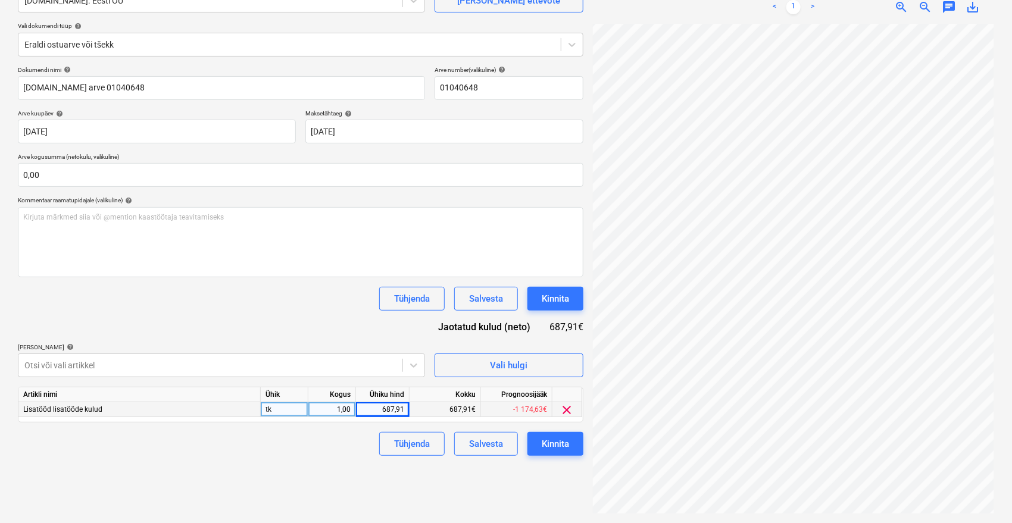
click at [272, 308] on div "Tühjenda Salvesta Kinnita" at bounding box center [301, 299] width 566 height 24
click at [559, 441] on div "Kinnita" at bounding box center [555, 444] width 27 height 15
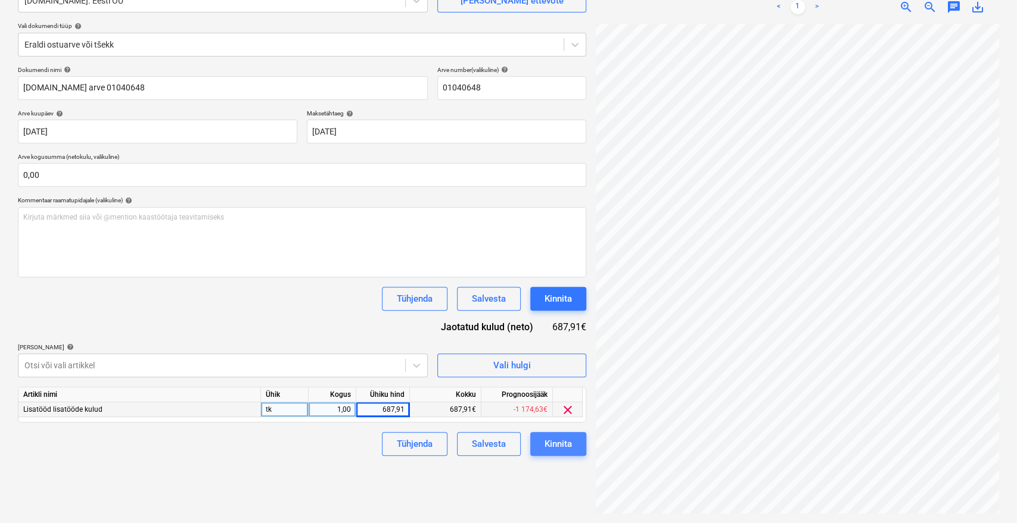
scroll to position [104, 48]
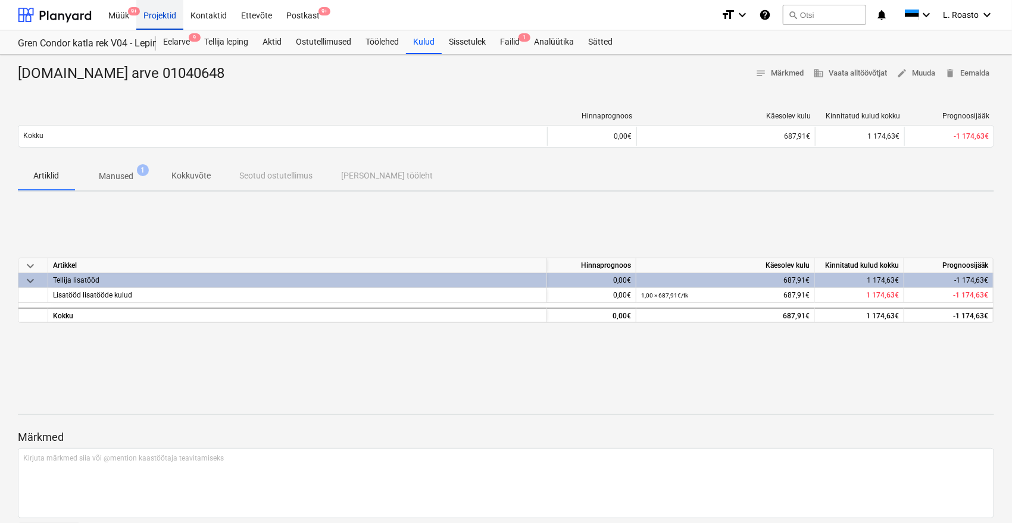
drag, startPoint x: 164, startPoint y: 18, endPoint x: 155, endPoint y: 2, distance: 18.9
click at [164, 18] on div "Projektid" at bounding box center [159, 14] width 47 height 30
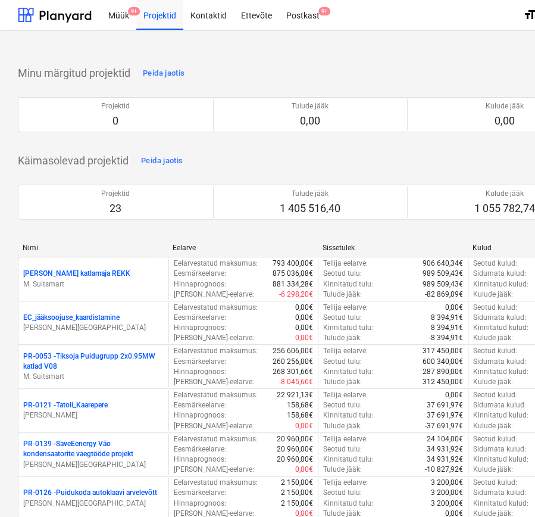
click at [351, 65] on div "Minu märgitud projektid Peida jaotis Projektid 0 Tulude jääk 0,00 Kulude jääk 0…" at bounding box center [407, 105] width 779 height 83
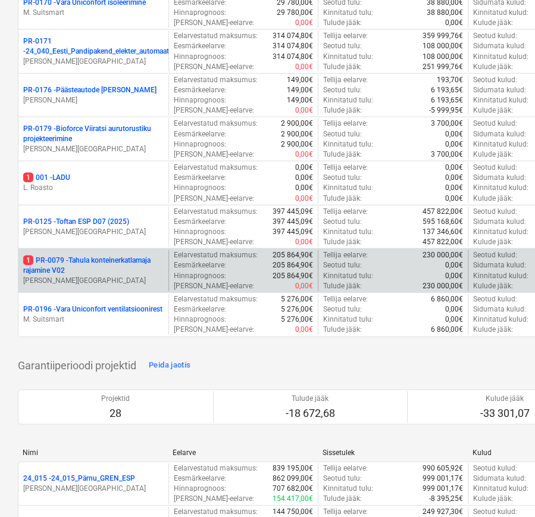
click at [89, 259] on p "1 PR-0079 - Tahula konteinerkatlamaja rajamine V02" at bounding box center [93, 265] width 141 height 20
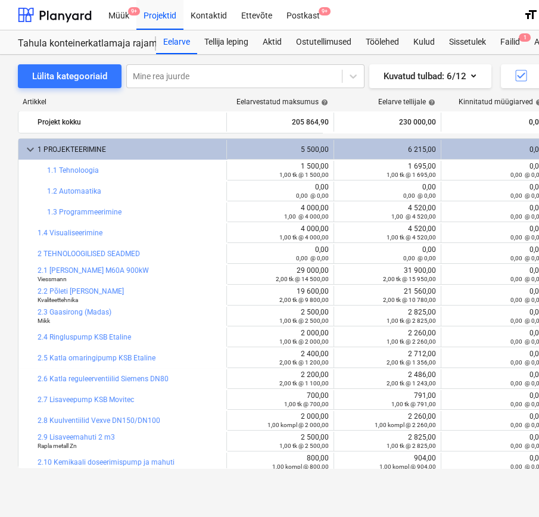
click at [412, 499] on div "Lülita kategooriaid Mine rea juurde Kuvatud tulbad : 6/12 Detailid Ekspordi Lis…" at bounding box center [407, 286] width 815 height 462
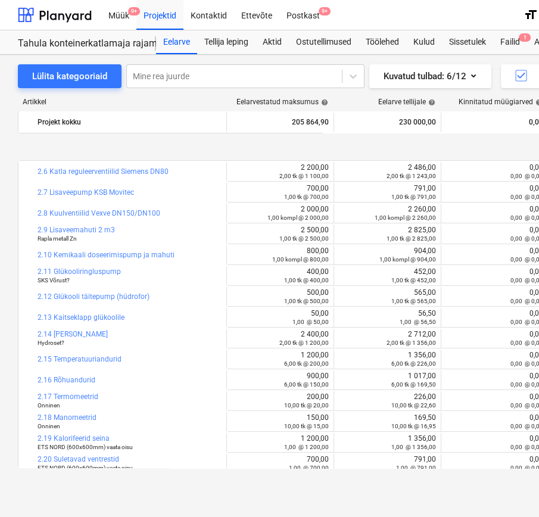
scroll to position [264, 0]
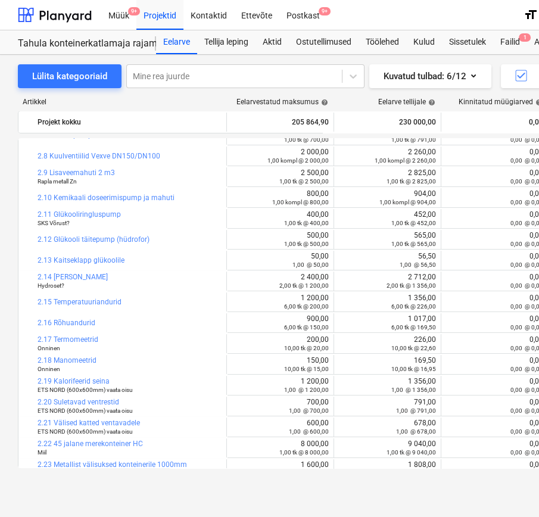
click at [370, 80] on div "Lülita kategooriaid Mine rea juurde Kuvatud tulbad : 6/12 Detailid Ekspordi Lis…" at bounding box center [407, 76] width 779 height 24
click at [381, 83] on div "Lülita kategooriaid Mine rea juurde Kuvatud tulbad : 6/12 Detailid Ekspordi Lis…" at bounding box center [407, 76] width 779 height 24
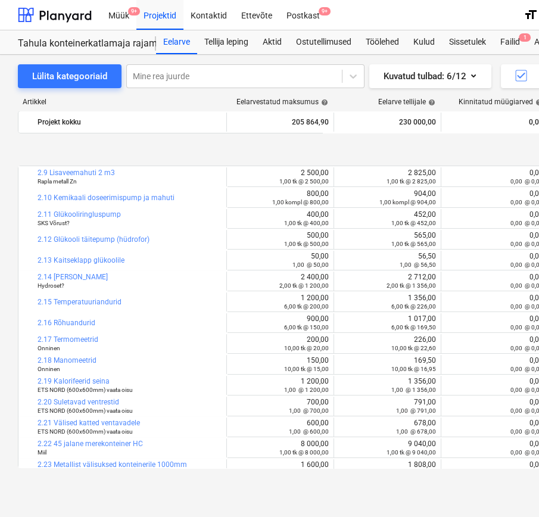
scroll to position [331, 0]
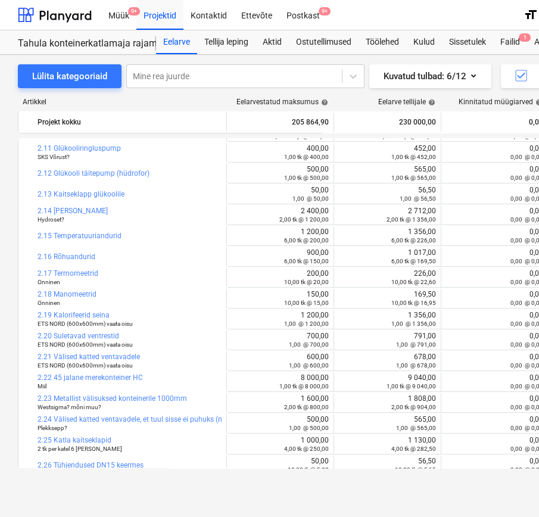
drag, startPoint x: 394, startPoint y: 487, endPoint x: 395, endPoint y: 468, distance: 18.5
click at [394, 487] on div "Lülita kategooriaid Mine rea juurde Kuvatud tulbad : 6/12 Detailid Ekspordi Lis…" at bounding box center [407, 273] width 815 height 437
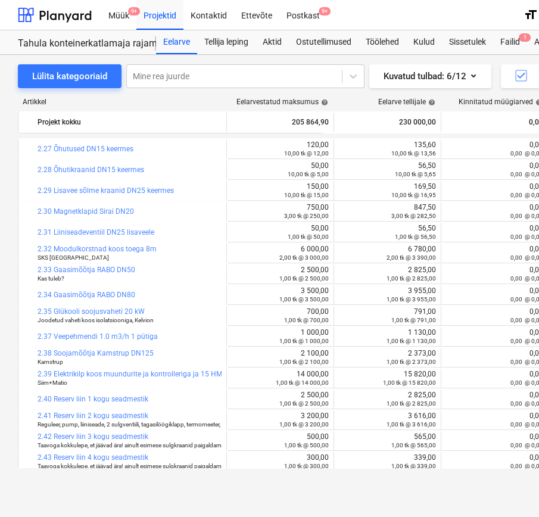
scroll to position [662, 0]
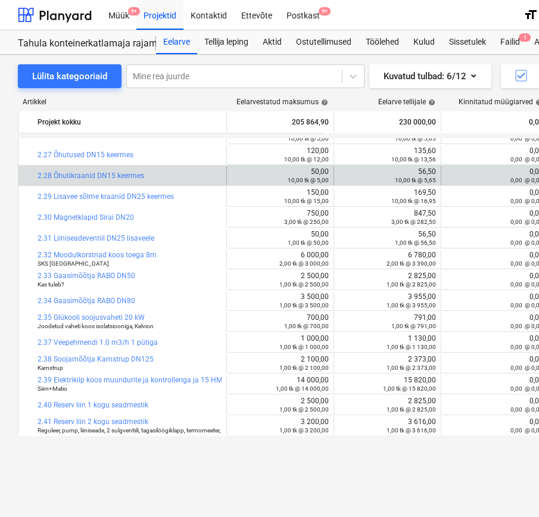
scroll to position [596, 0]
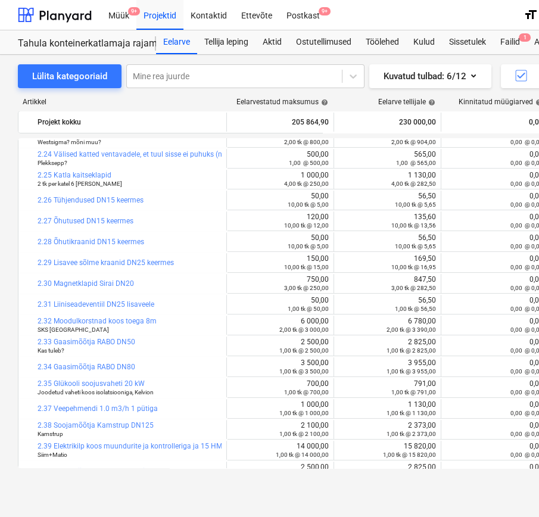
click at [441, 503] on div "Lülita kategooriaid Mine rea juurde Kuvatud tulbad : 6/12 Detailid Ekspordi Lis…" at bounding box center [407, 286] width 815 height 462
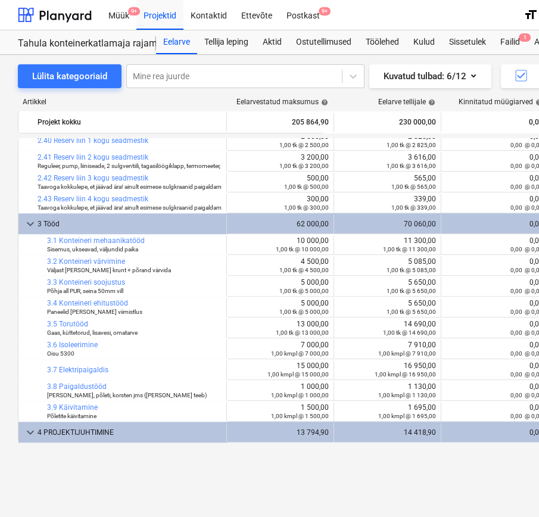
scroll to position [860, 0]
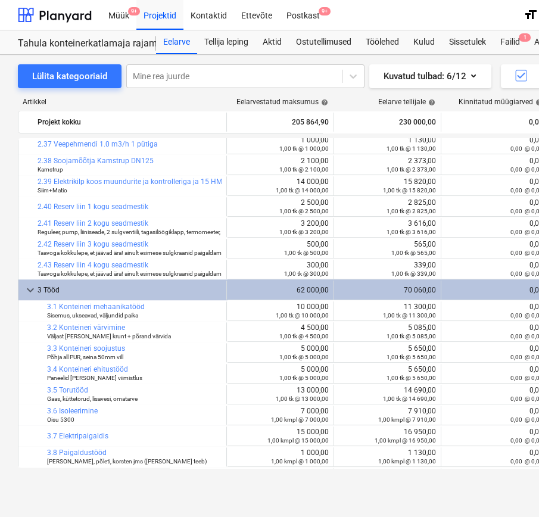
click at [416, 492] on div "Lülita kategooriaid Mine rea juurde Kuvatud tulbad : 6/12 Detailid Ekspordi Lis…" at bounding box center [407, 286] width 815 height 462
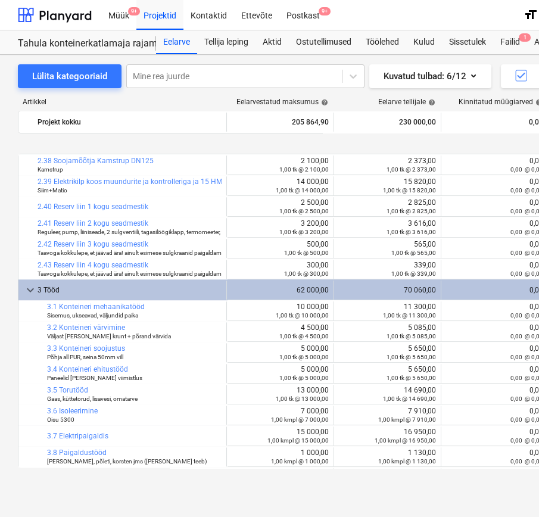
scroll to position [1046, 0]
